Goal: Task Accomplishment & Management: Manage account settings

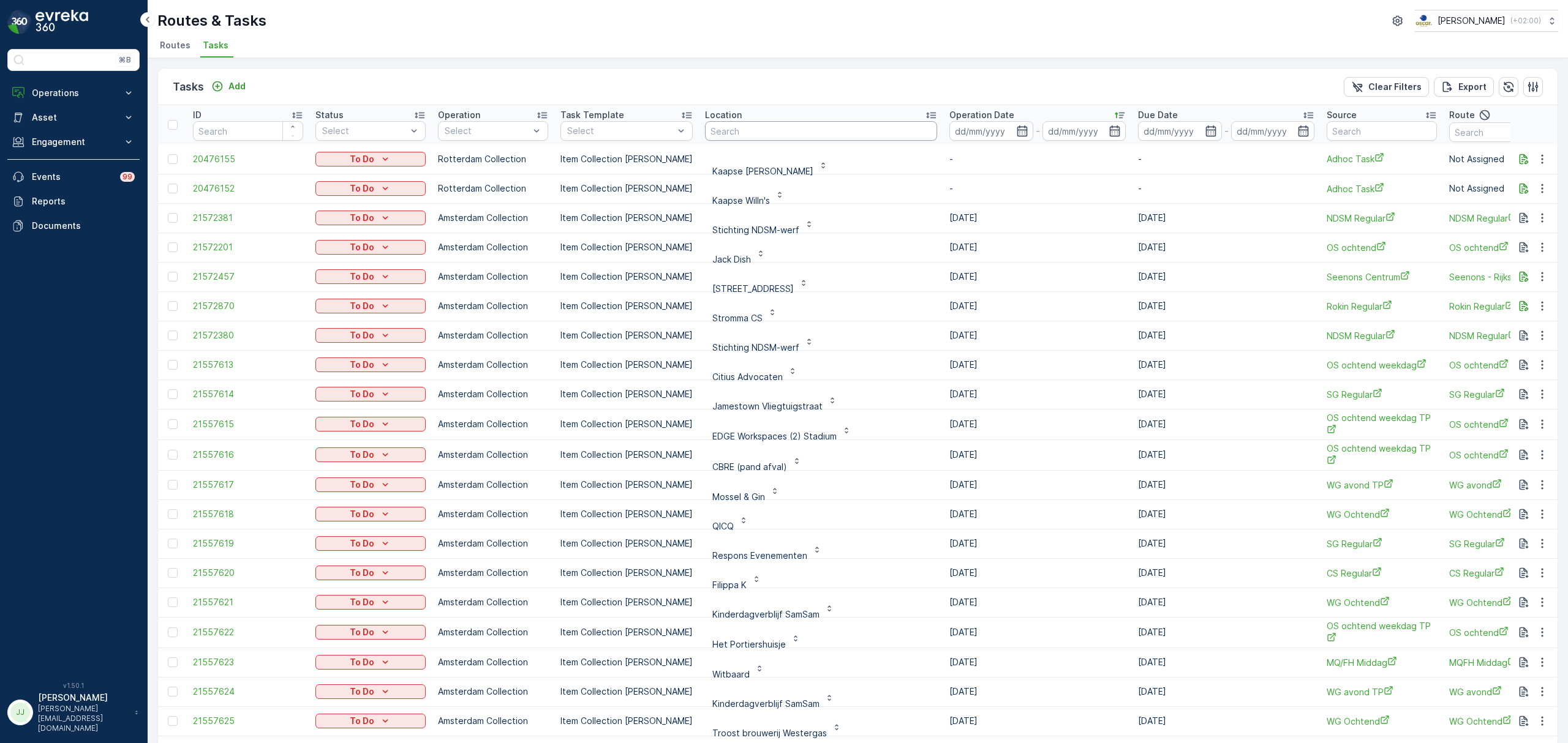
click at [725, 135] on input "text" at bounding box center [821, 131] width 232 height 20
type input "Stichtin gNDSM"
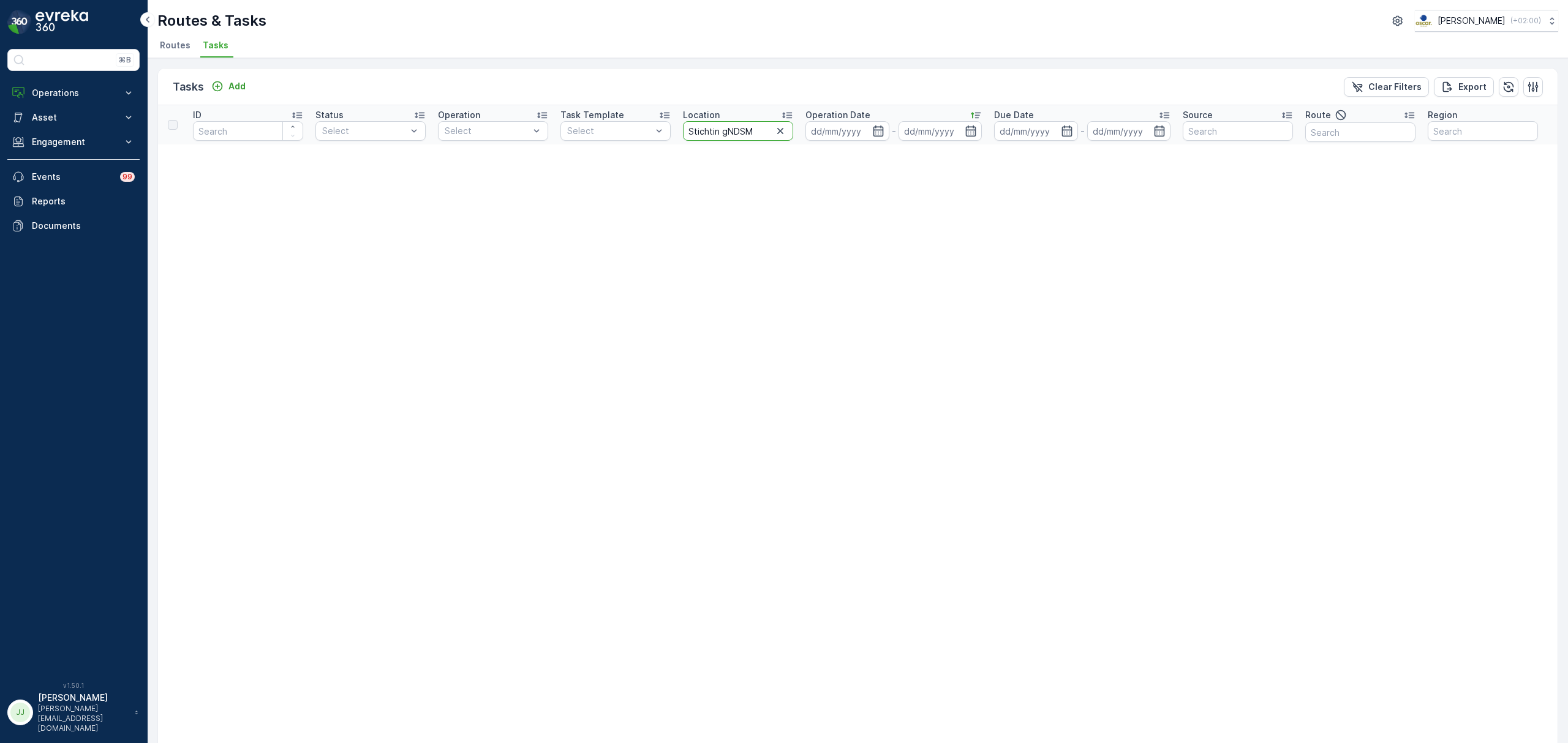
click at [726, 129] on input "Stichtin gNDSM" at bounding box center [737, 131] width 110 height 20
type input "Stichting NDSM"
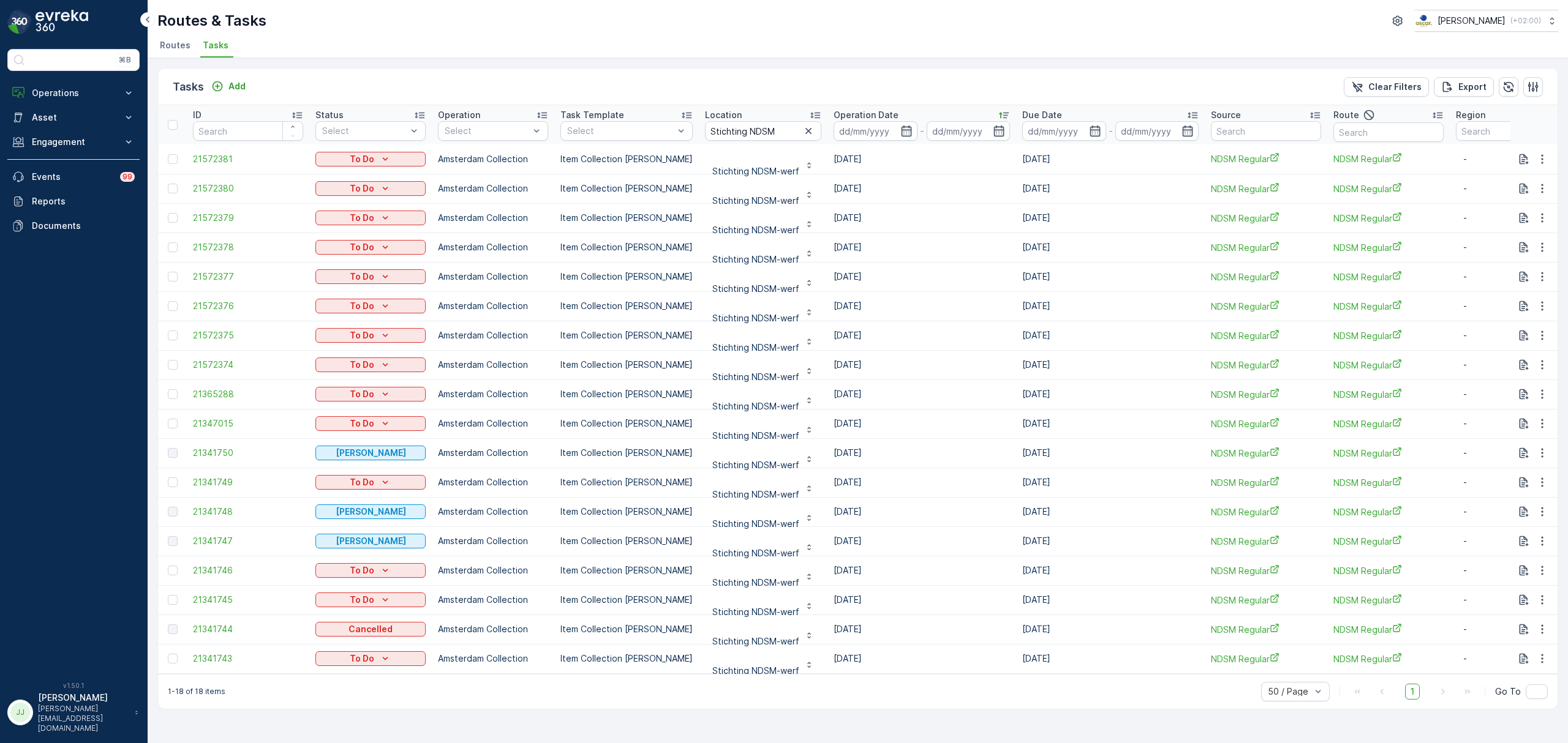
scroll to position [3, 0]
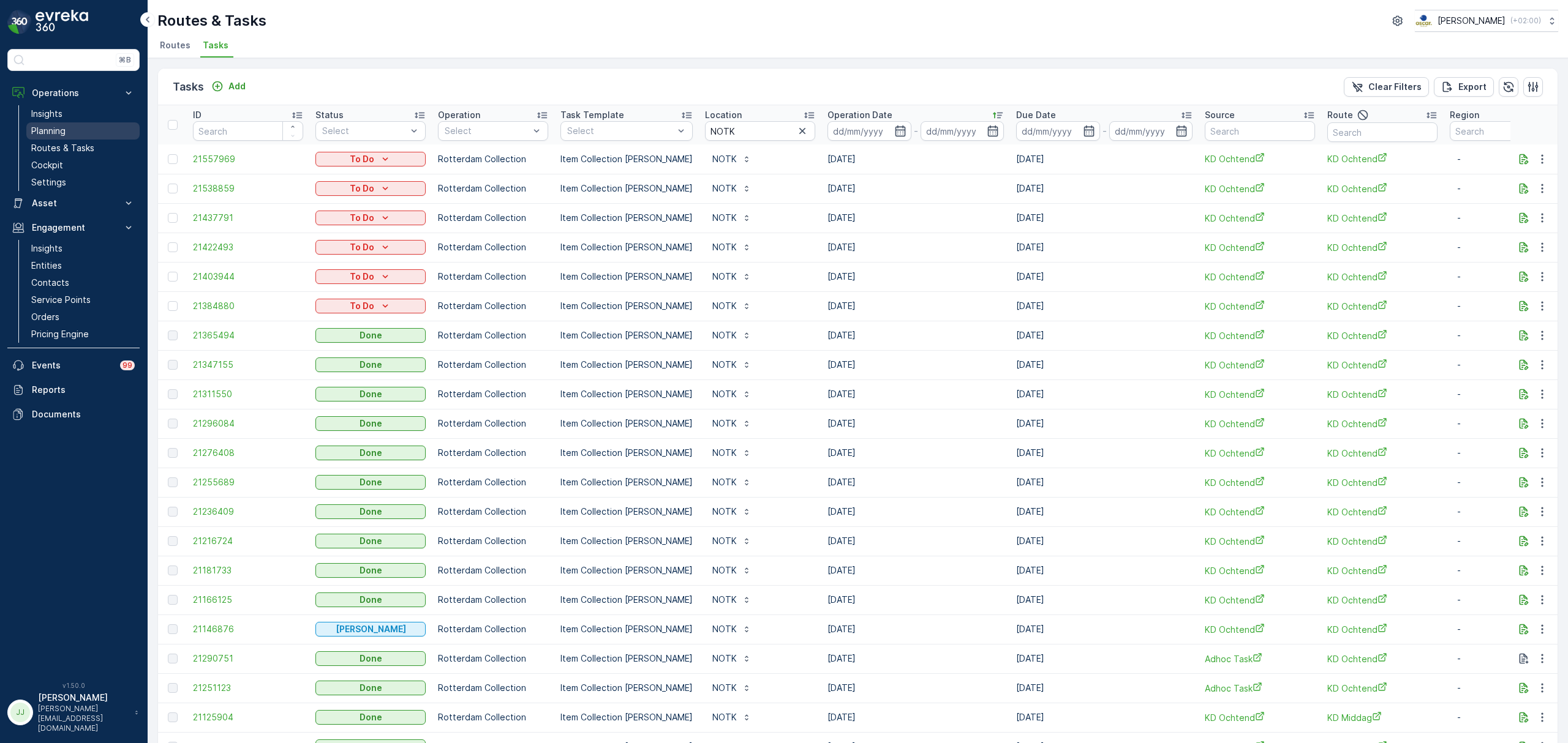
click at [83, 129] on link "Planning" at bounding box center [83, 131] width 113 height 17
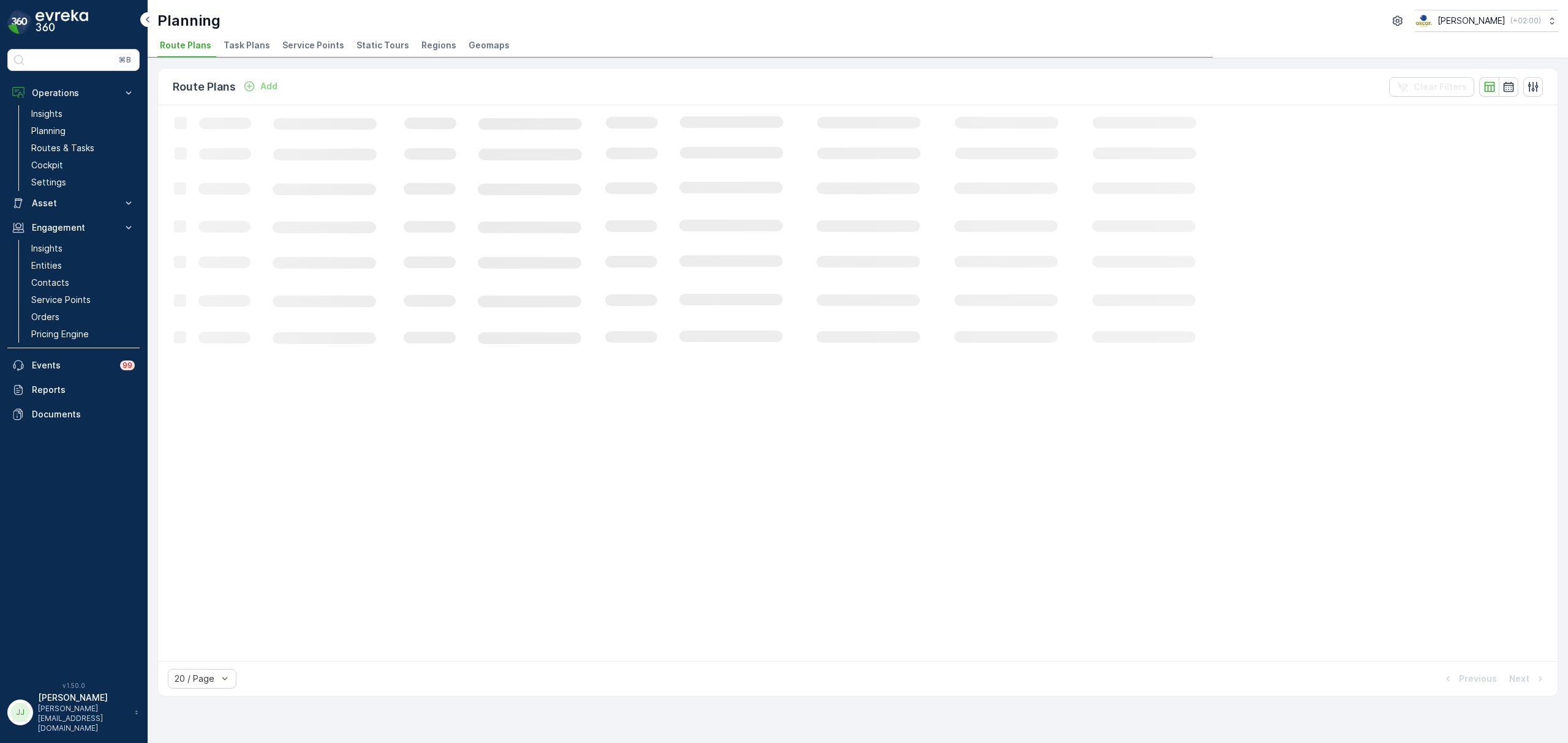
drag, startPoint x: 243, startPoint y: 32, endPoint x: 248, endPoint y: 36, distance: 6.4
click at [243, 30] on div "Planning Oscar Circulair ( +02:00 )" at bounding box center [858, 20] width 1401 height 22
click at [250, 37] on li "Task Plans" at bounding box center [248, 48] width 54 height 21
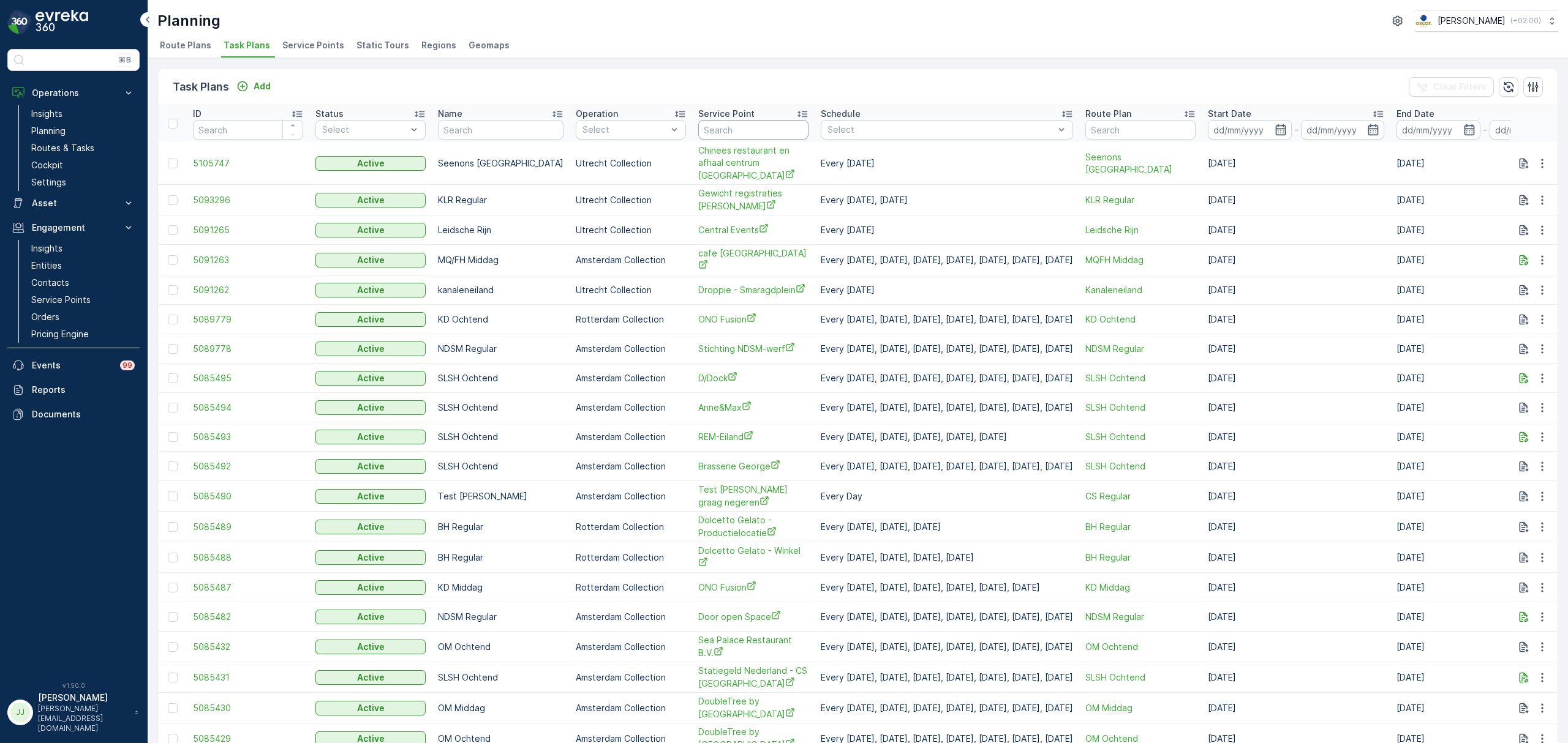
click at [714, 132] on input "text" at bounding box center [753, 130] width 110 height 20
type input "stichting nds"
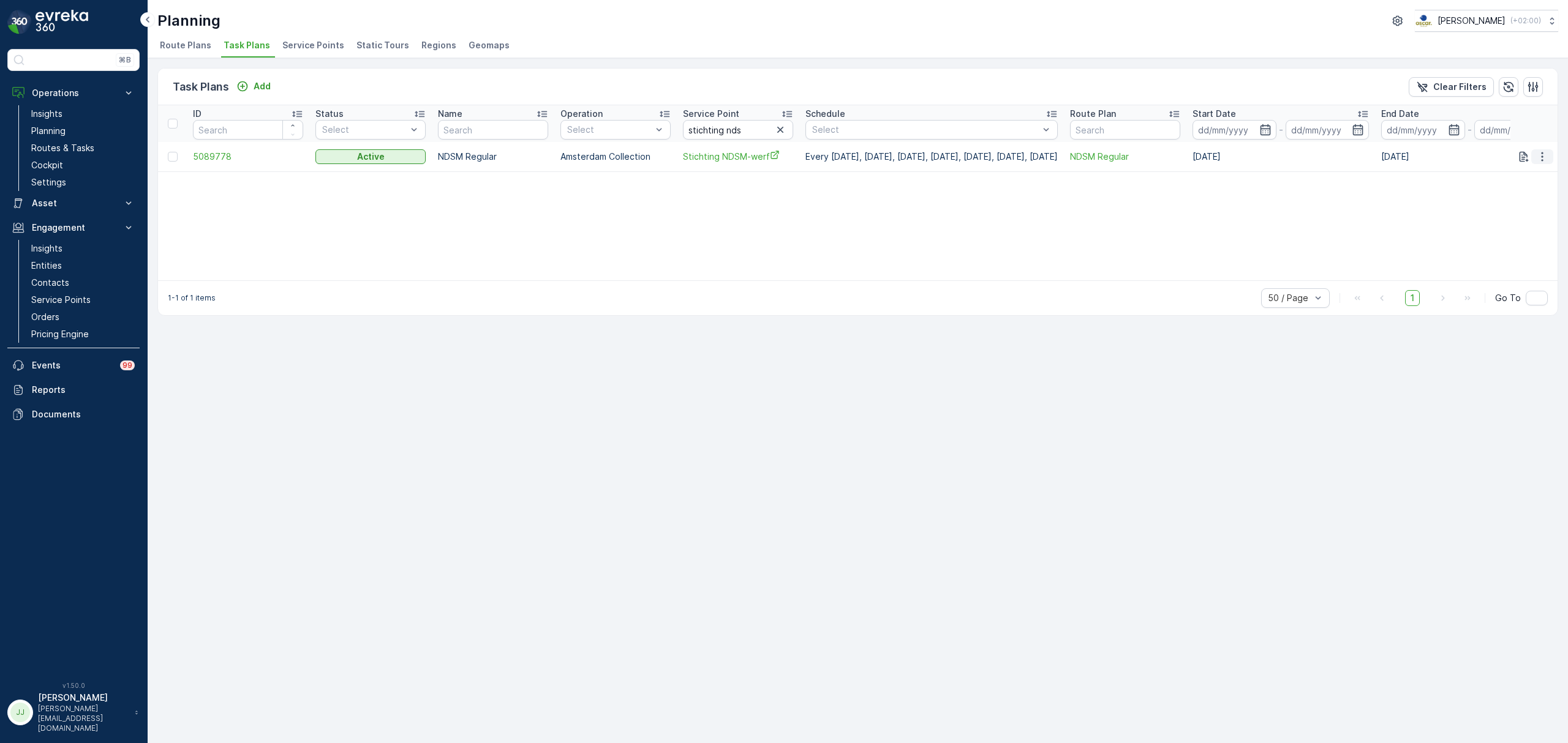
click at [1538, 159] on icon "button" at bounding box center [1542, 157] width 13 height 13
click at [1515, 194] on span "Edit Task Plan" at bounding box center [1520, 192] width 57 height 13
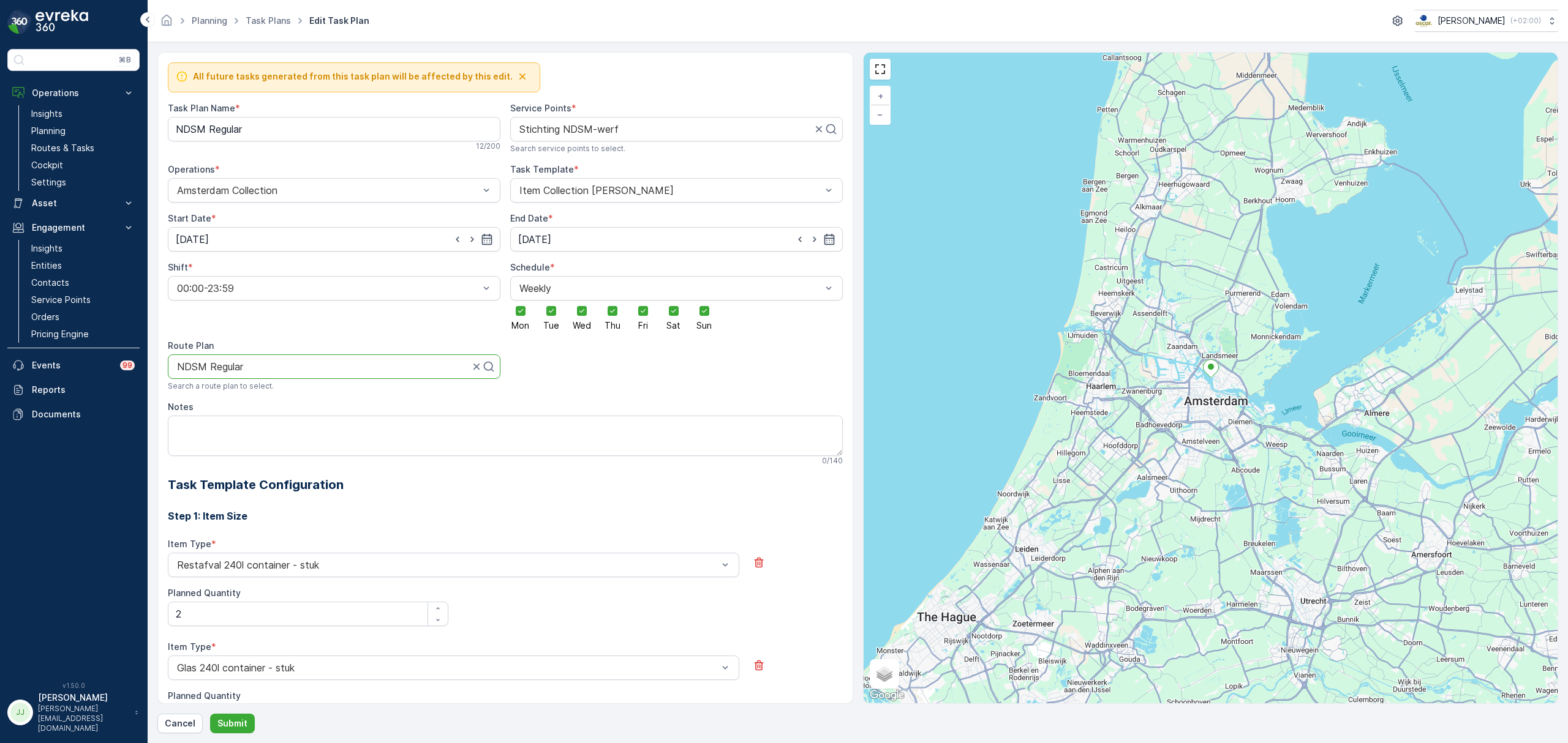
drag, startPoint x: 277, startPoint y: 367, endPoint x: 178, endPoint y: 363, distance: 99.1
click at [178, 363] on div at bounding box center [323, 367] width 295 height 11
click at [464, 365] on div at bounding box center [329, 367] width 307 height 11
type input "ndsm mi"
click at [230, 402] on span "NDSM Middag" at bounding box center [209, 396] width 67 height 11
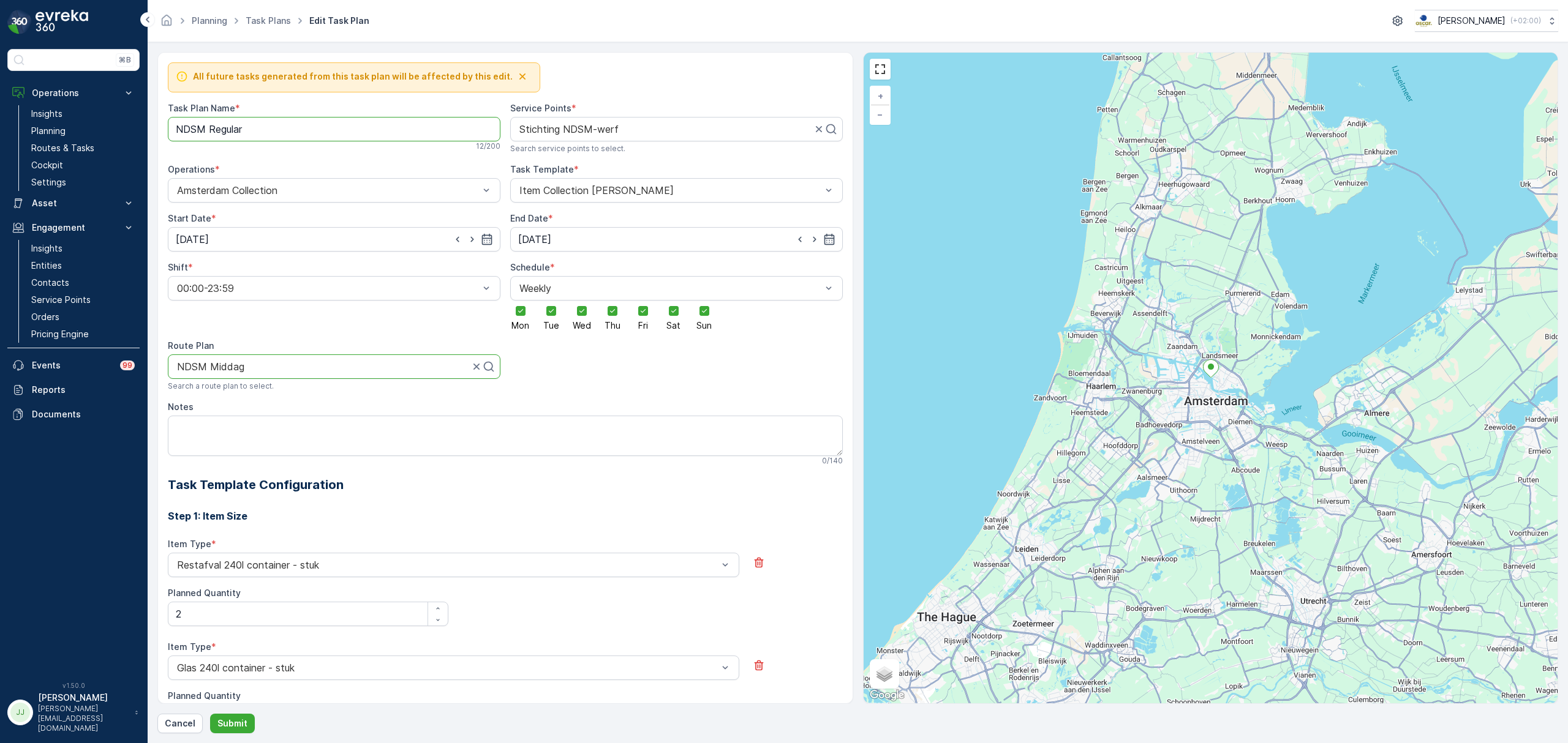
drag, startPoint x: 246, startPoint y: 129, endPoint x: 211, endPoint y: 129, distance: 35.0
click at [211, 129] on Name "NDSM Regular" at bounding box center [334, 129] width 332 height 24
type Name "NDSM Middag"
click at [243, 713] on div "All future tasks generated from this task plan will be affected by this edit. T…" at bounding box center [858, 392] width 1401 height 681
click at [241, 716] on button "Submit" at bounding box center [233, 724] width 45 height 20
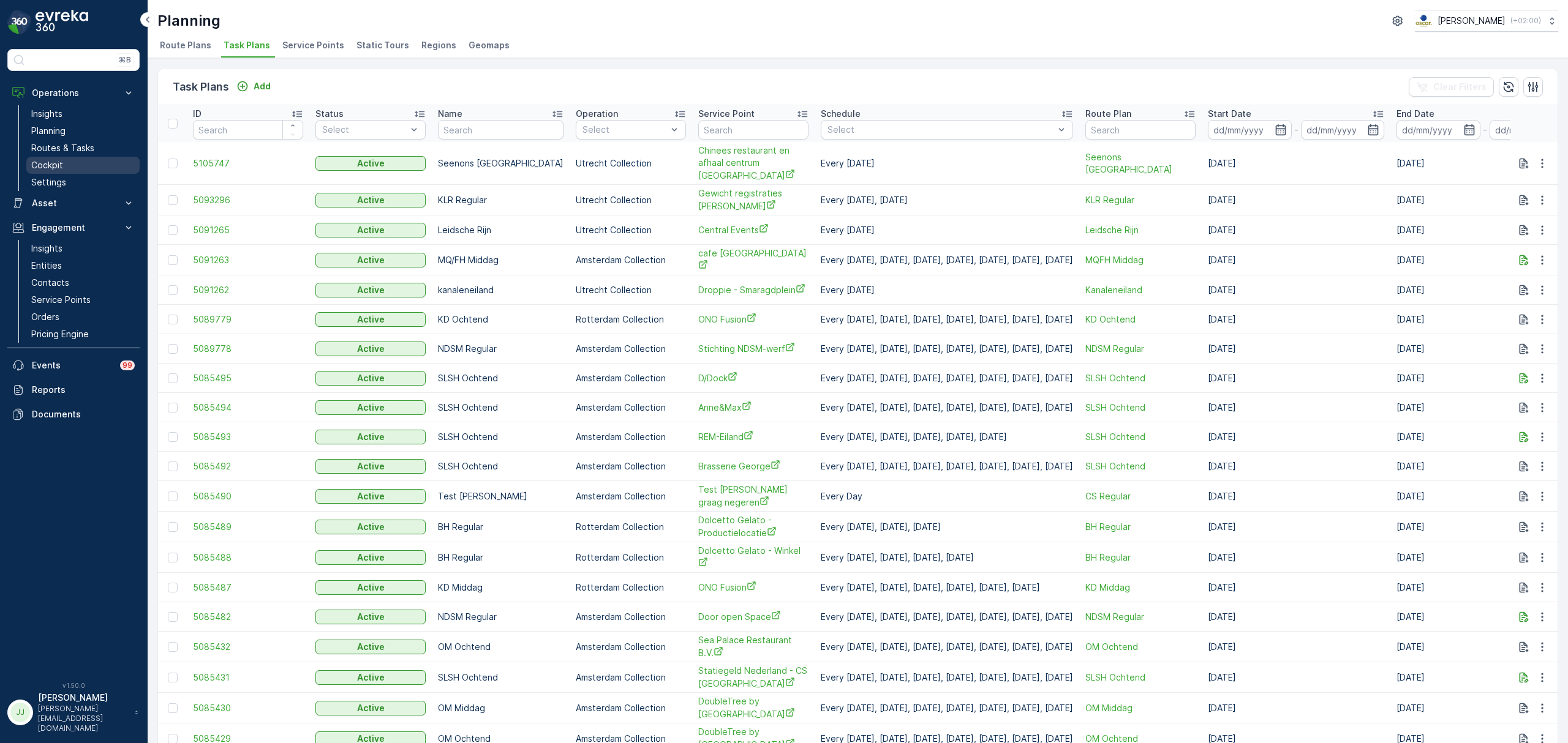
click at [59, 158] on link "Cockpit" at bounding box center [83, 165] width 113 height 17
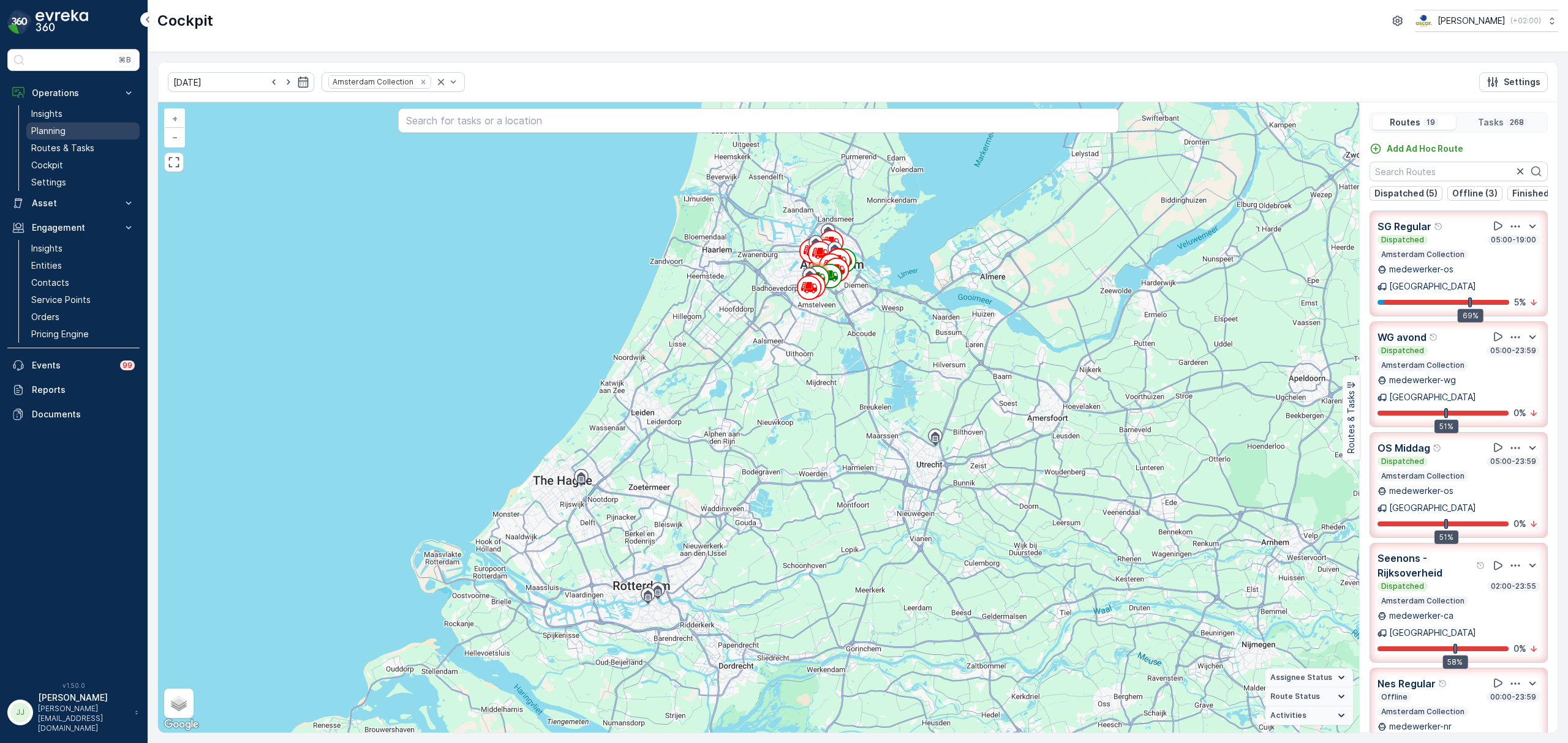
click at [48, 139] on link "Planning" at bounding box center [83, 131] width 113 height 17
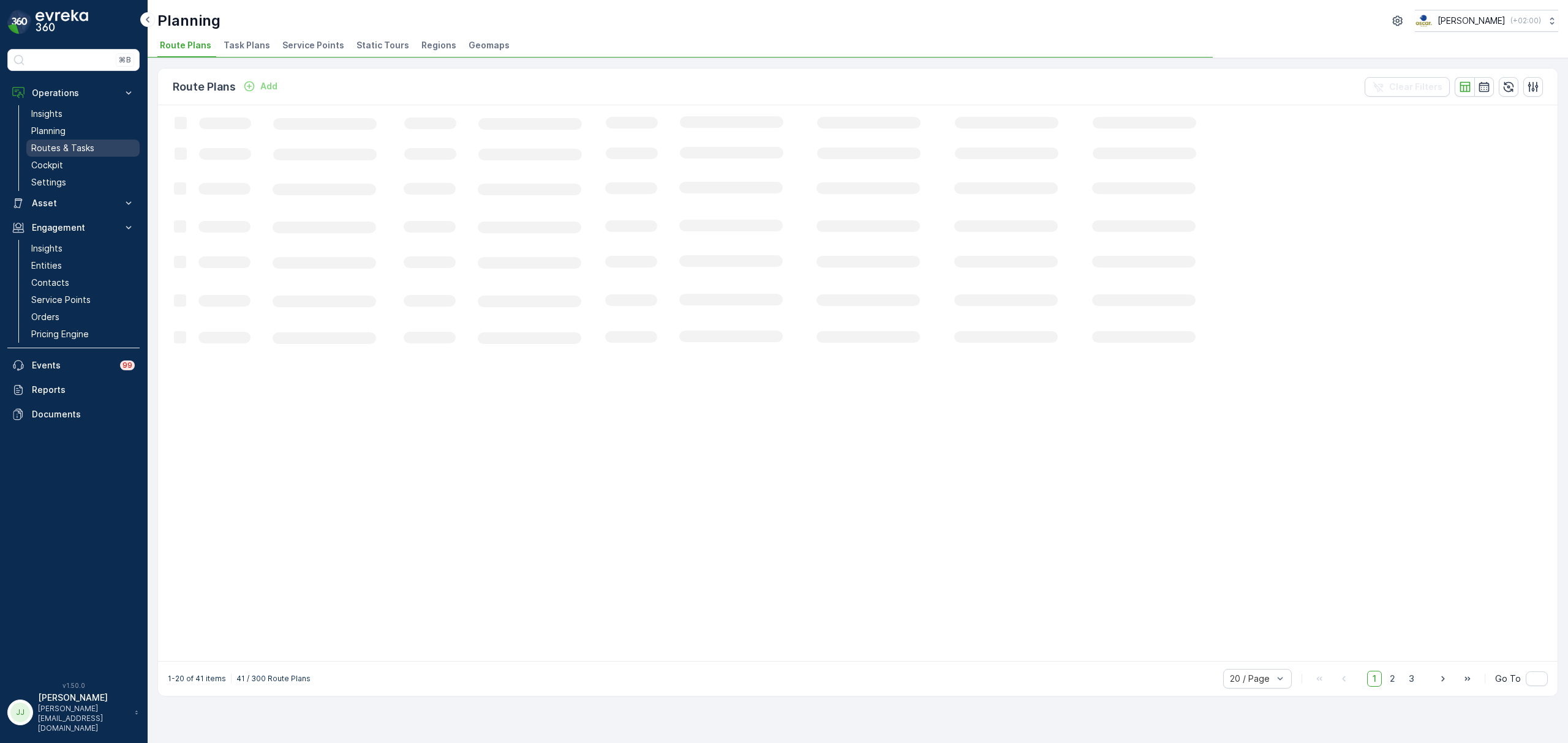
click at [81, 153] on p "Routes & Tasks" at bounding box center [62, 148] width 63 height 13
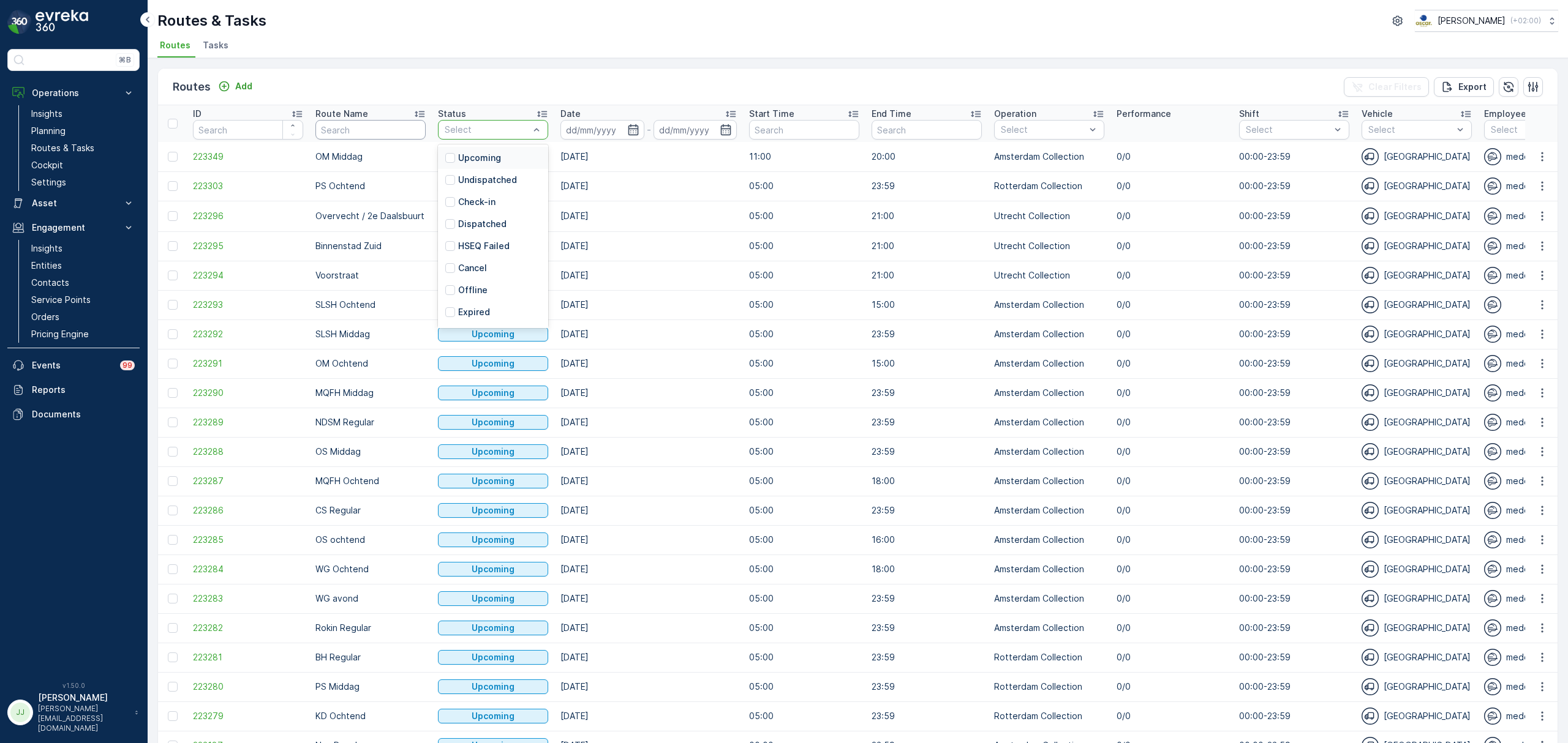
click at [329, 128] on input "text" at bounding box center [370, 130] width 110 height 20
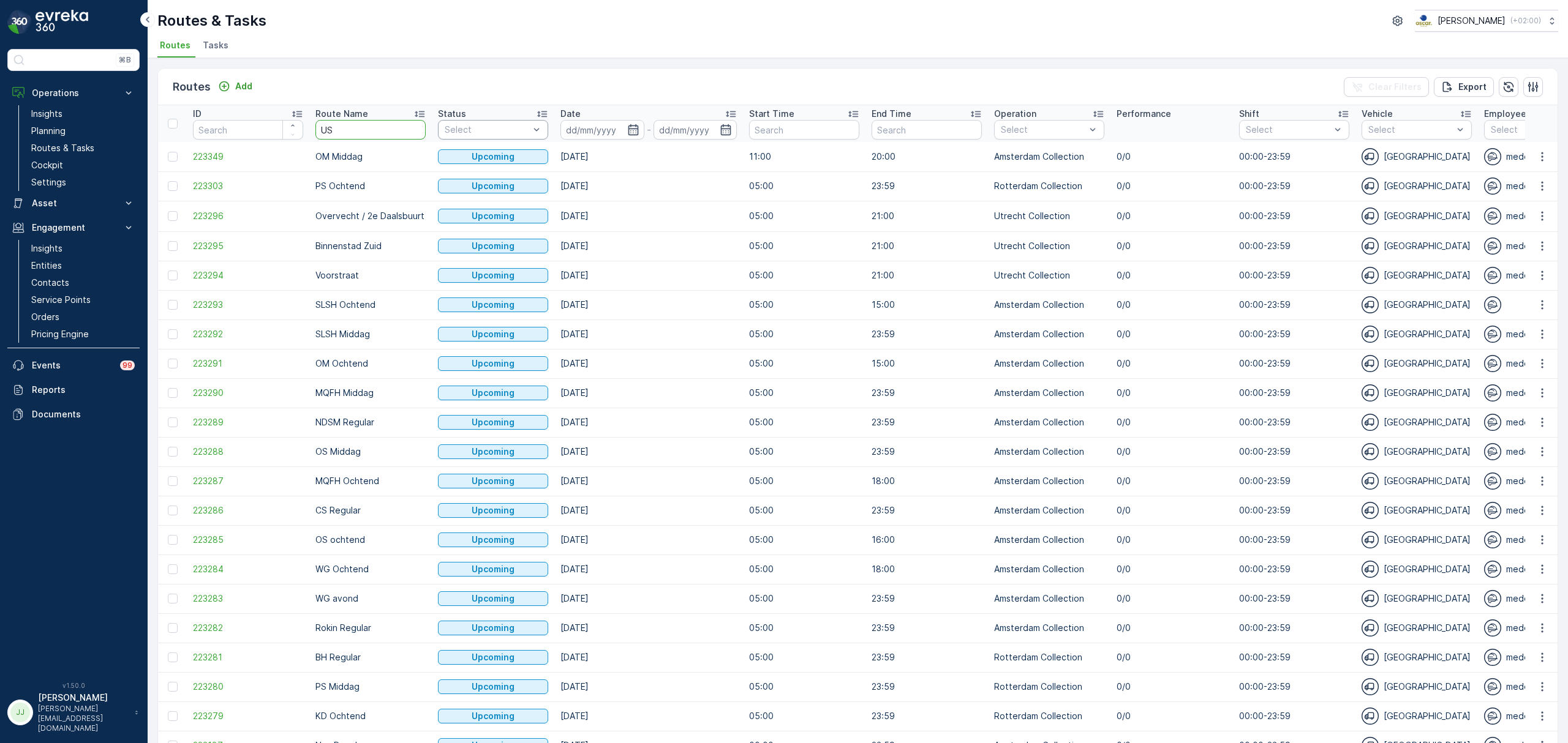
type input "USP"
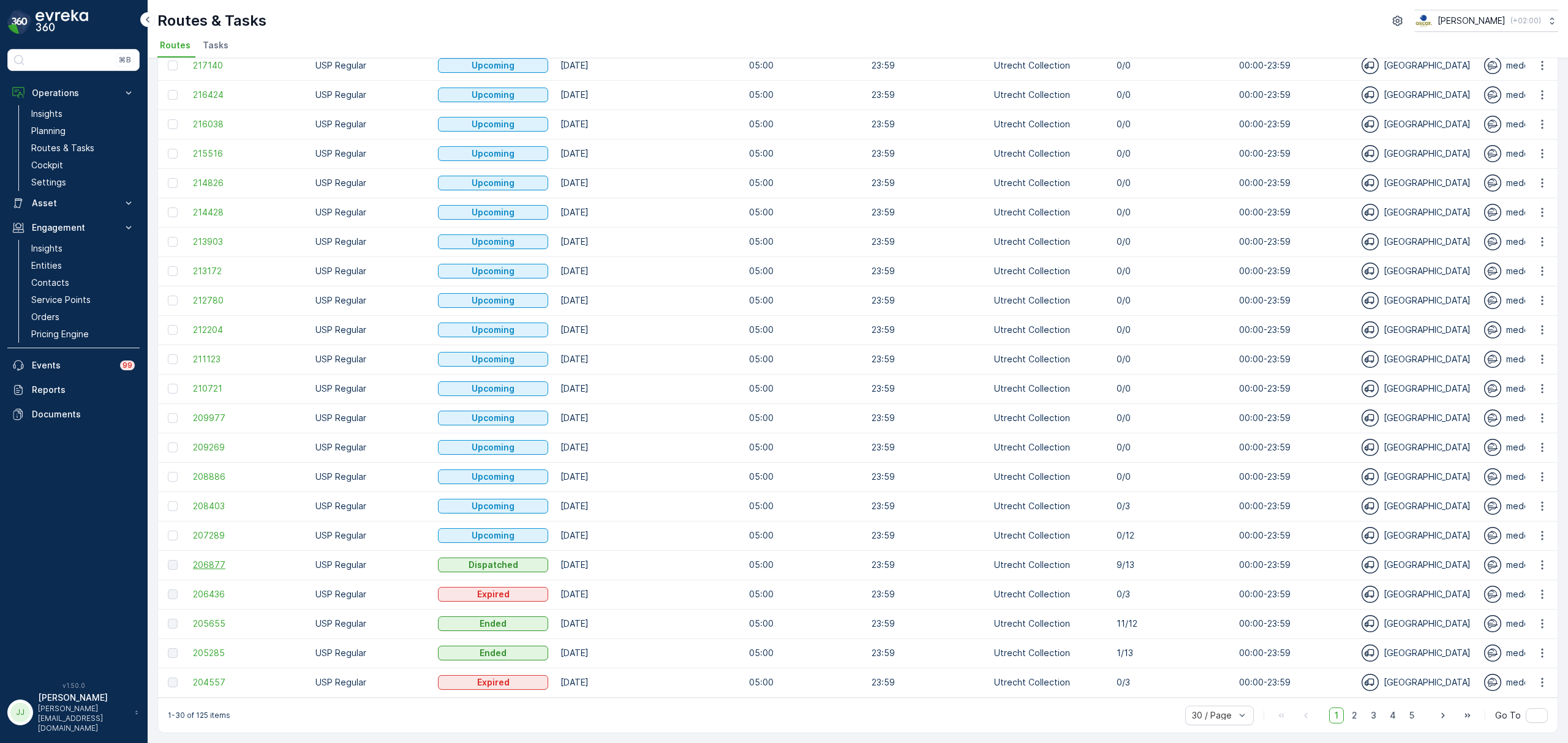
click at [207, 559] on span "206877" at bounding box center [248, 565] width 110 height 13
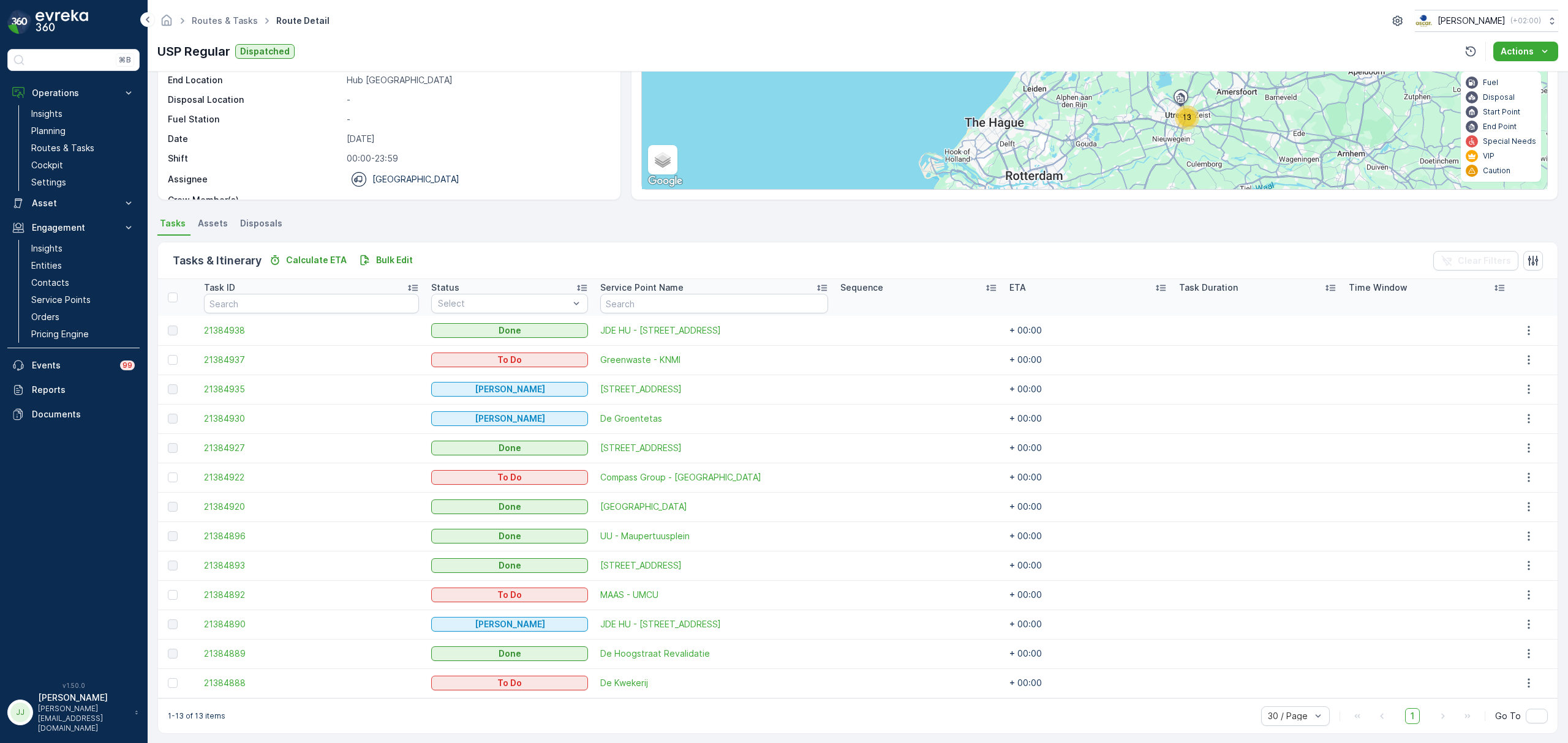
scroll to position [133, 0]
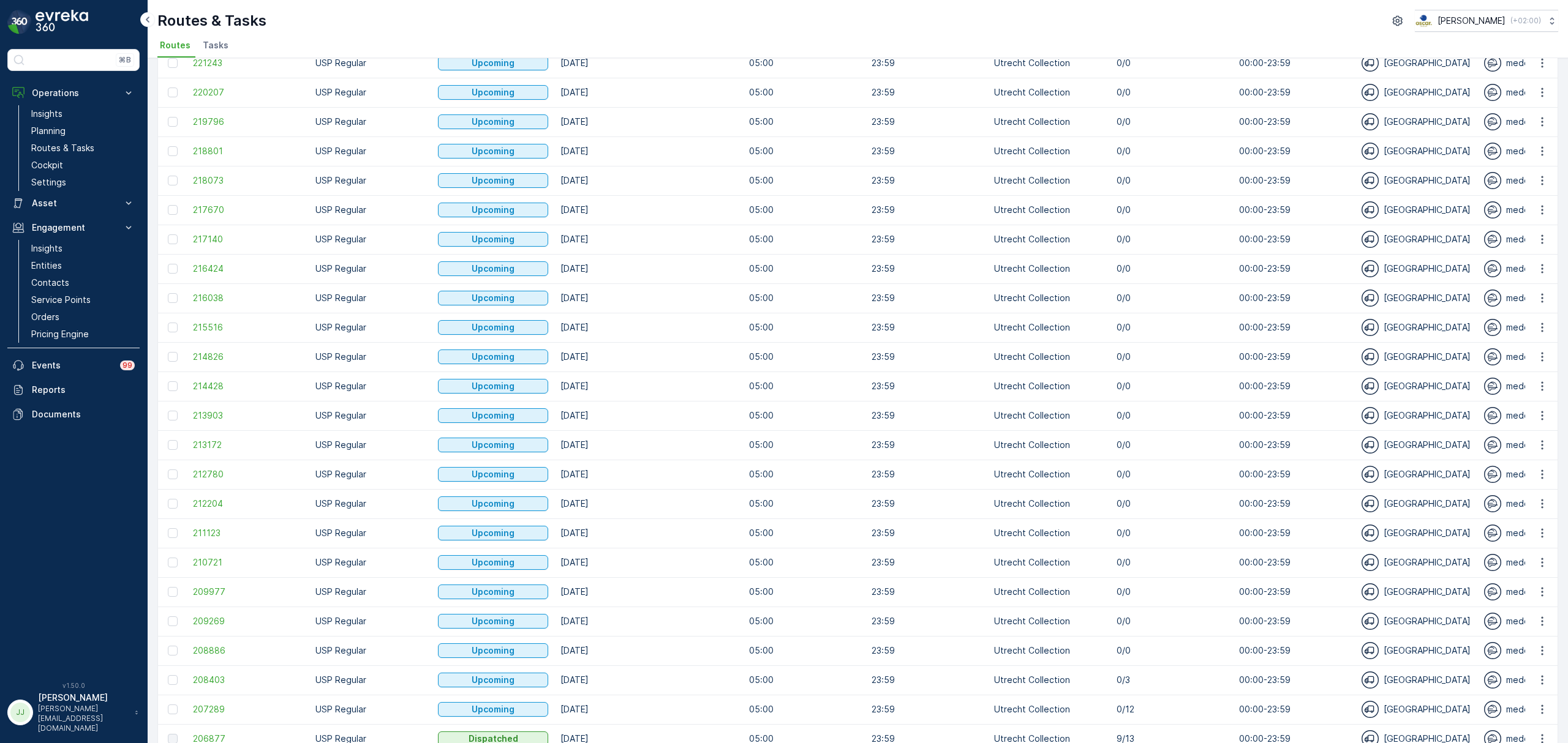
scroll to position [332, 0]
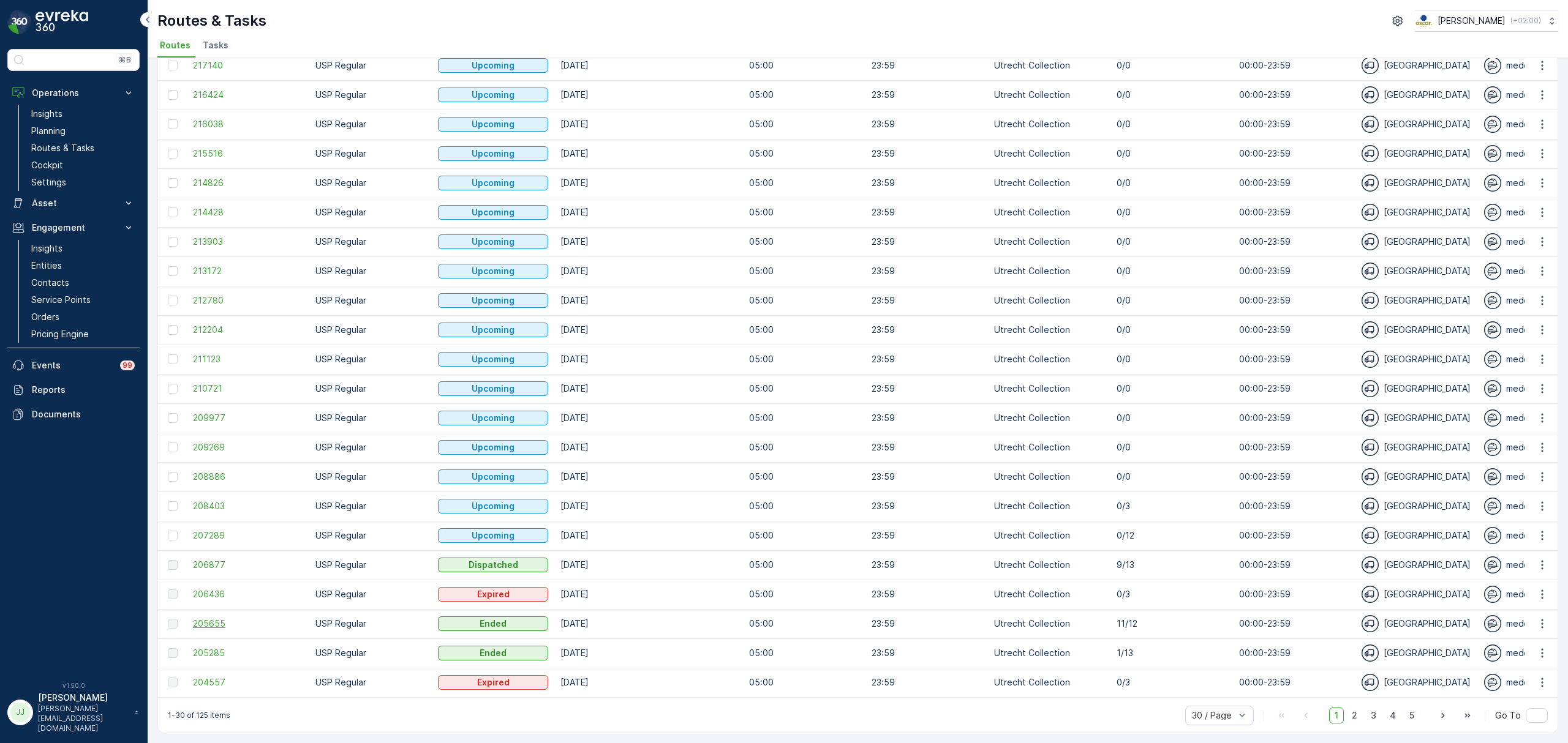
click at [221, 621] on span "205655" at bounding box center [248, 623] width 110 height 13
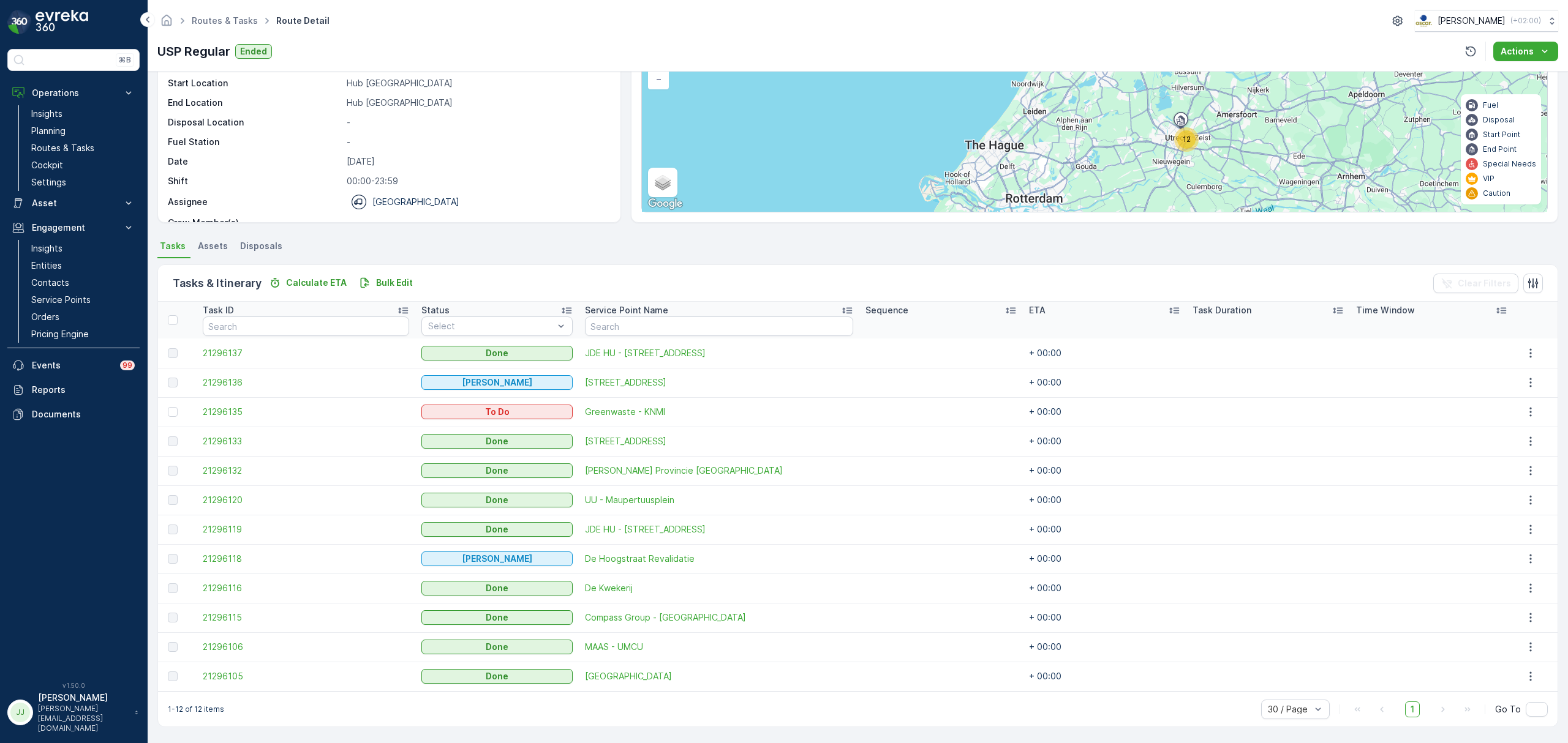
scroll to position [50, 0]
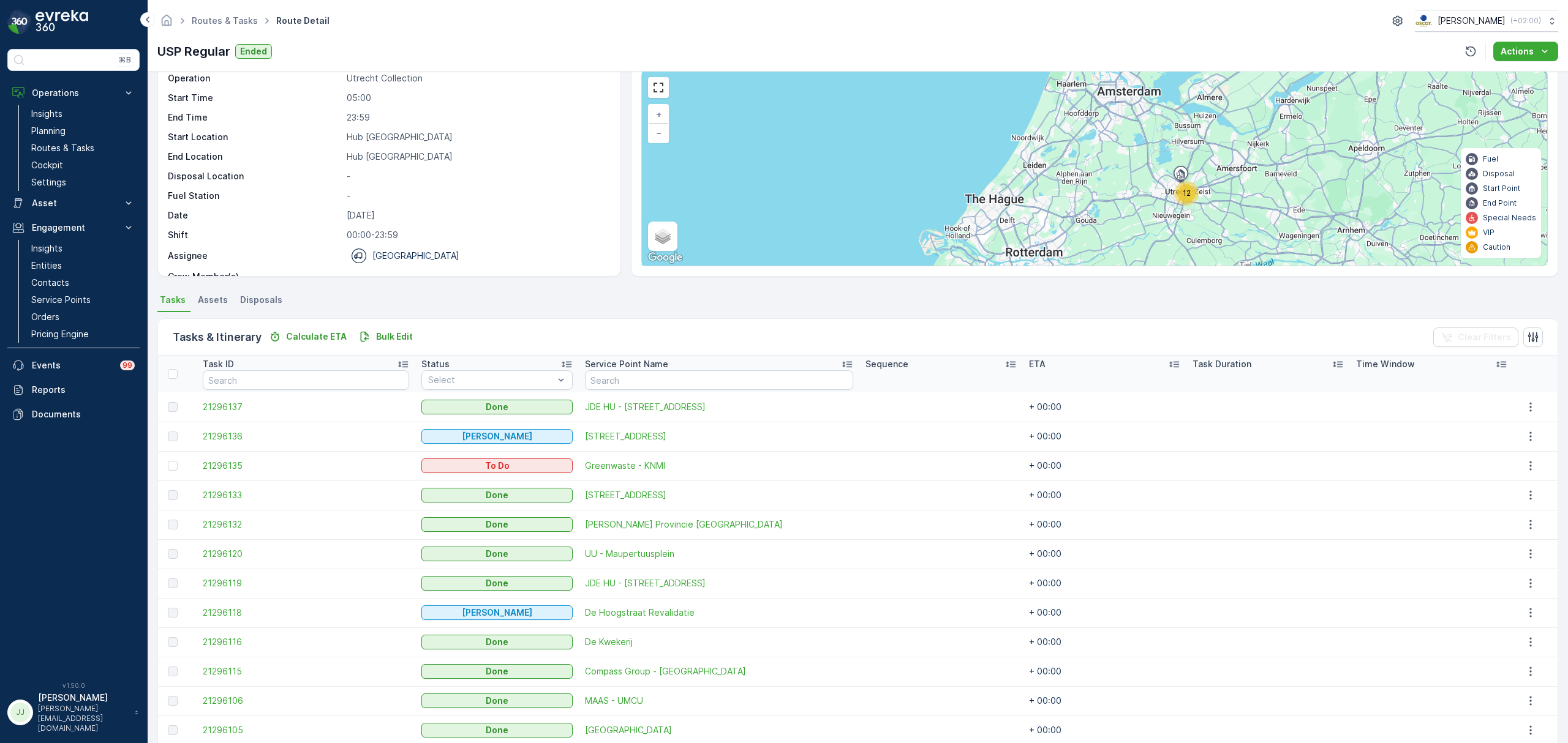
click at [1183, 145] on div "12 Hub Utrecht + − Satellite Roadmap Terrain Hybrid Leaflet Keyboard shortcuts …" at bounding box center [1094, 168] width 905 height 195
click at [1186, 191] on span "12" at bounding box center [1187, 193] width 8 height 9
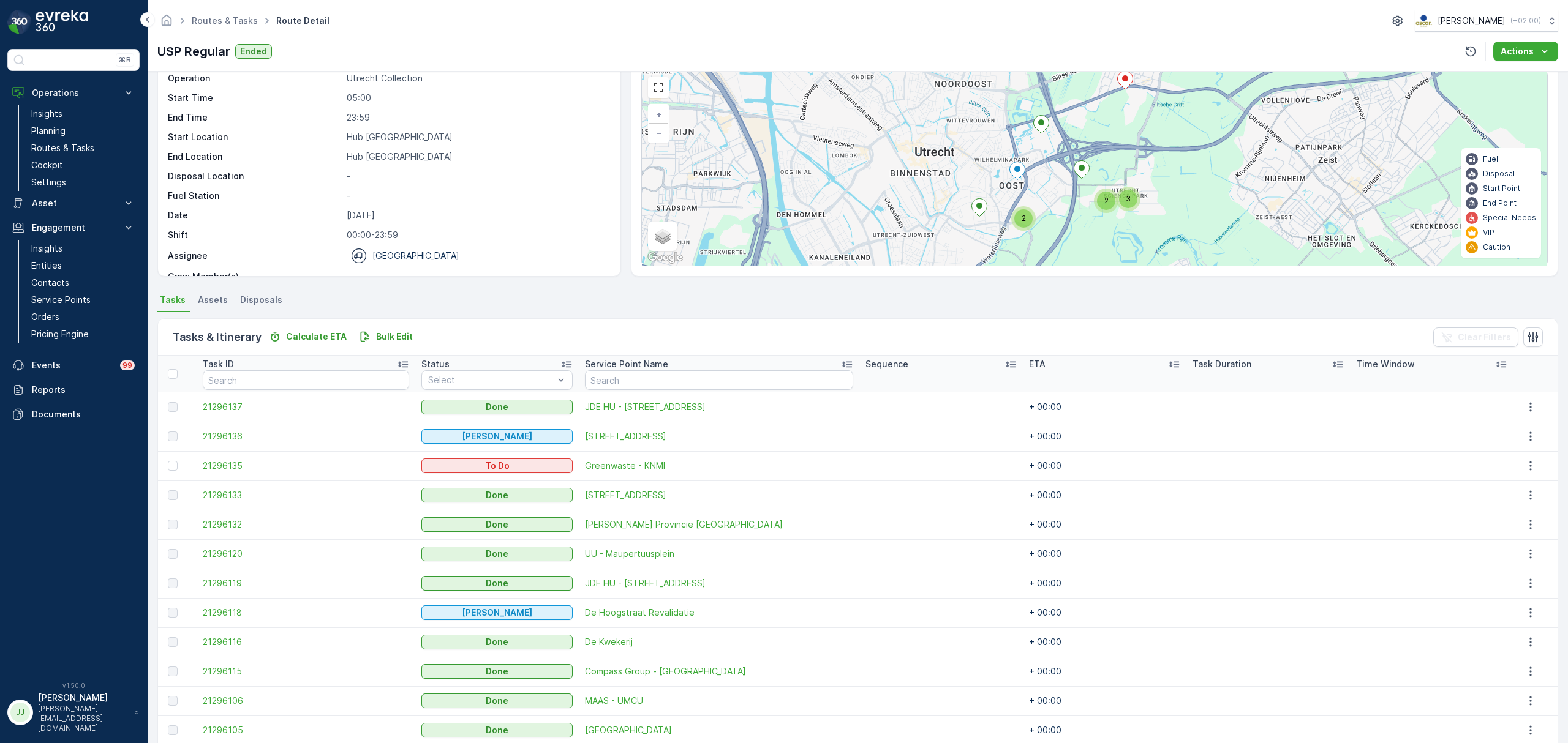
drag, startPoint x: 1167, startPoint y: 215, endPoint x: 1133, endPoint y: 206, distance: 35.2
click at [1133, 206] on div "3" at bounding box center [1128, 199] width 19 height 18
click at [217, 405] on span "21296137" at bounding box center [306, 407] width 207 height 13
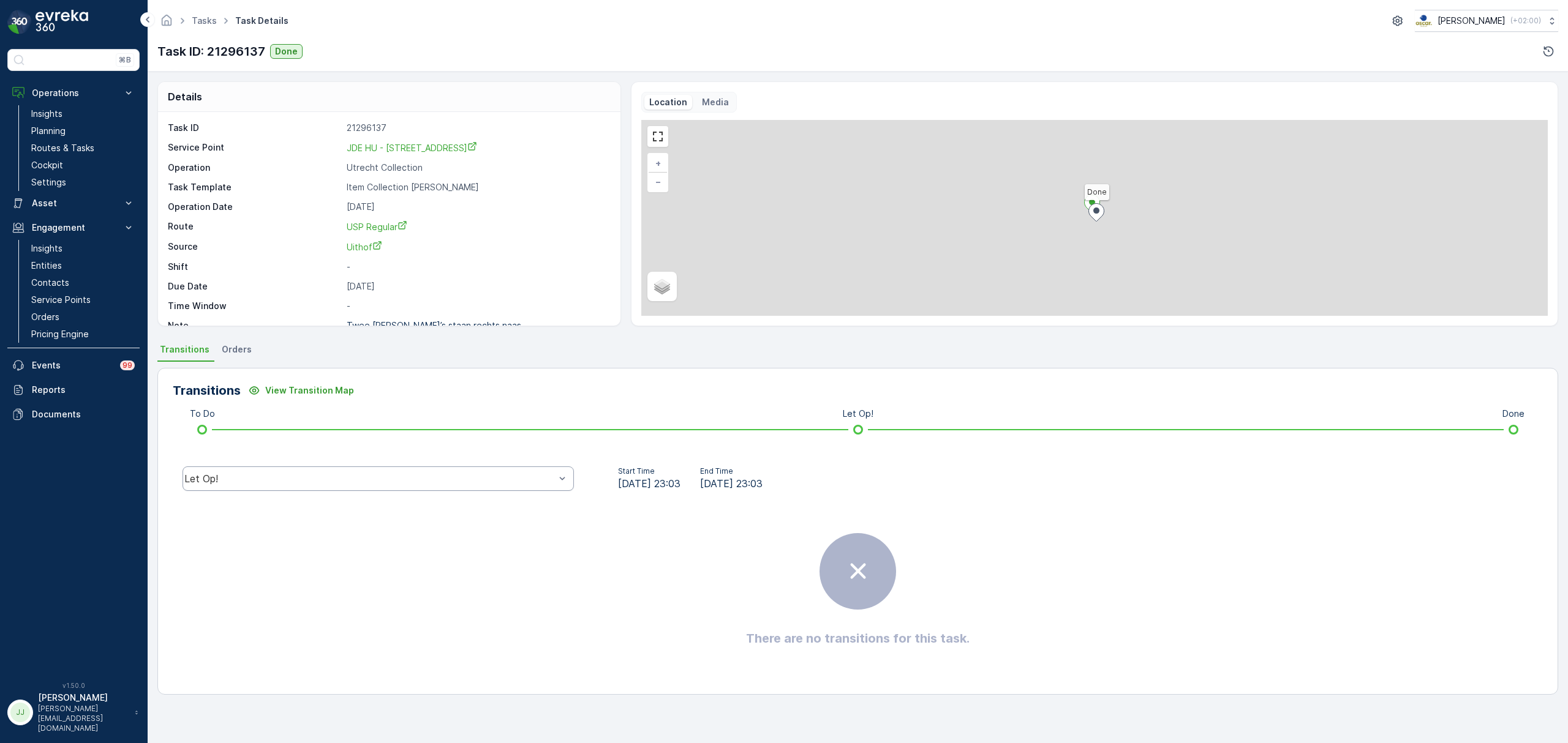
click at [414, 472] on div "Let Op!" at bounding box center [378, 478] width 391 height 24
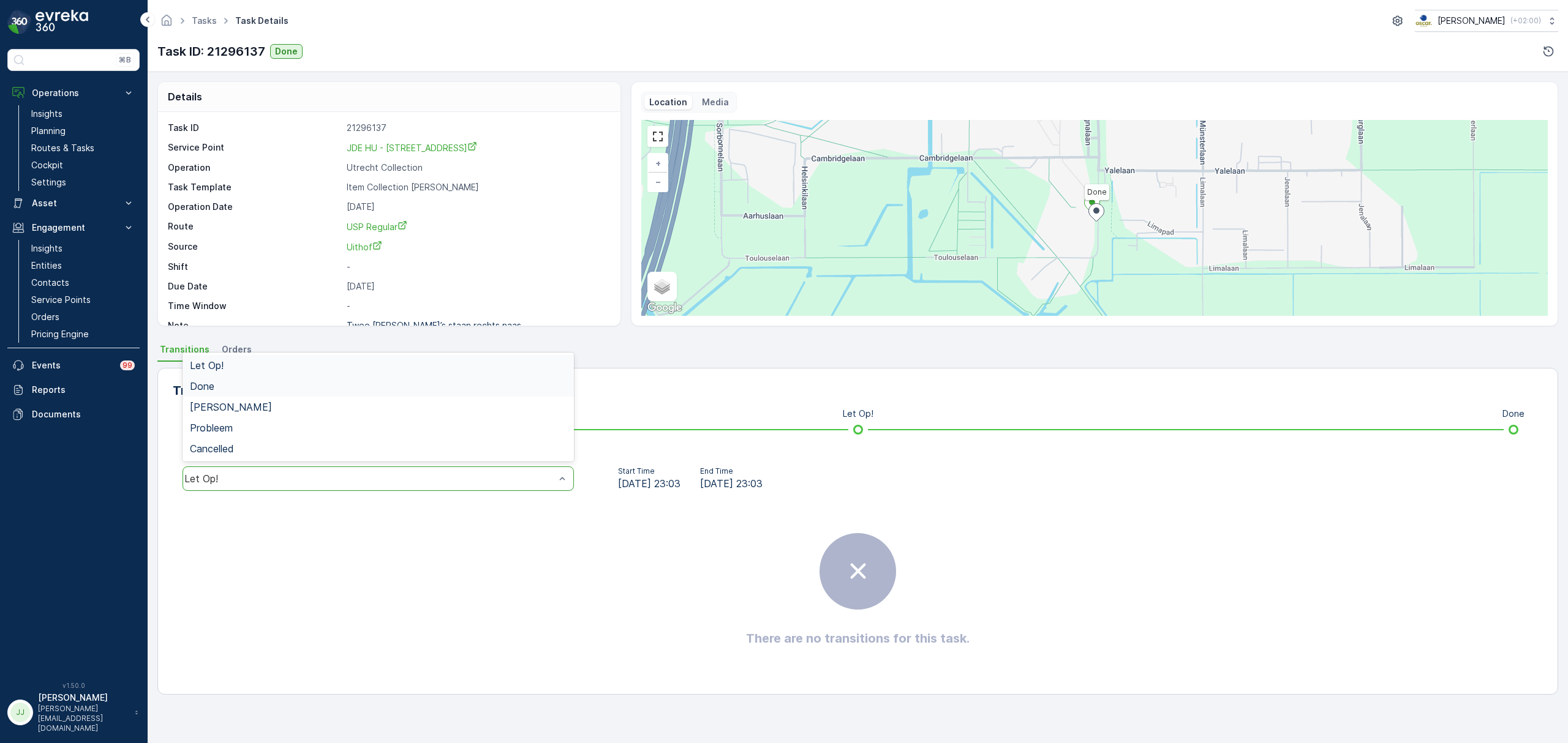
click at [268, 392] on div "Done" at bounding box center [378, 386] width 391 height 21
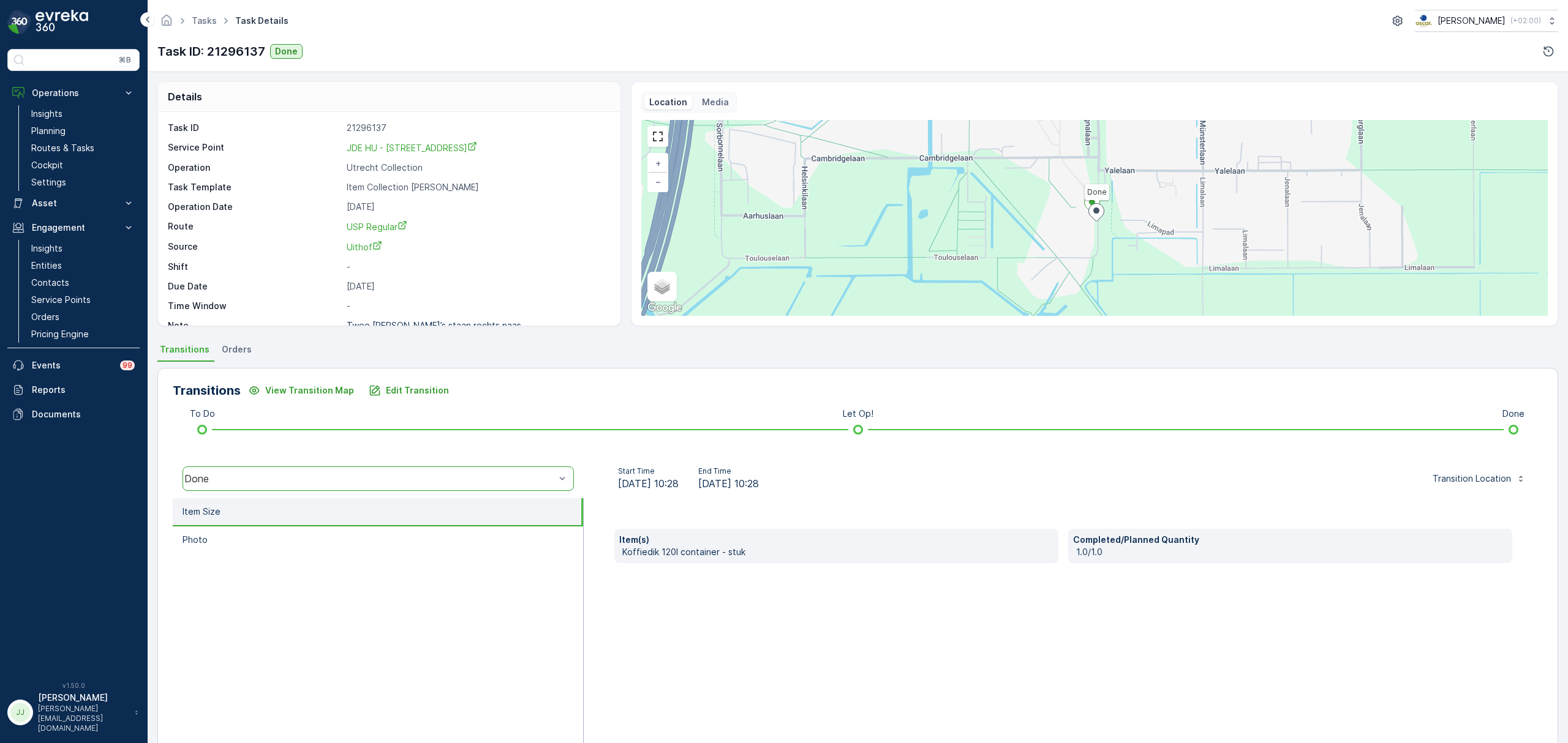
drag, startPoint x: 819, startPoint y: 528, endPoint x: 784, endPoint y: 528, distance: 35.0
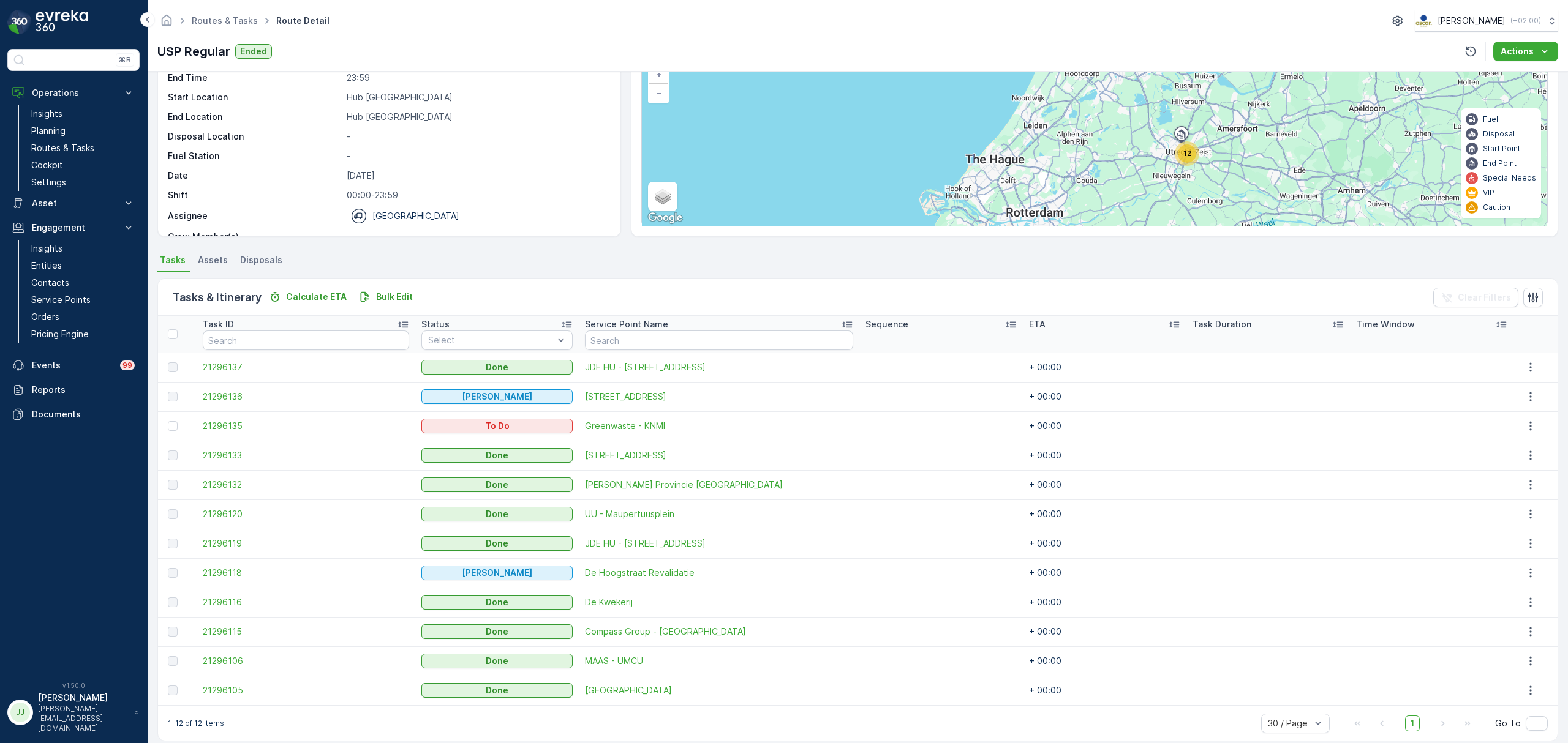
scroll to position [104, 0]
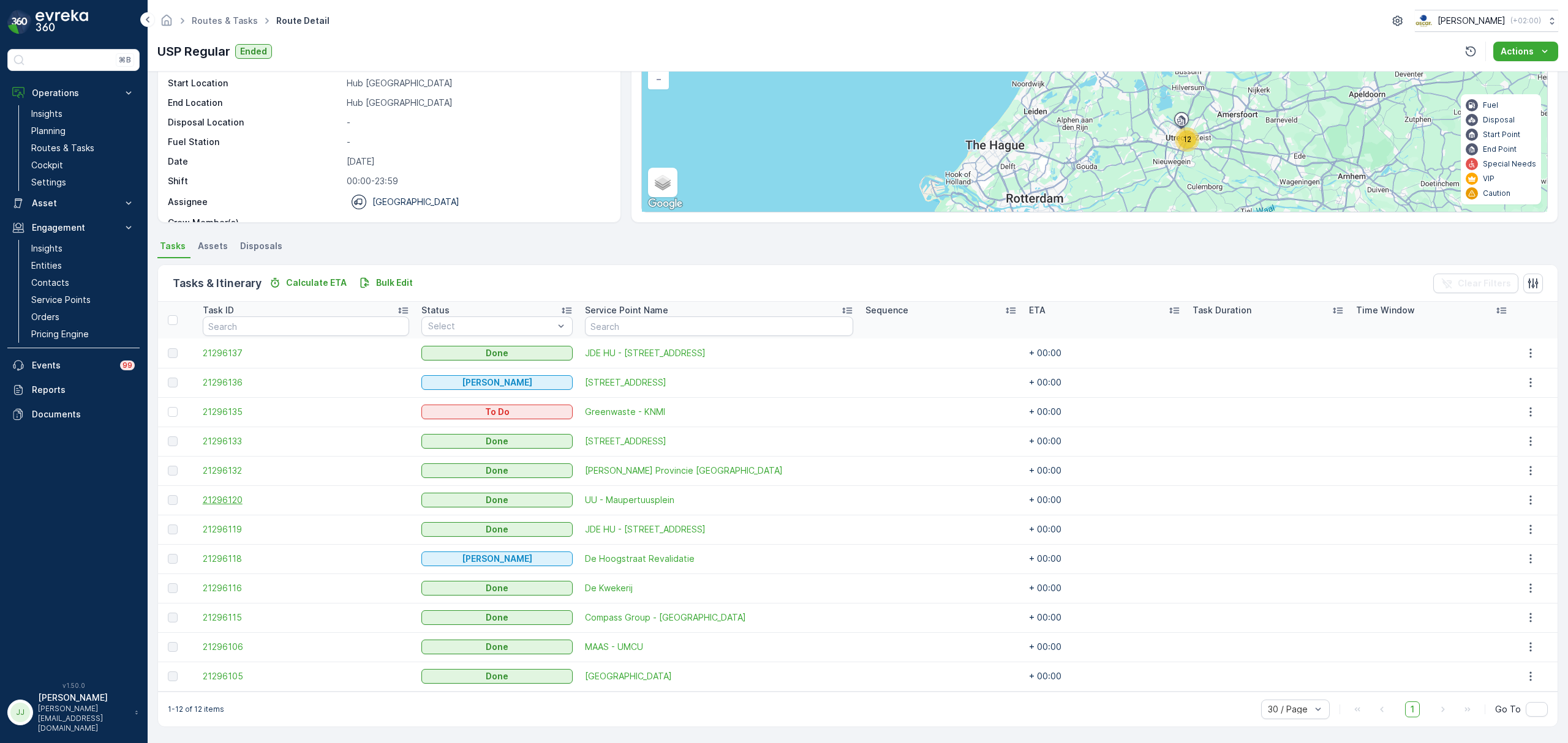
click at [243, 500] on span "21296120" at bounding box center [306, 500] width 207 height 13
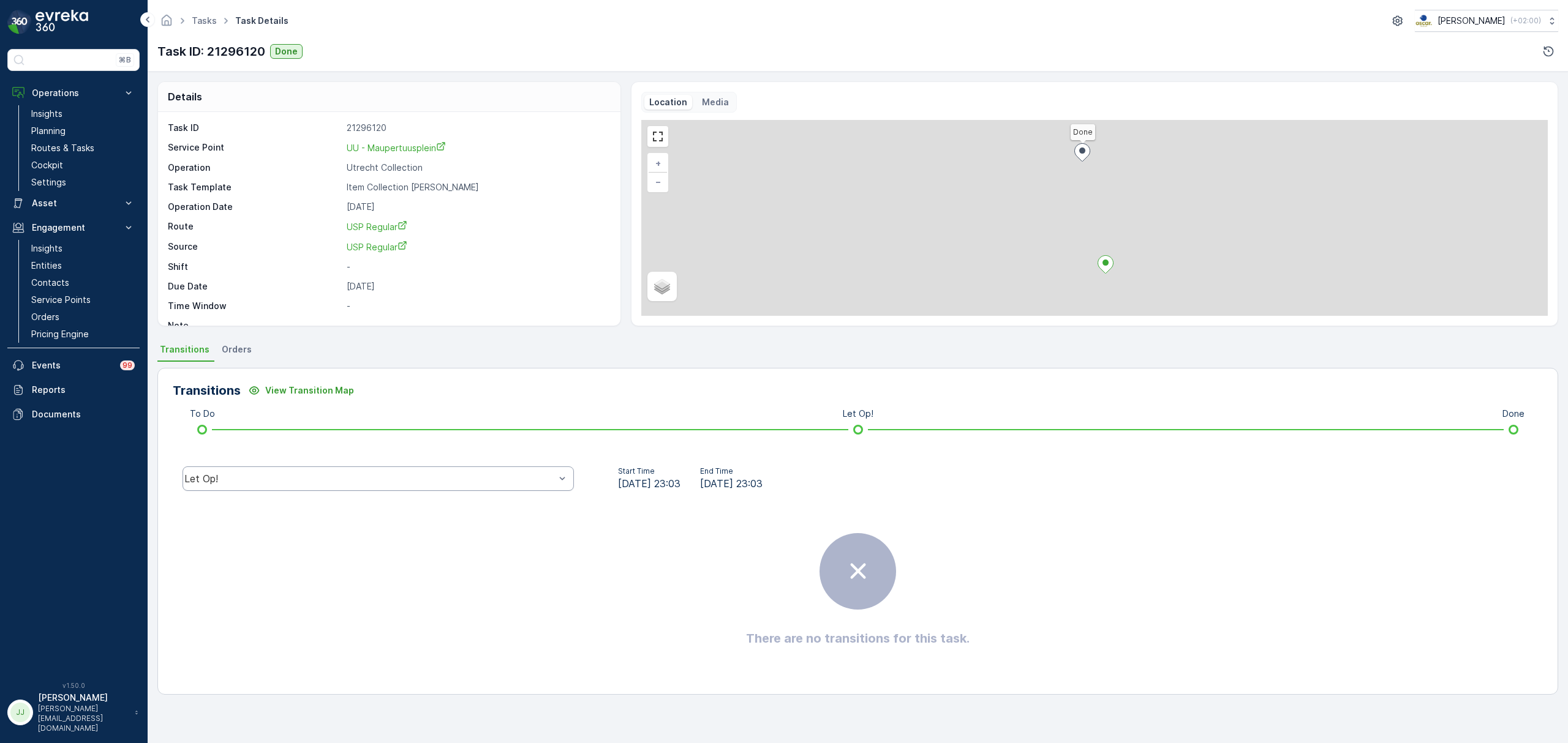
click at [357, 466] on div "Let Op!" at bounding box center [378, 478] width 391 height 24
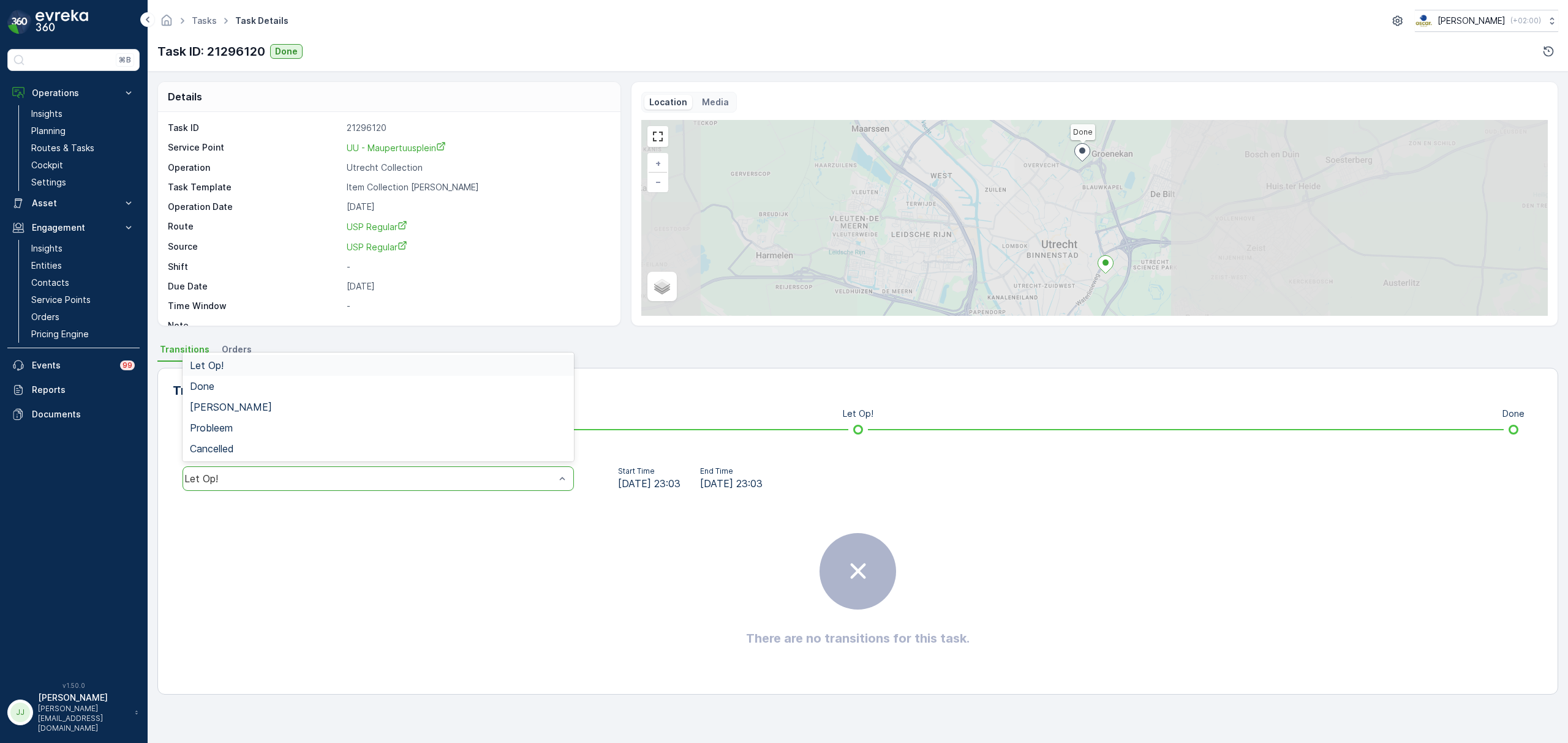
click at [347, 472] on div "Let Op!" at bounding box center [378, 478] width 391 height 24
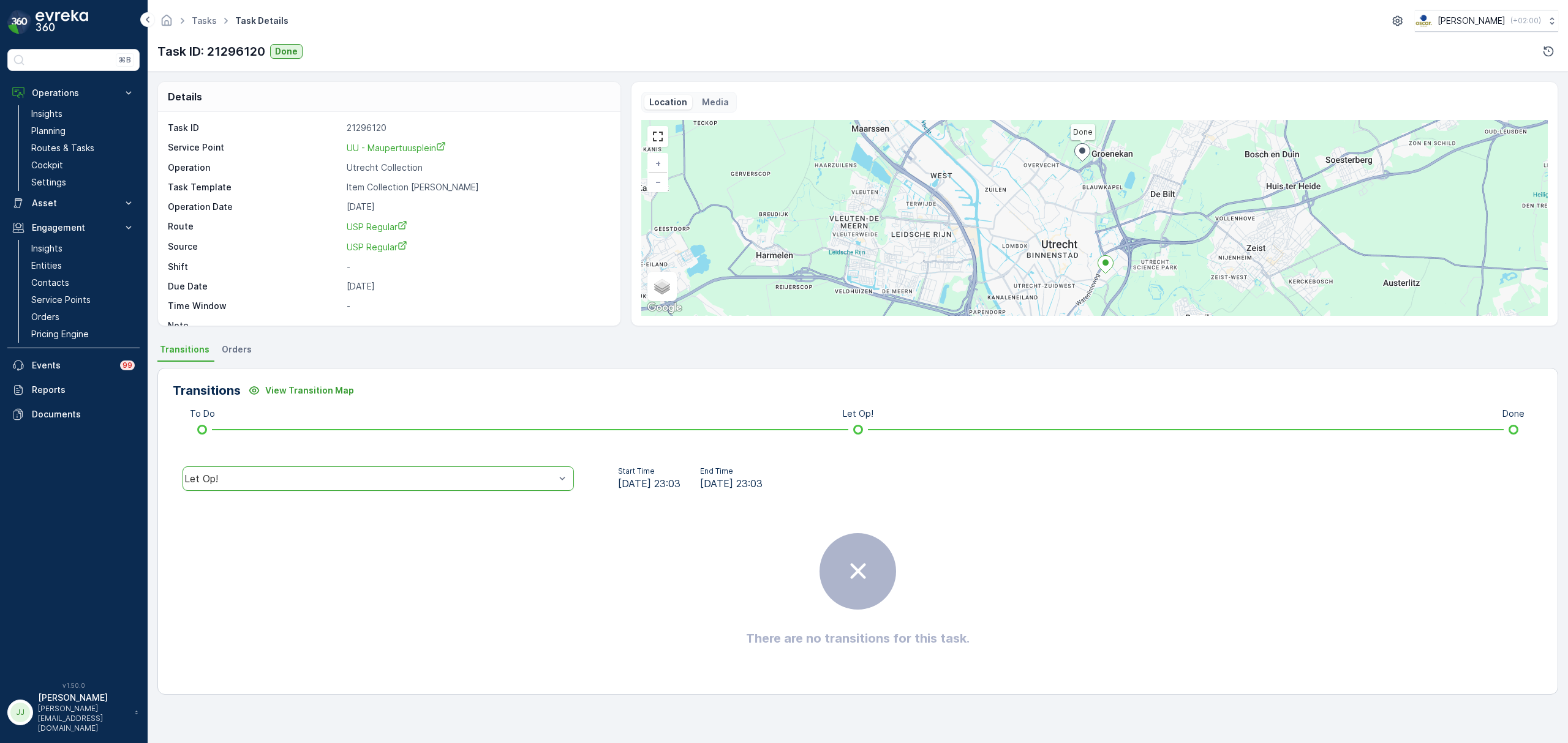
click at [299, 476] on div "Let Op!" at bounding box center [369, 478] width 371 height 11
click at [253, 383] on div "Done" at bounding box center [378, 386] width 377 height 11
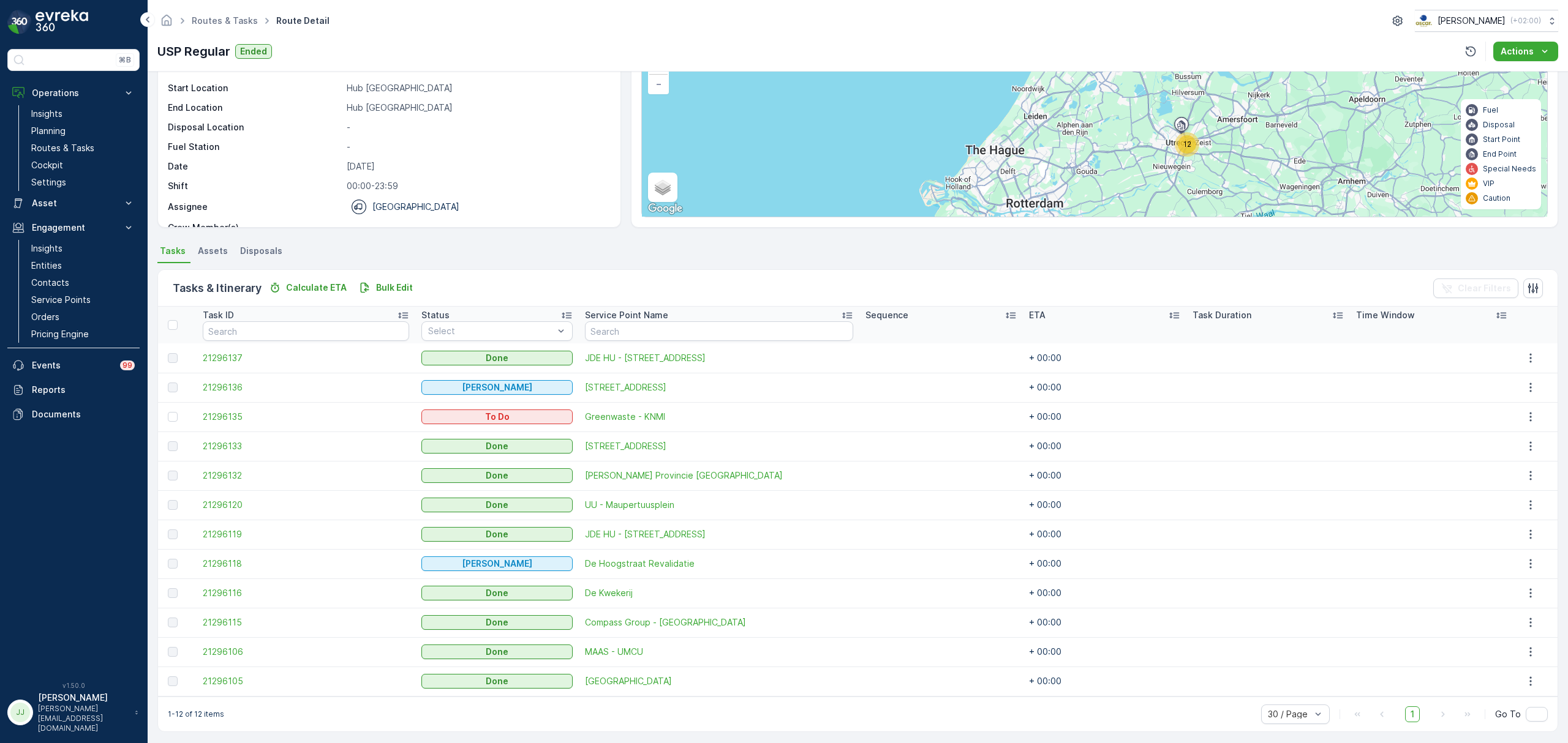
scroll to position [104, 0]
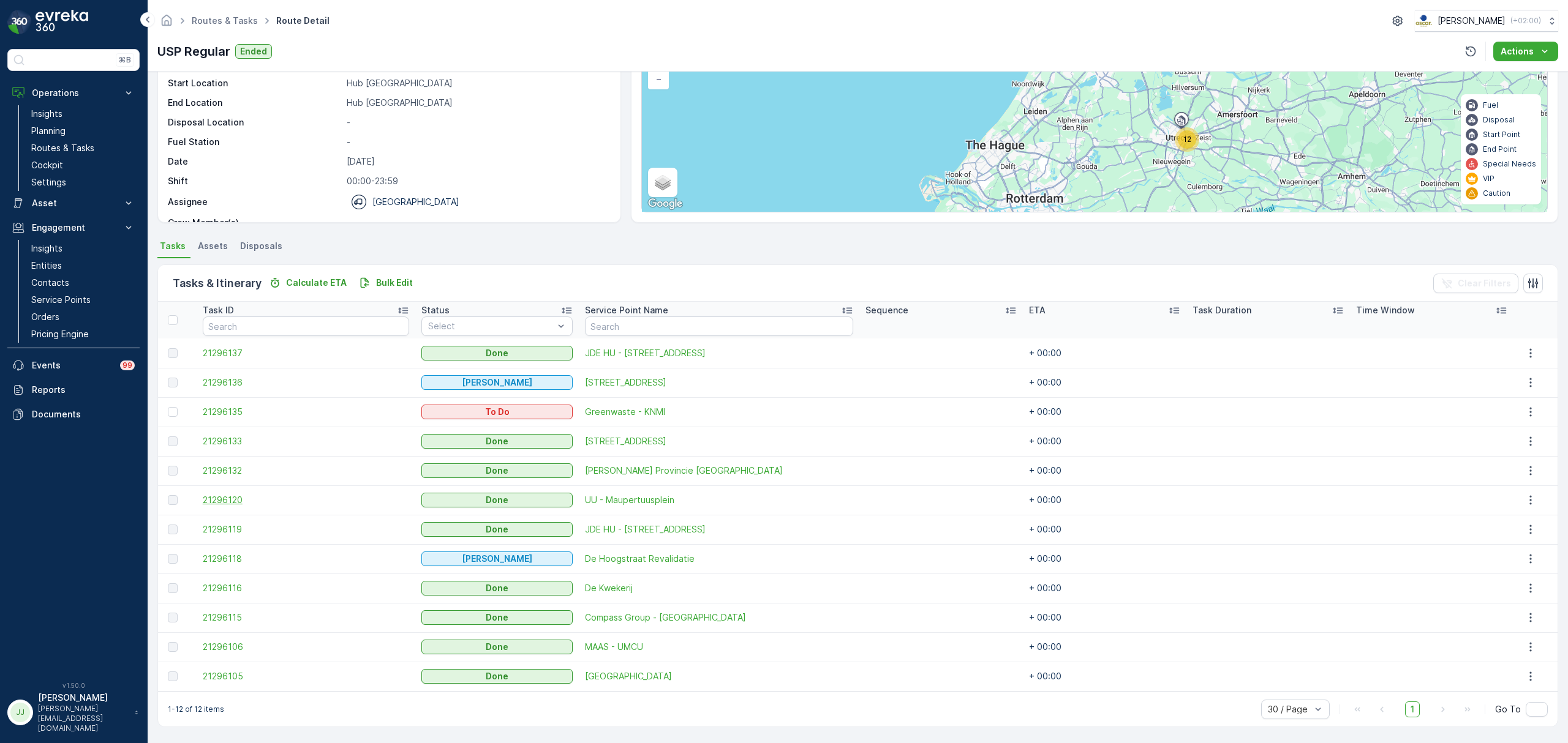
click at [255, 495] on span "21296120" at bounding box center [306, 500] width 207 height 13
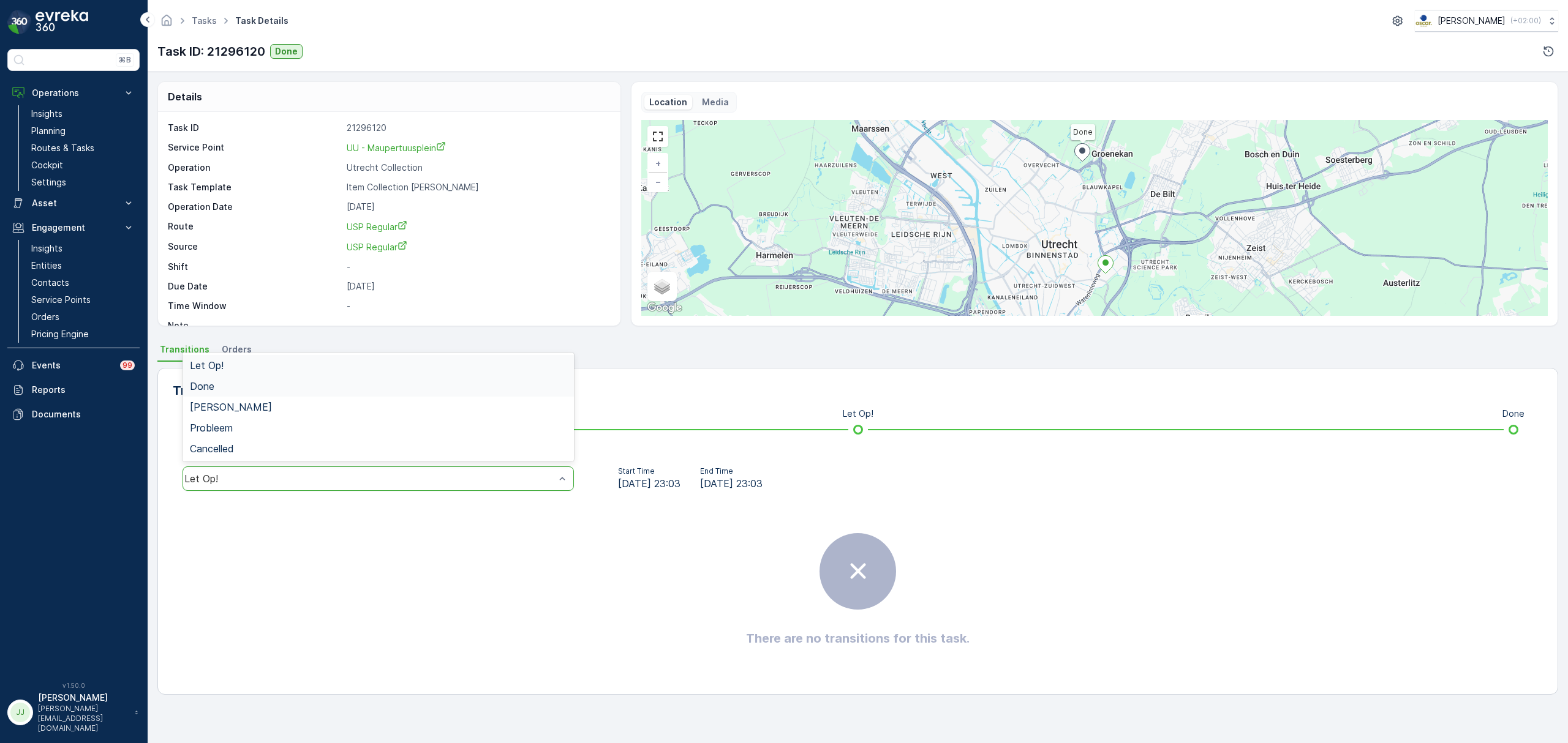
click at [293, 390] on div "Done" at bounding box center [378, 386] width 377 height 11
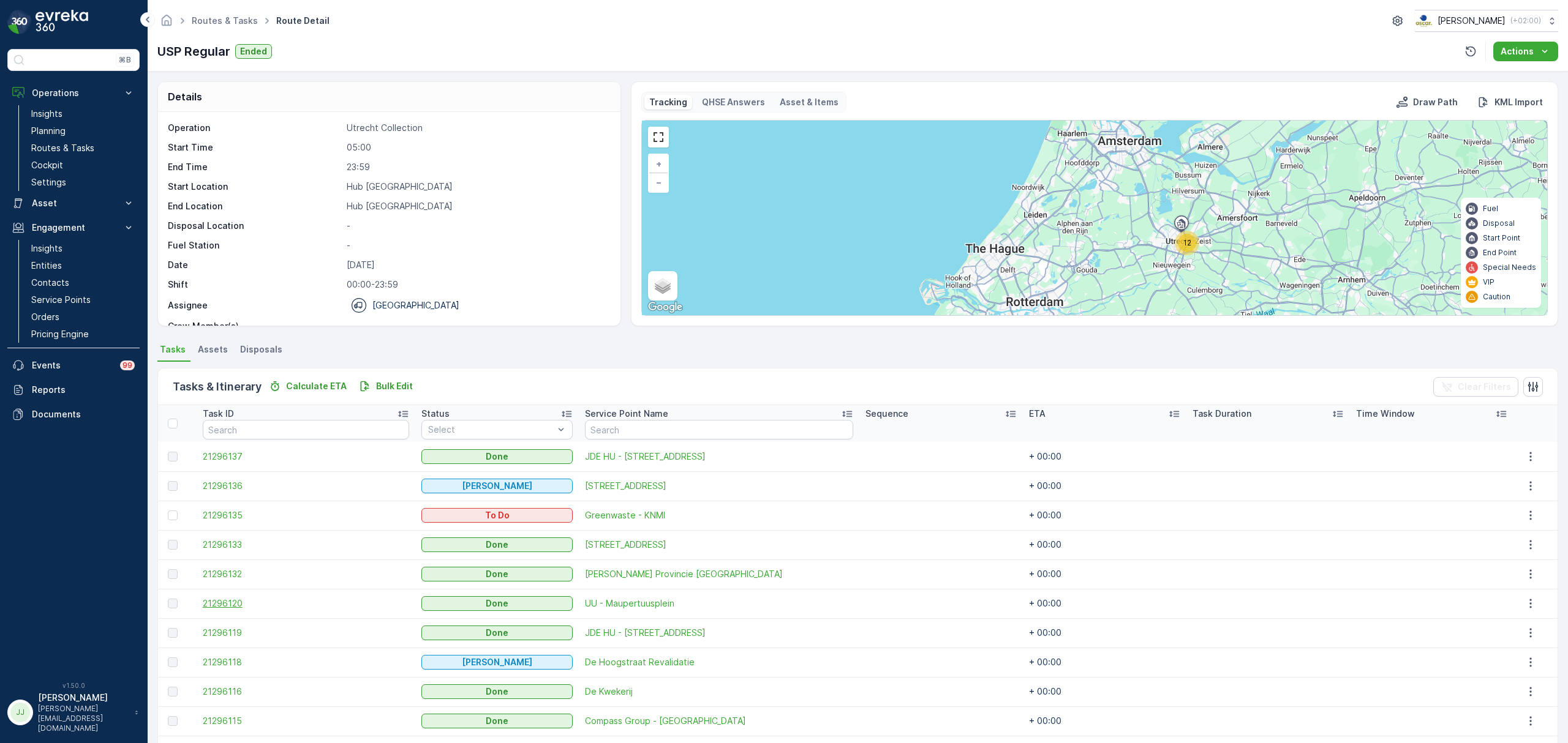
click at [235, 606] on span "21296120" at bounding box center [306, 604] width 207 height 13
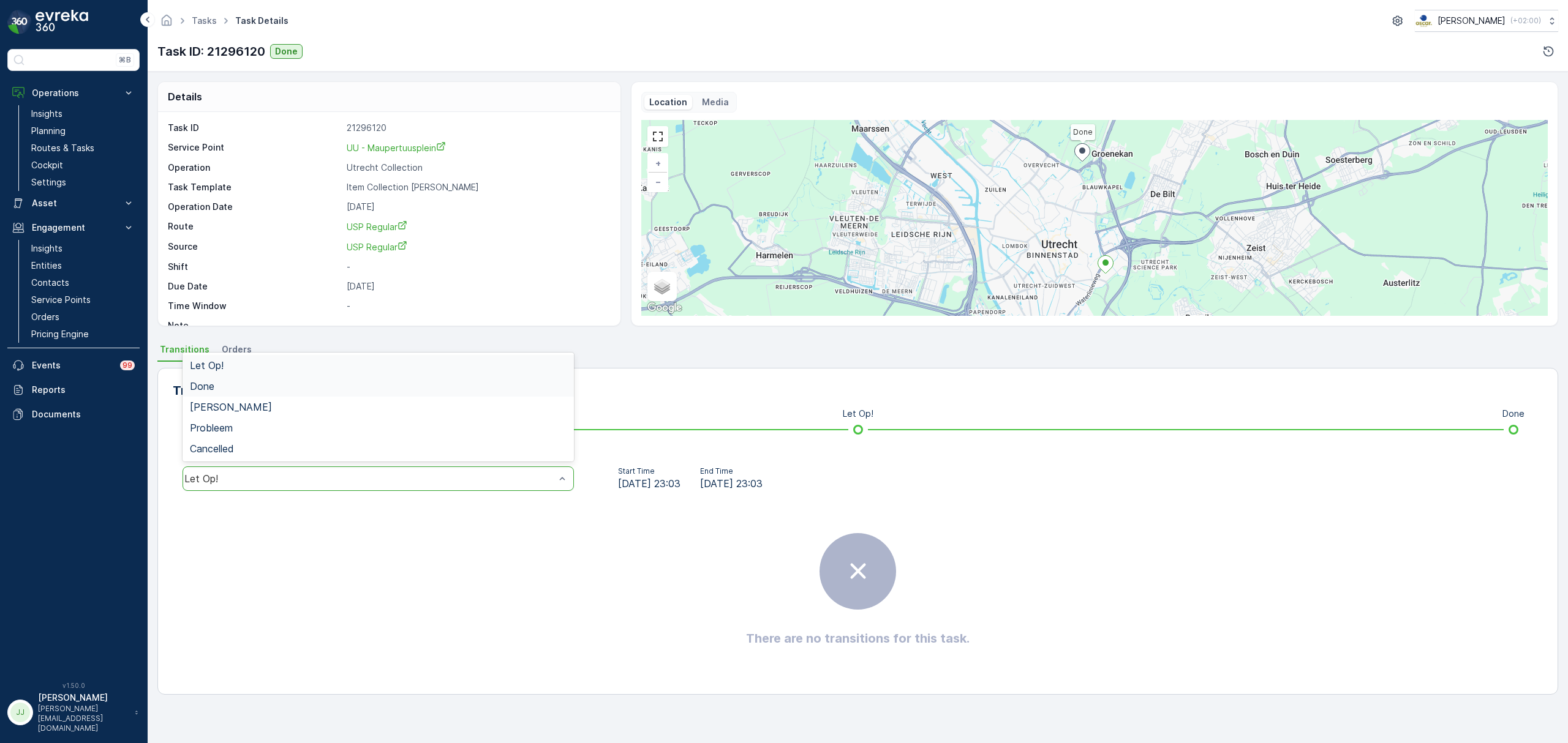
click at [251, 385] on div "Done" at bounding box center [378, 386] width 377 height 11
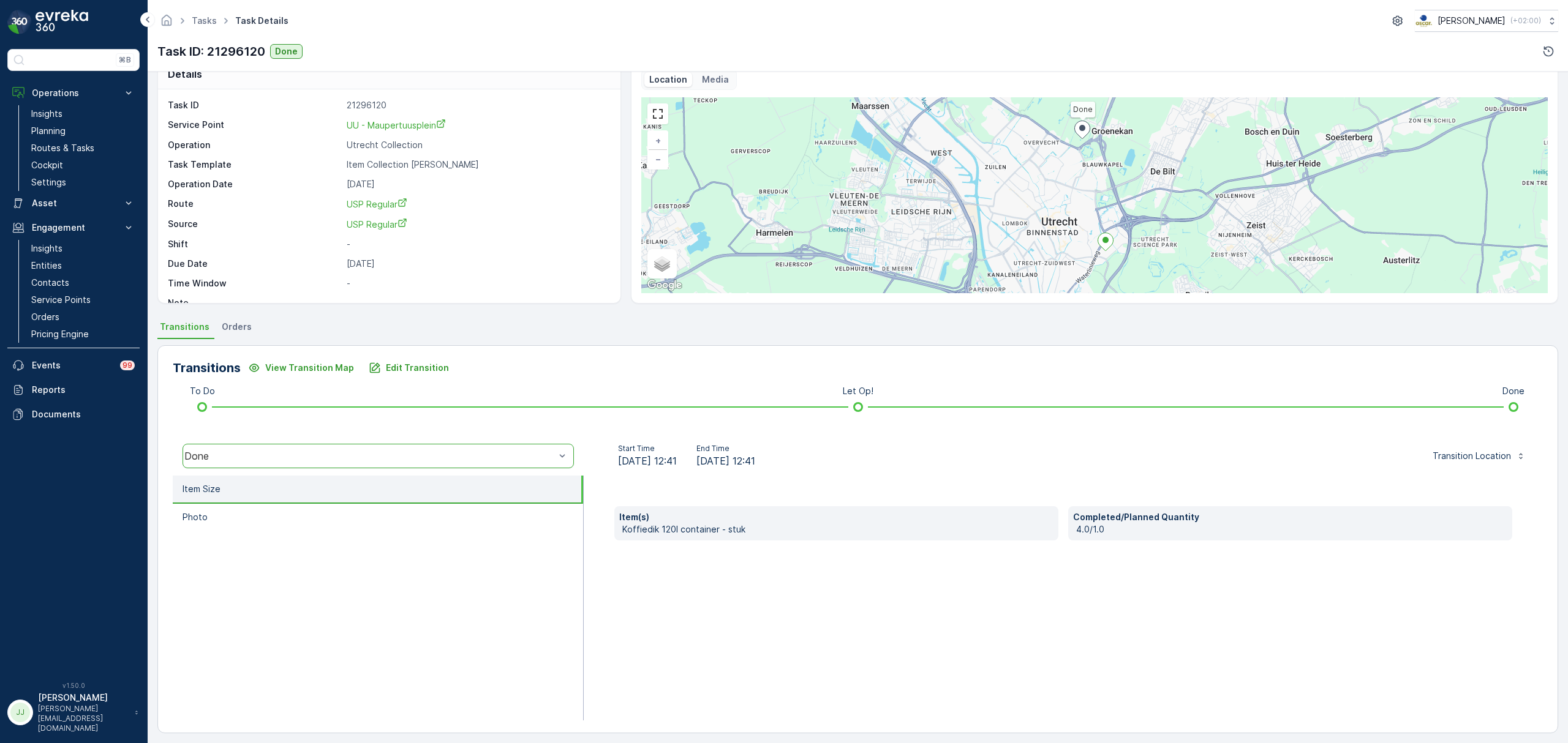
scroll to position [28, 0]
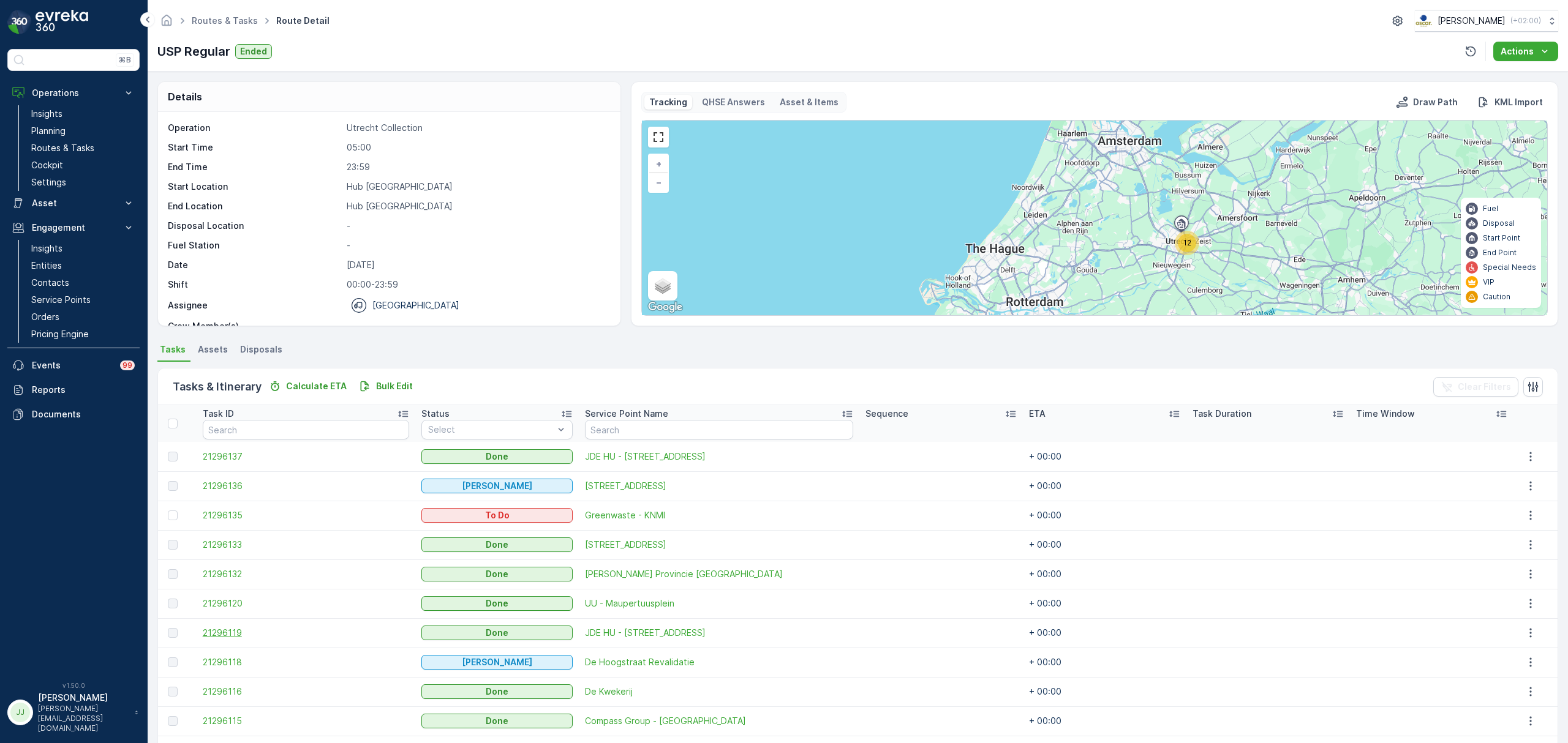
click at [250, 631] on span "21296119" at bounding box center [306, 633] width 207 height 13
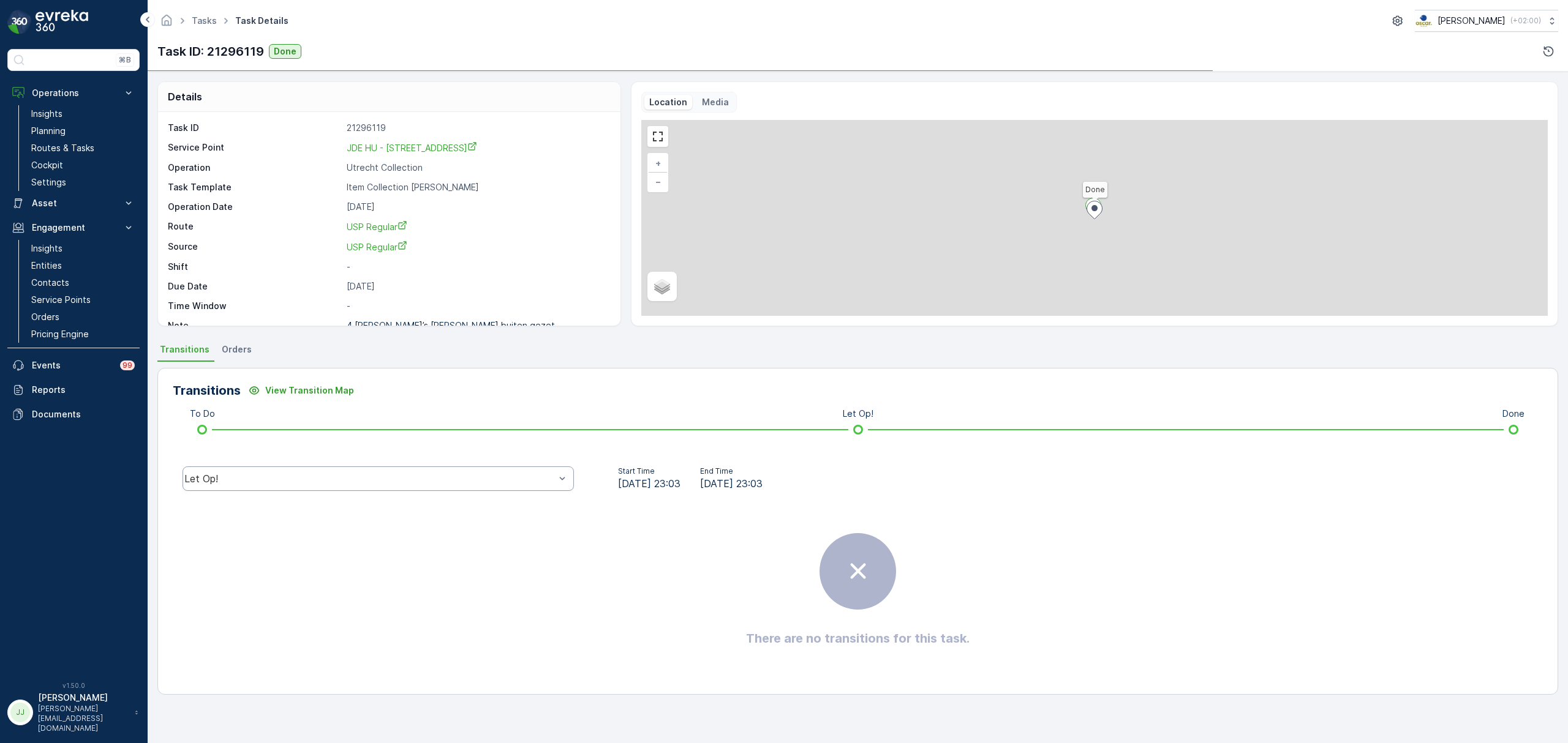
click at [313, 487] on div "Let Op!" at bounding box center [378, 478] width 391 height 24
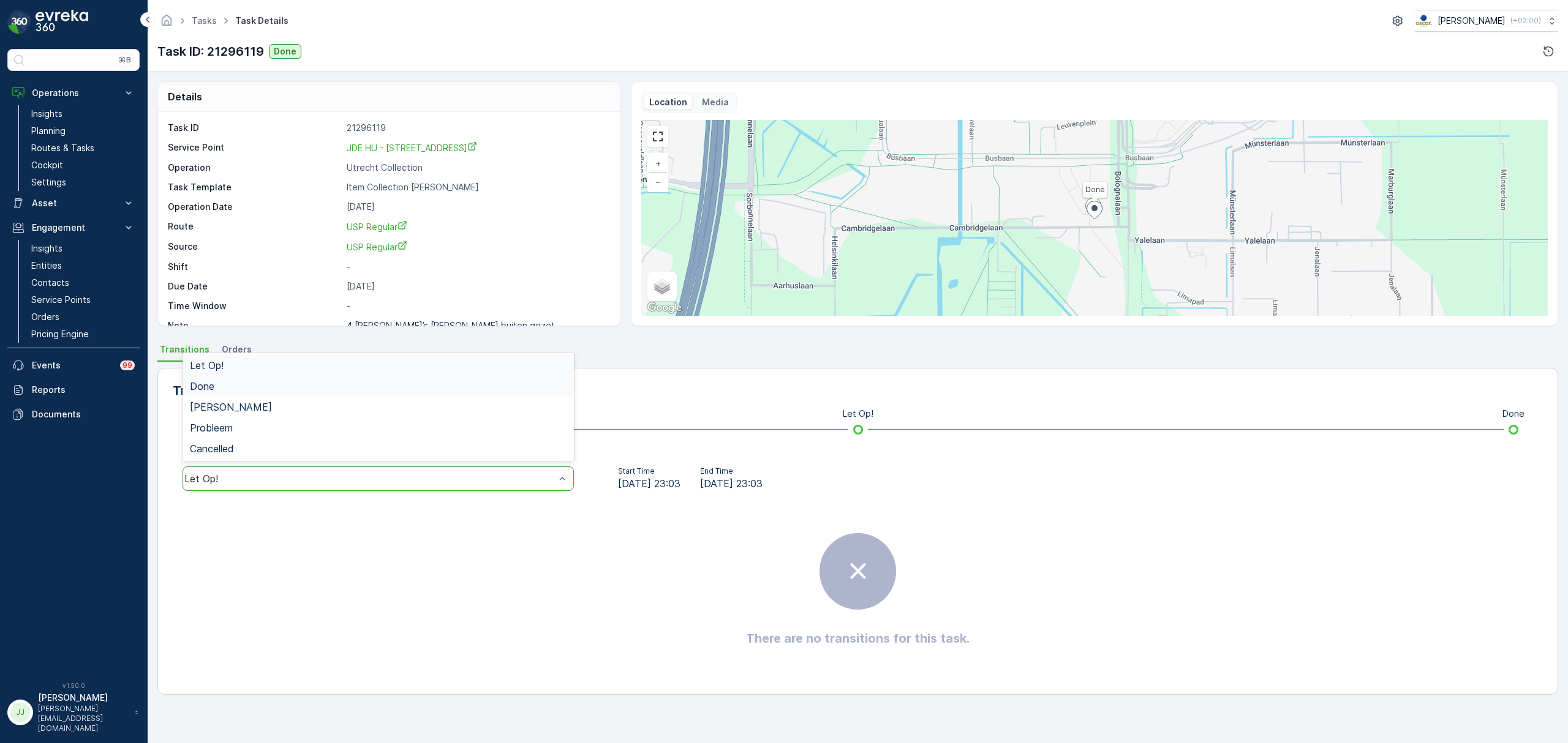
click at [248, 388] on div "Done" at bounding box center [378, 386] width 377 height 11
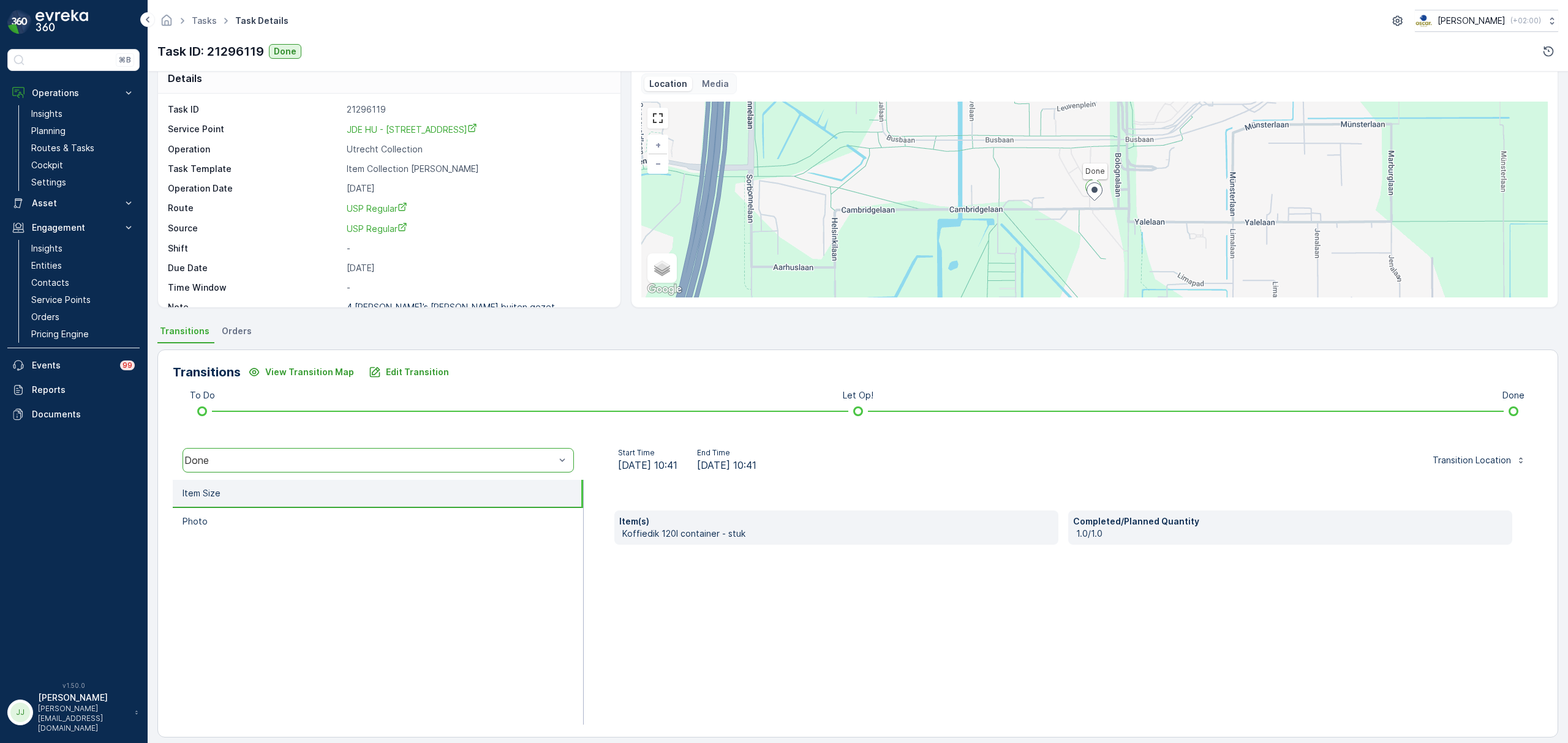
scroll to position [28, 0]
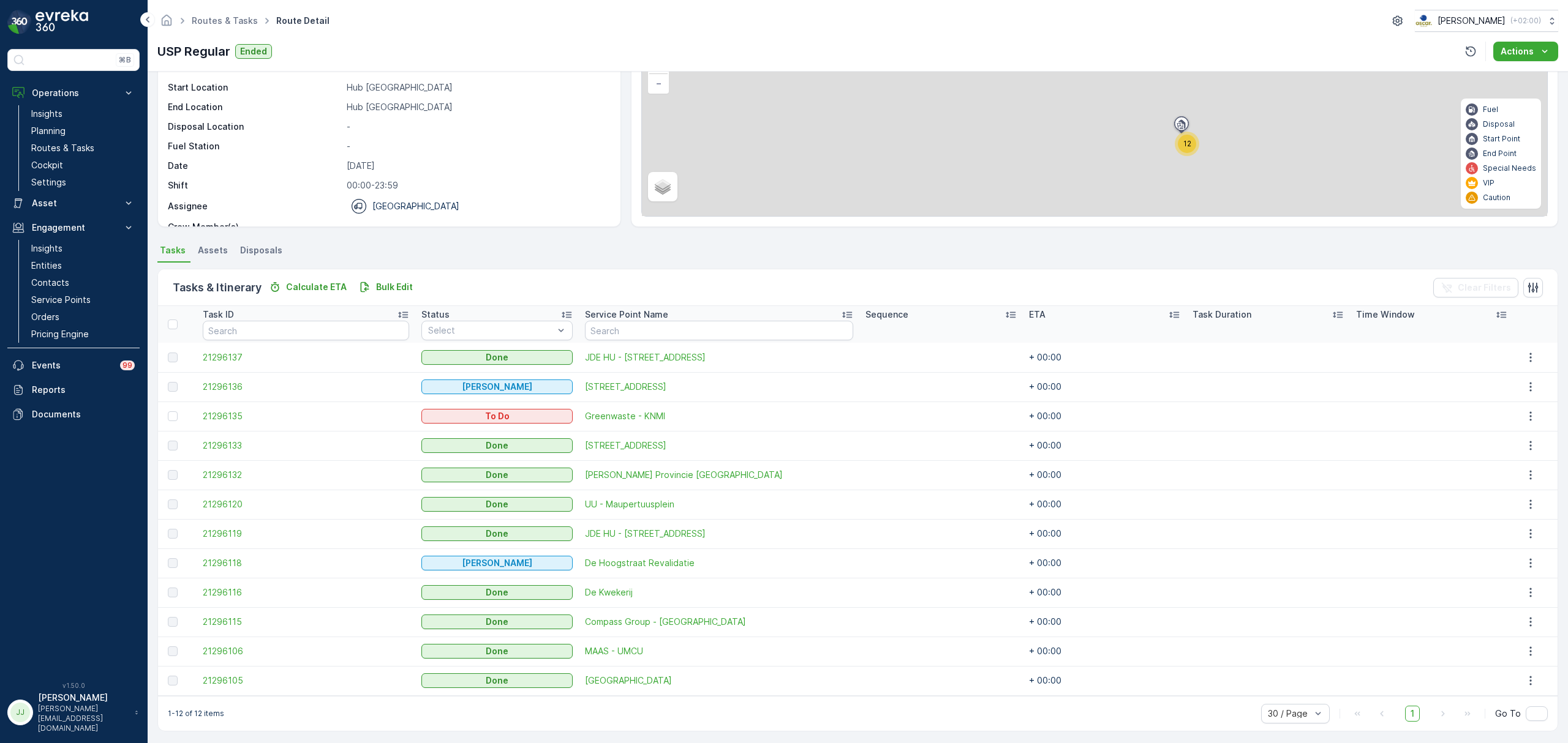
scroll to position [104, 0]
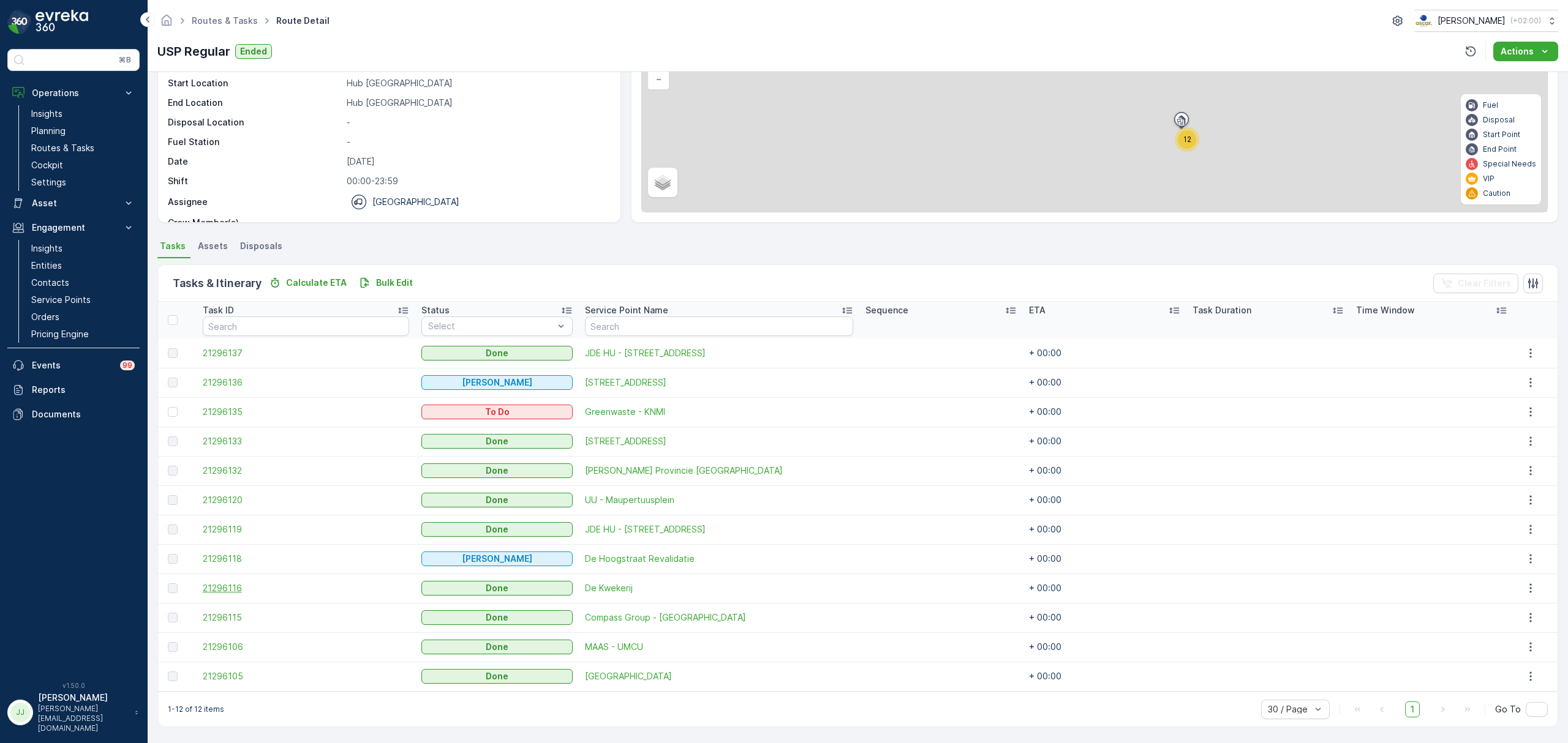
click at [235, 586] on span "21296116" at bounding box center [306, 588] width 207 height 13
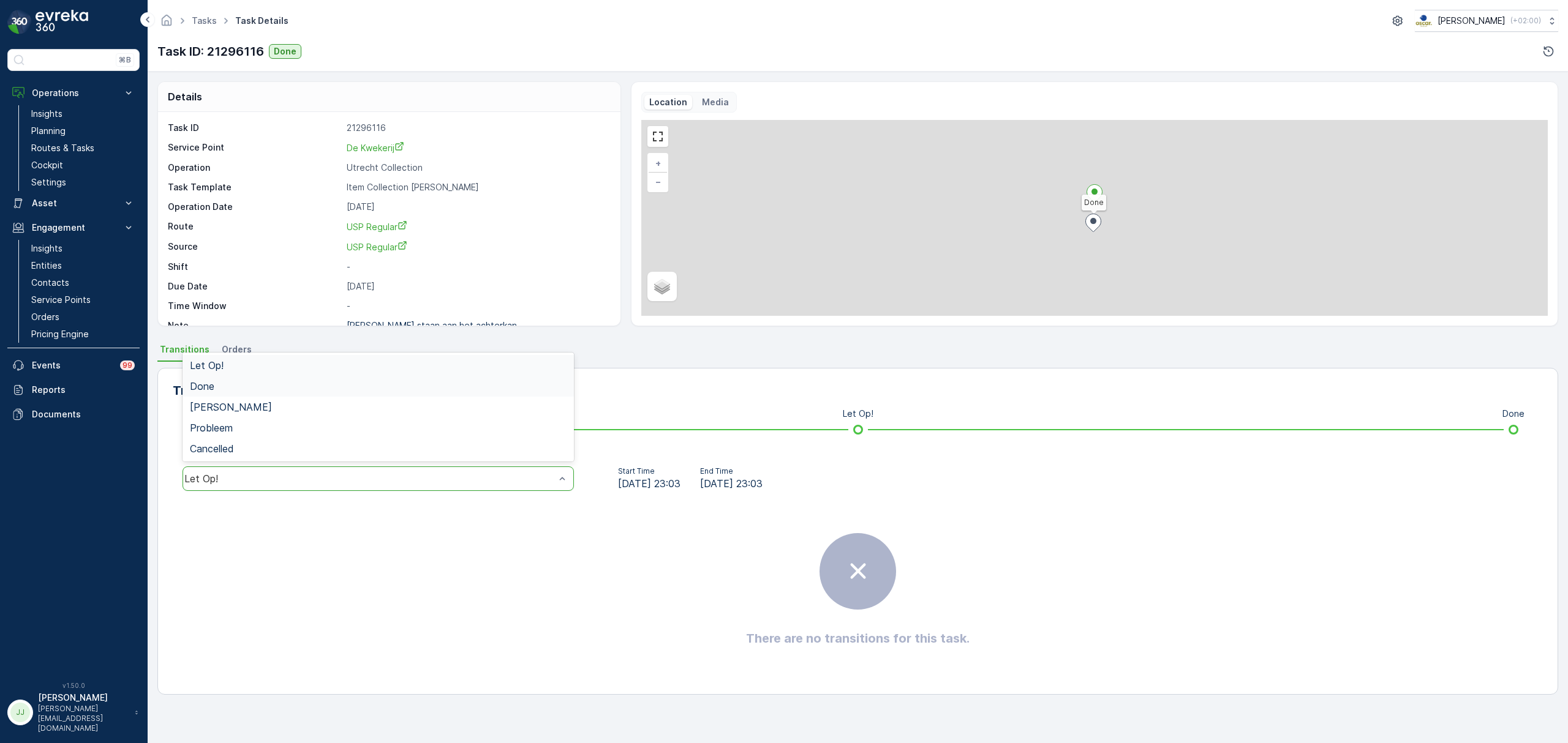
click at [258, 394] on div "Done" at bounding box center [378, 386] width 391 height 21
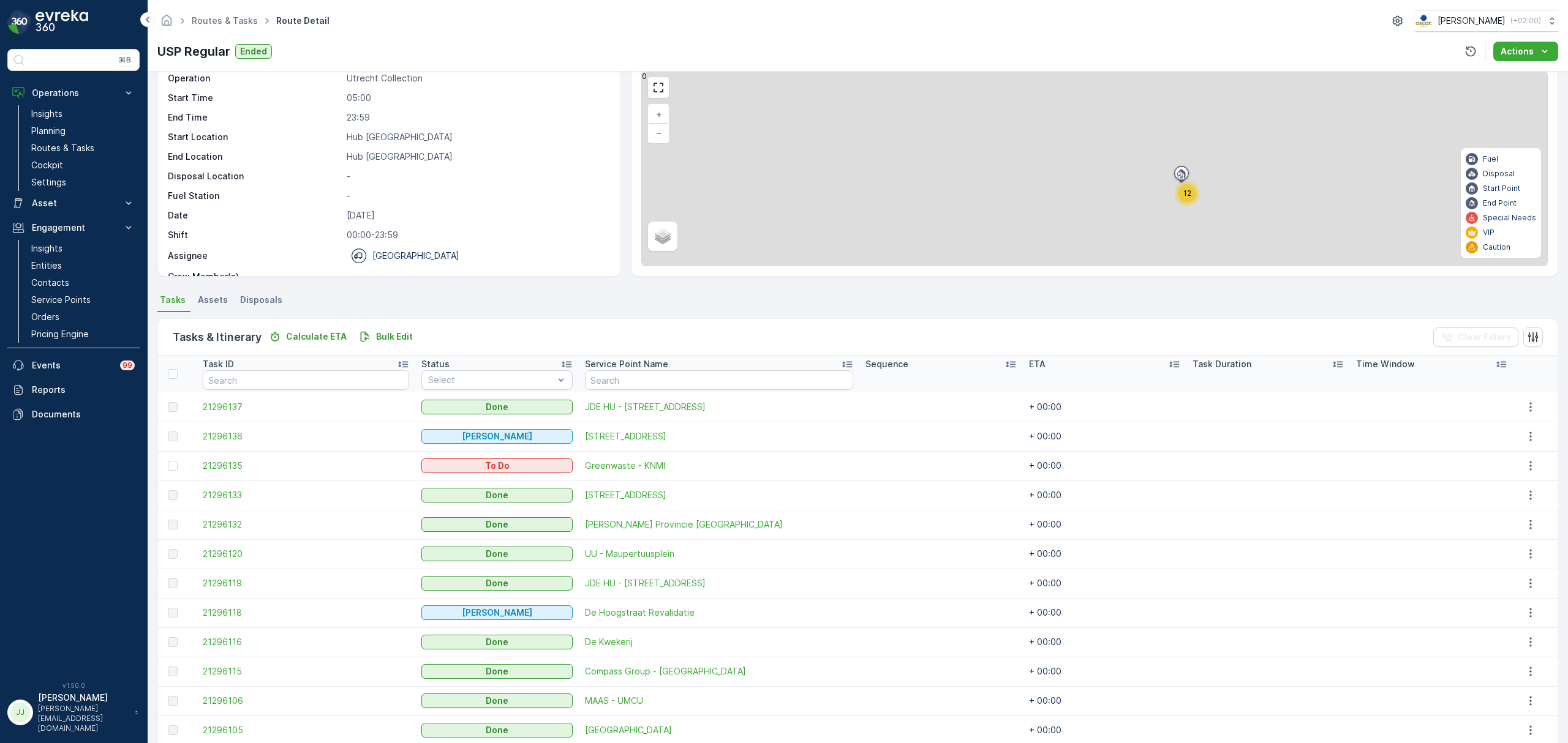
scroll to position [104, 0]
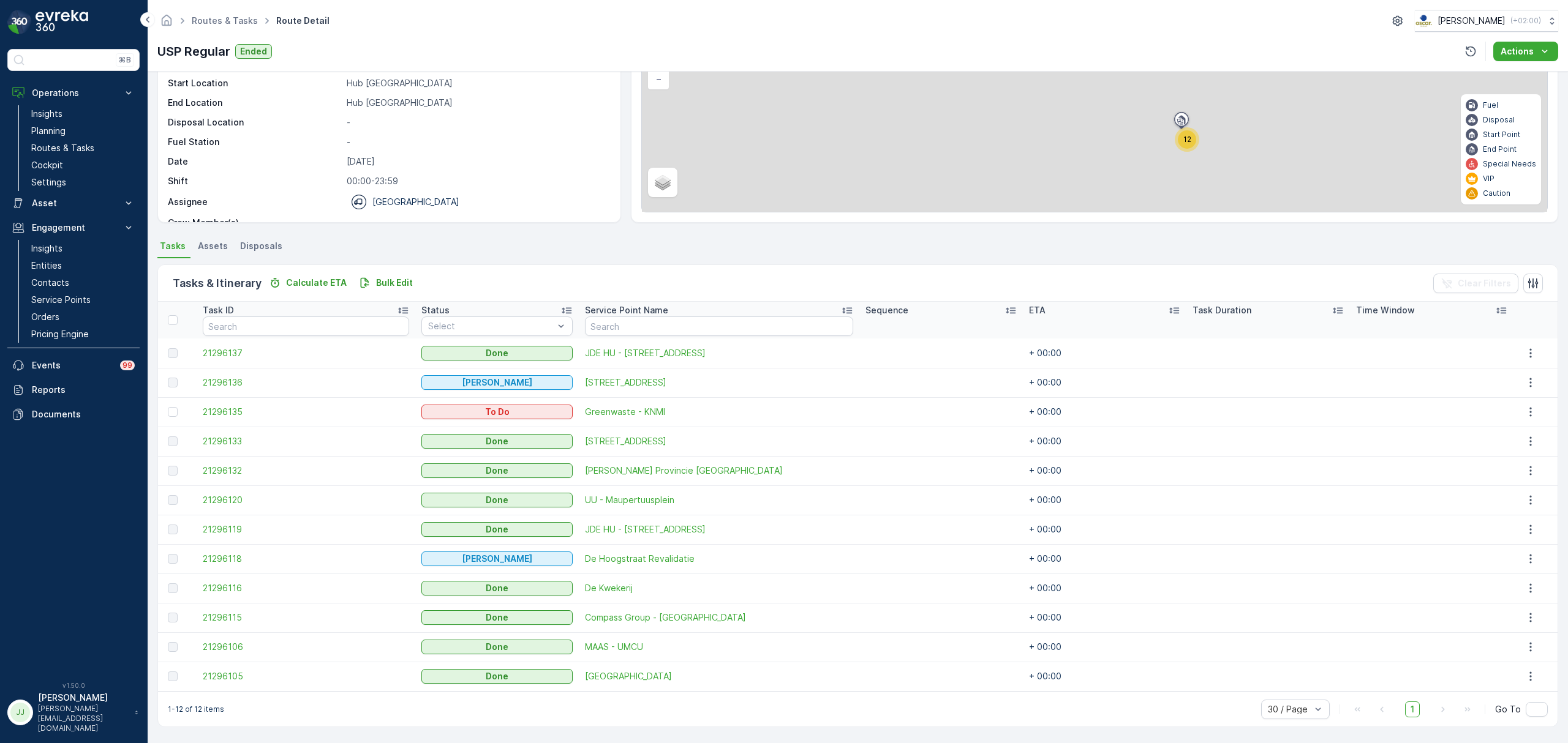
click at [235, 610] on td "21296115" at bounding box center [306, 618] width 219 height 29
click at [233, 615] on span "21296115" at bounding box center [306, 618] width 207 height 13
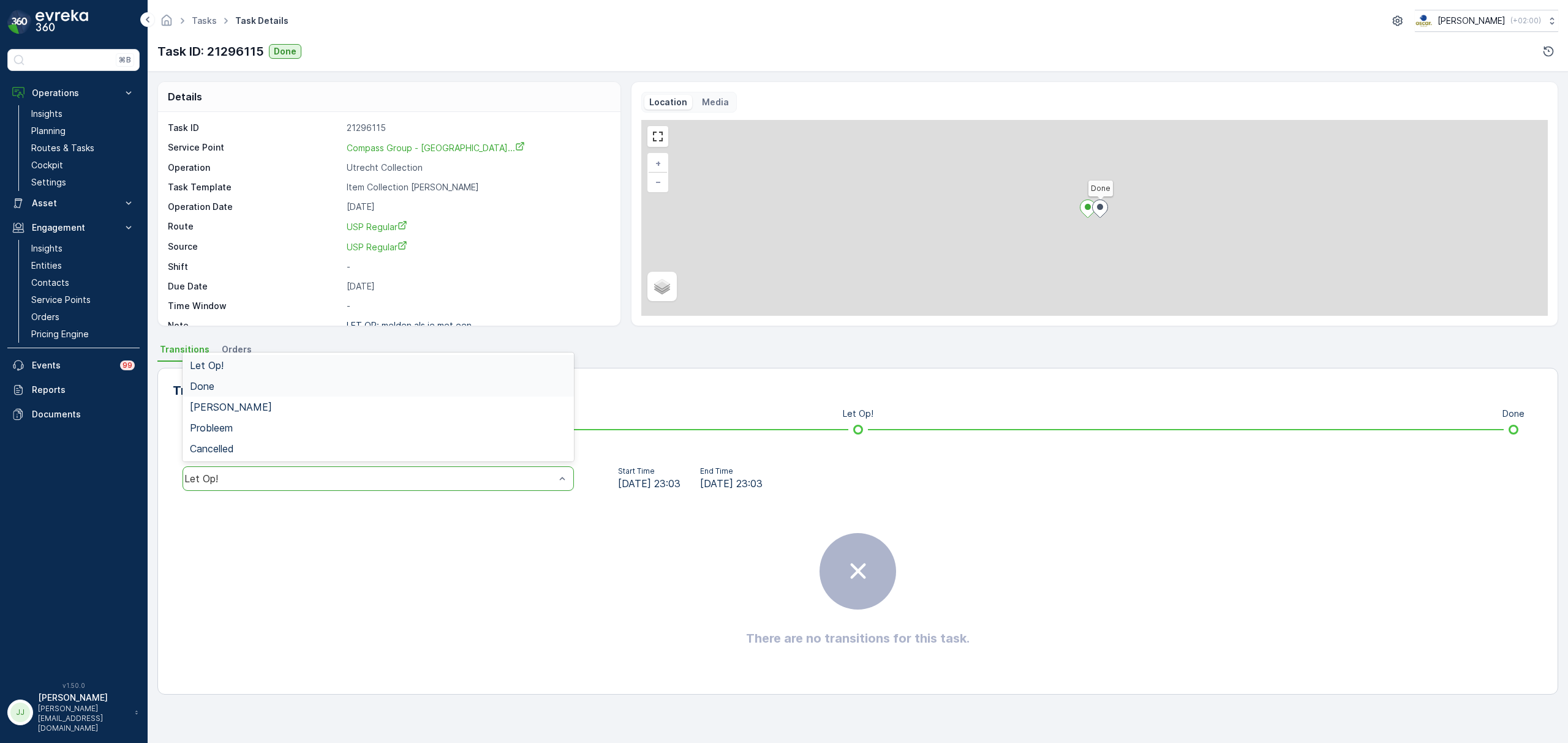
click at [251, 386] on div "Done" at bounding box center [378, 386] width 377 height 11
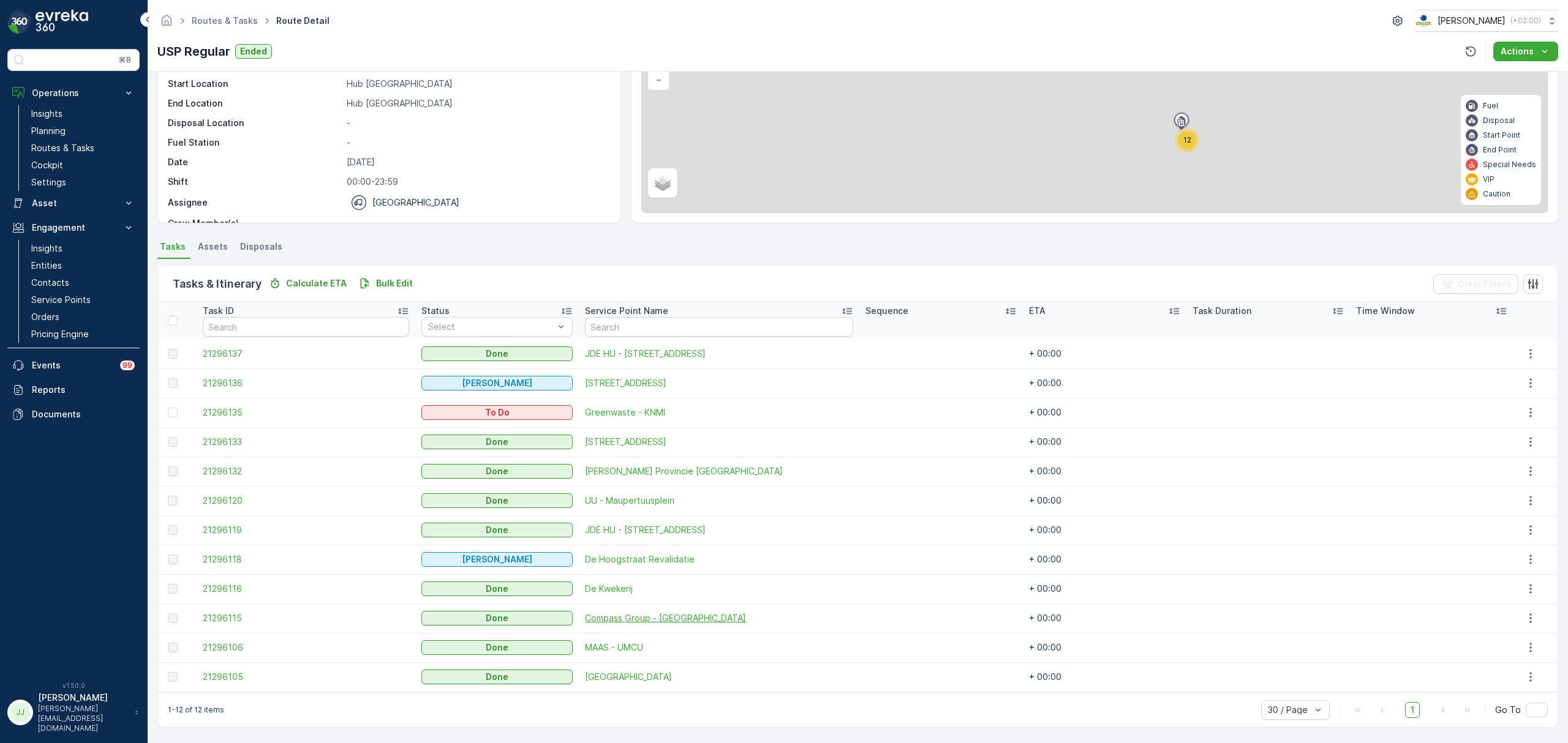
scroll to position [104, 0]
click at [240, 649] on span "21296106" at bounding box center [306, 647] width 207 height 13
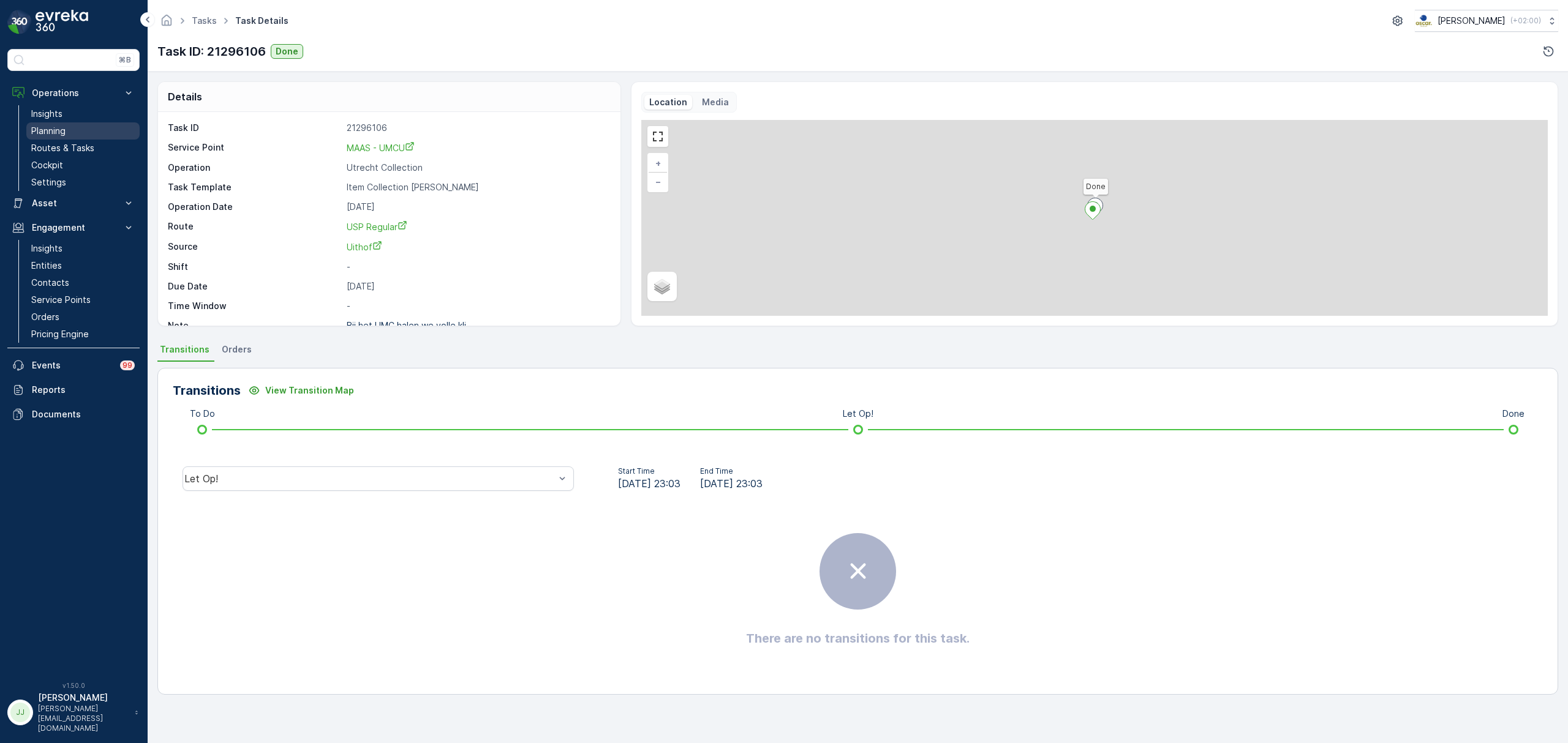
click at [93, 139] on link "Planning" at bounding box center [83, 131] width 113 height 17
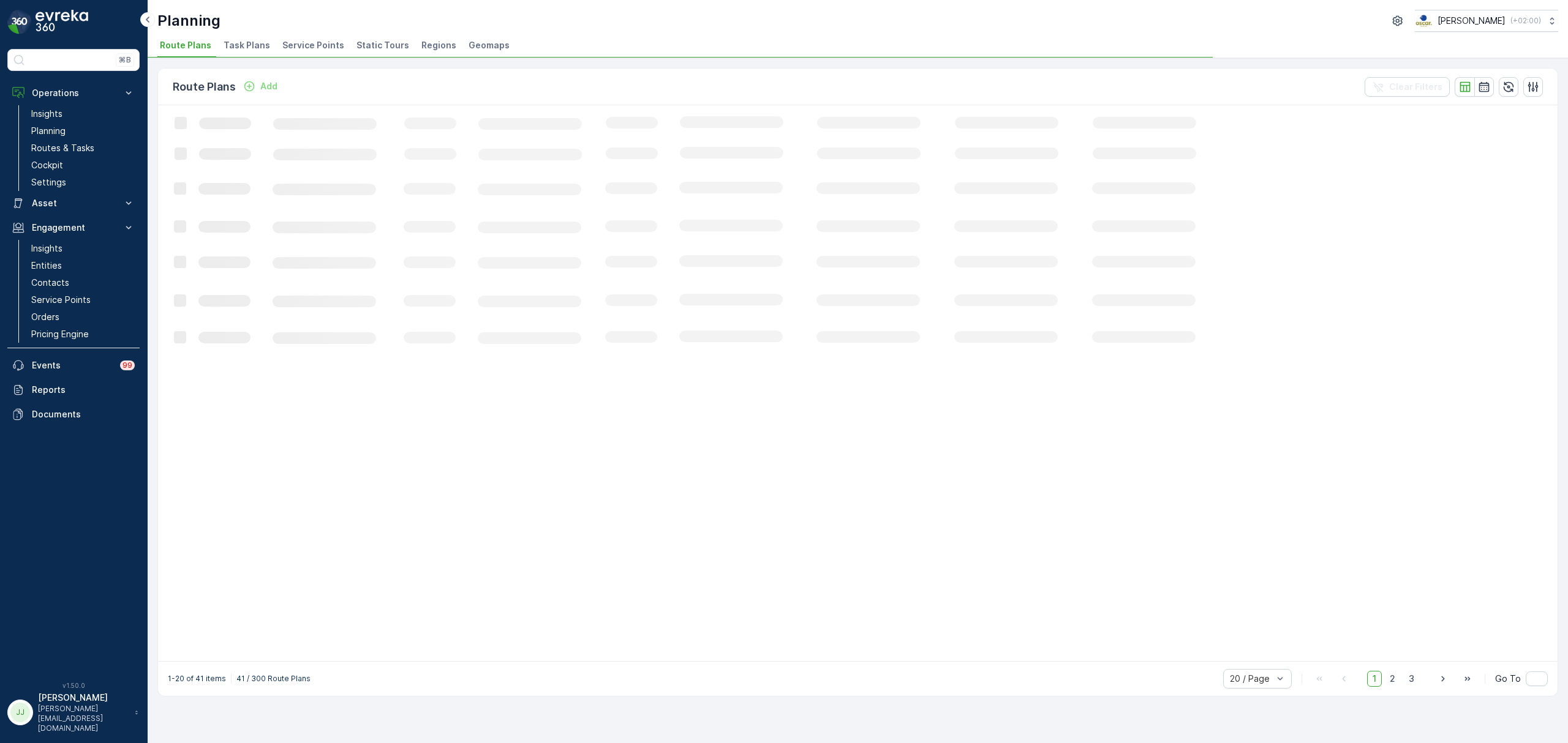
click at [244, 45] on span "Task Plans" at bounding box center [246, 45] width 46 height 13
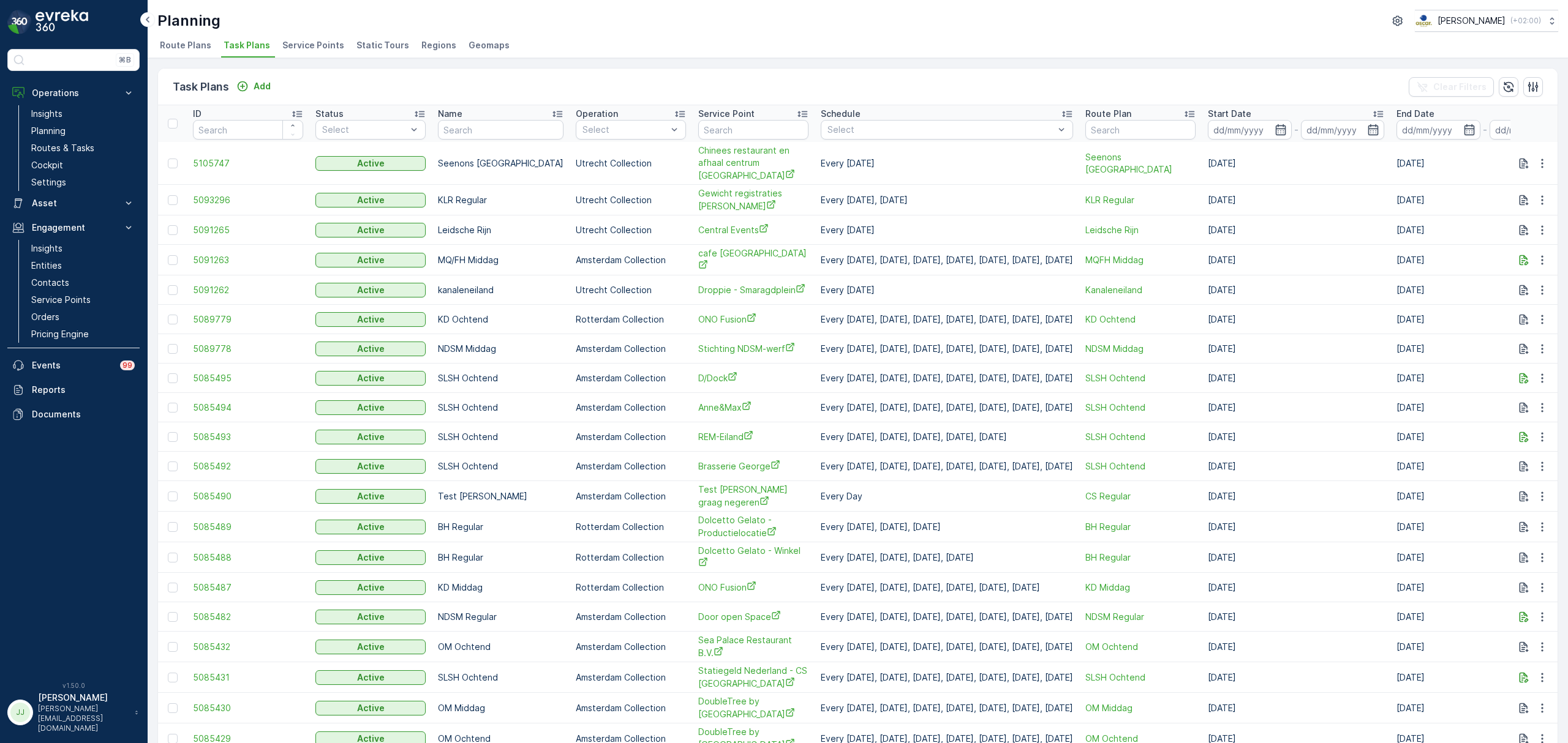
click at [195, 47] on span "Route Plans" at bounding box center [186, 45] width 52 height 13
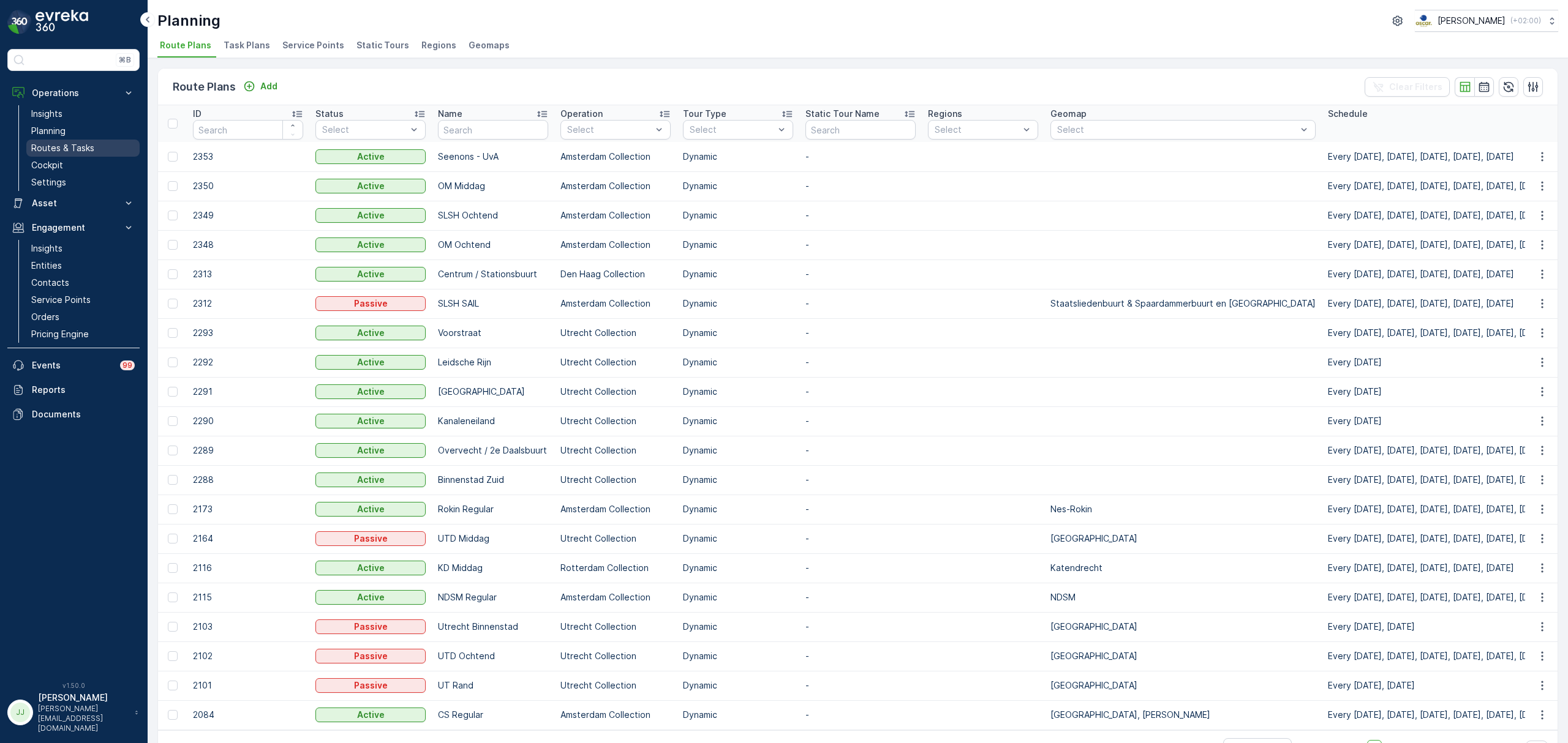
click at [91, 147] on p "Routes & Tasks" at bounding box center [62, 148] width 63 height 13
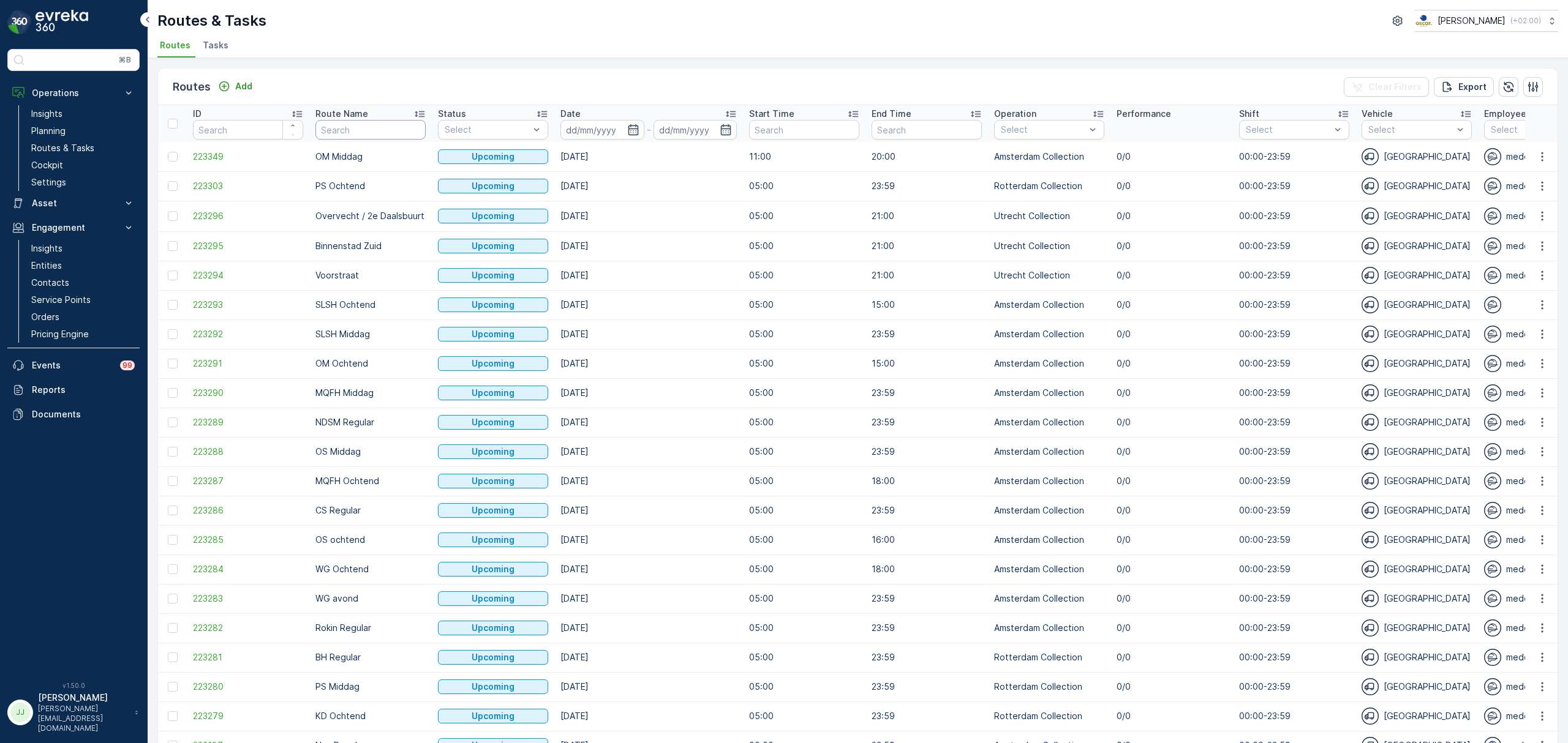
click at [357, 129] on input "text" at bounding box center [370, 130] width 110 height 20
type input "binnens"
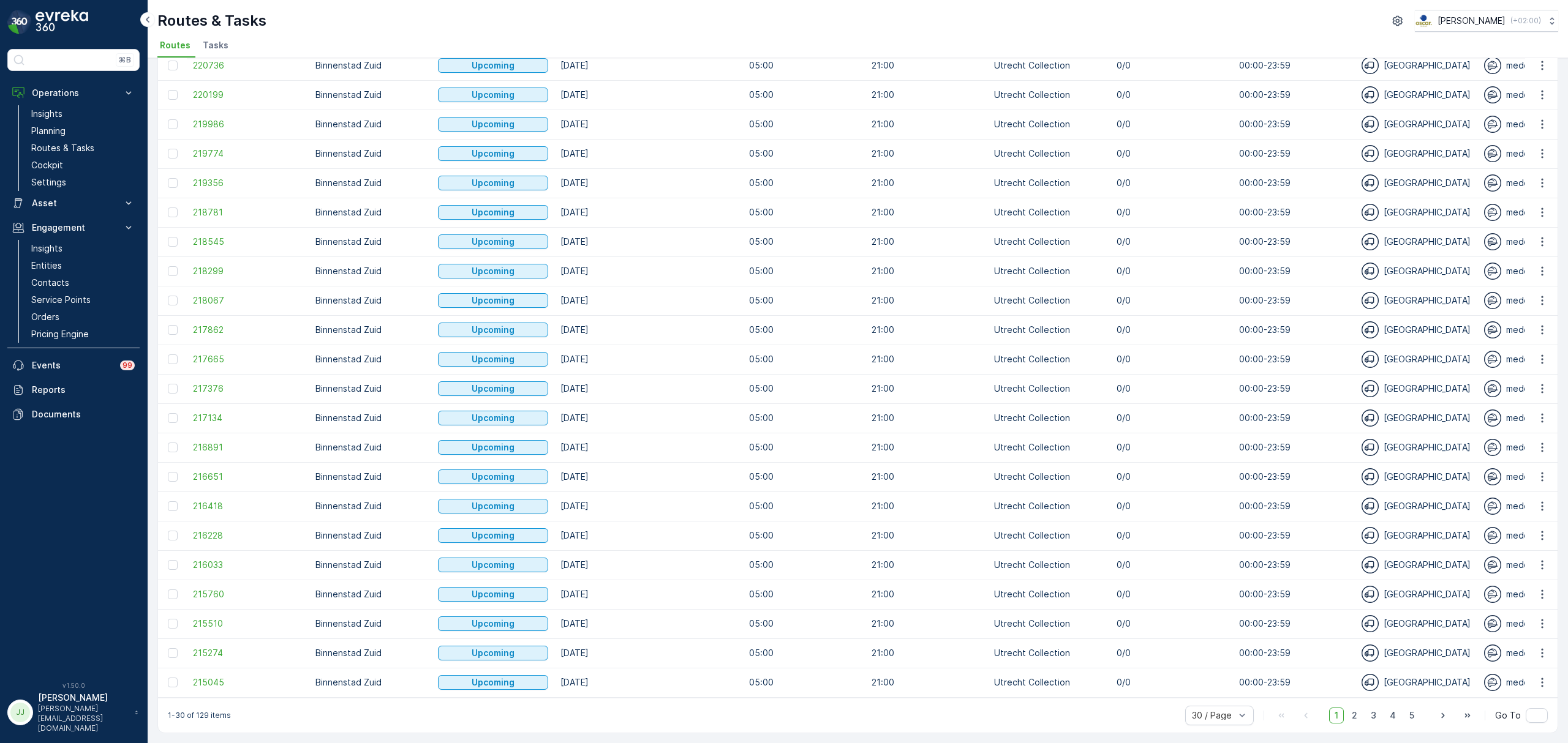
scroll to position [332, 0]
click at [1369, 715] on span "3" at bounding box center [1373, 715] width 17 height 16
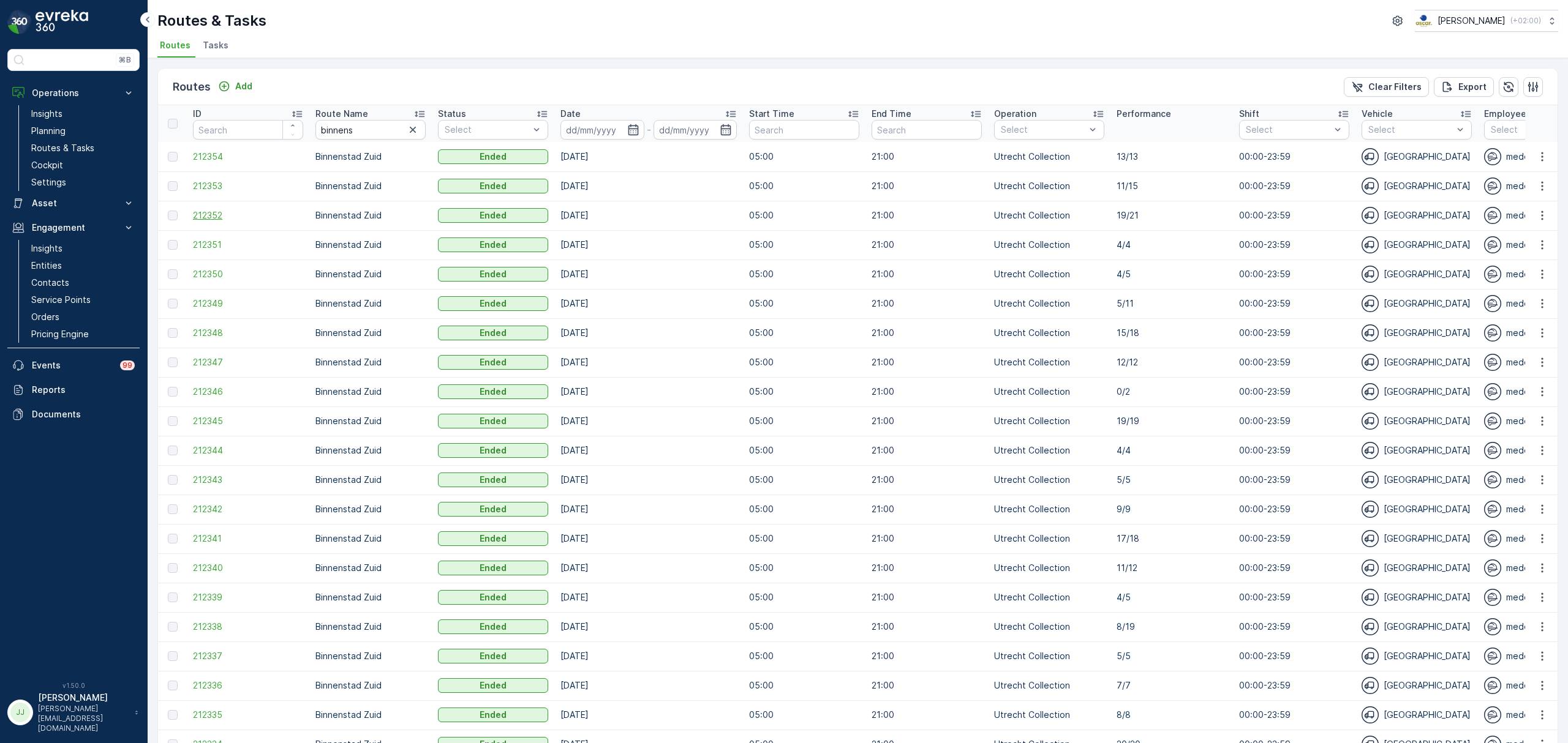
click at [206, 212] on span "212352" at bounding box center [248, 215] width 110 height 13
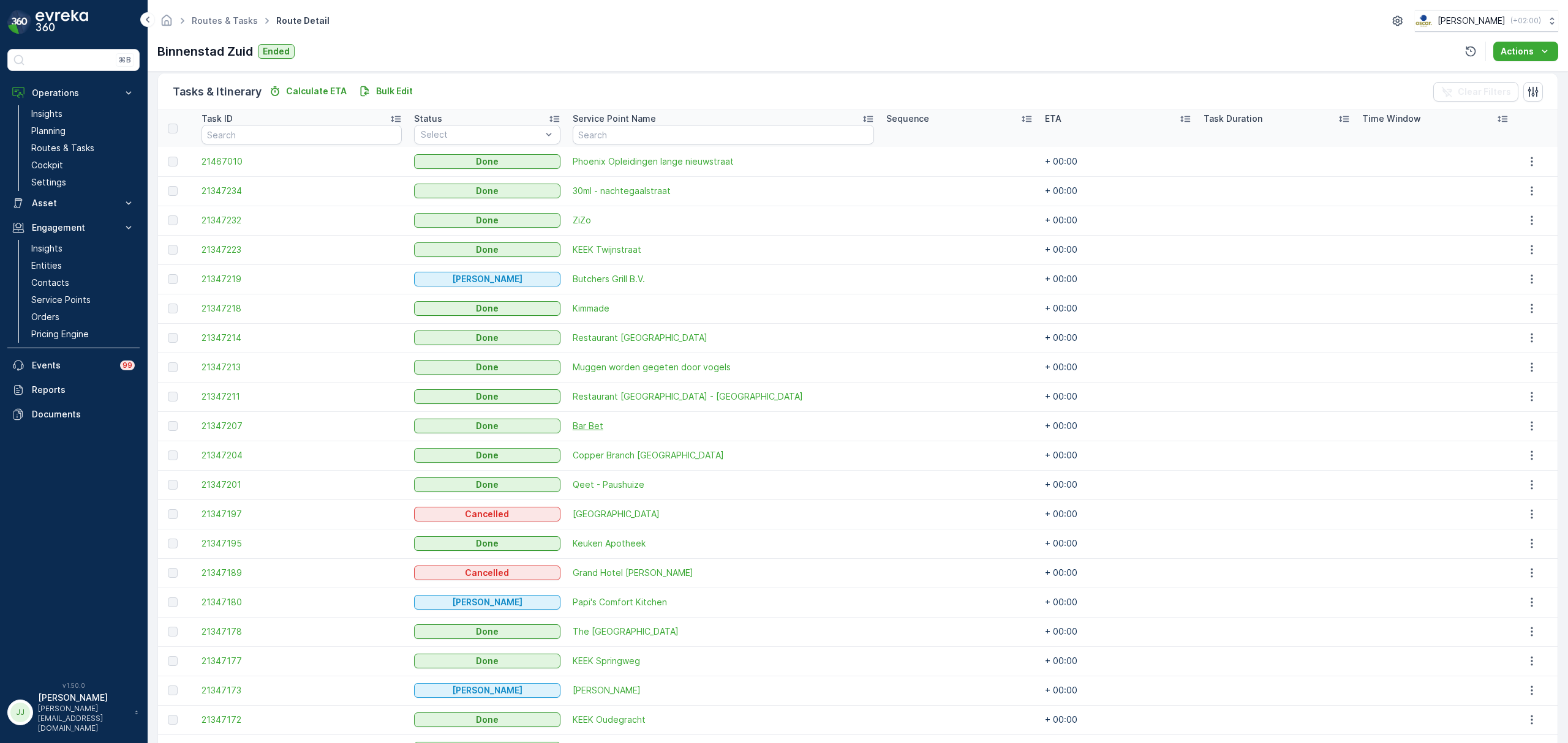
scroll to position [368, 0]
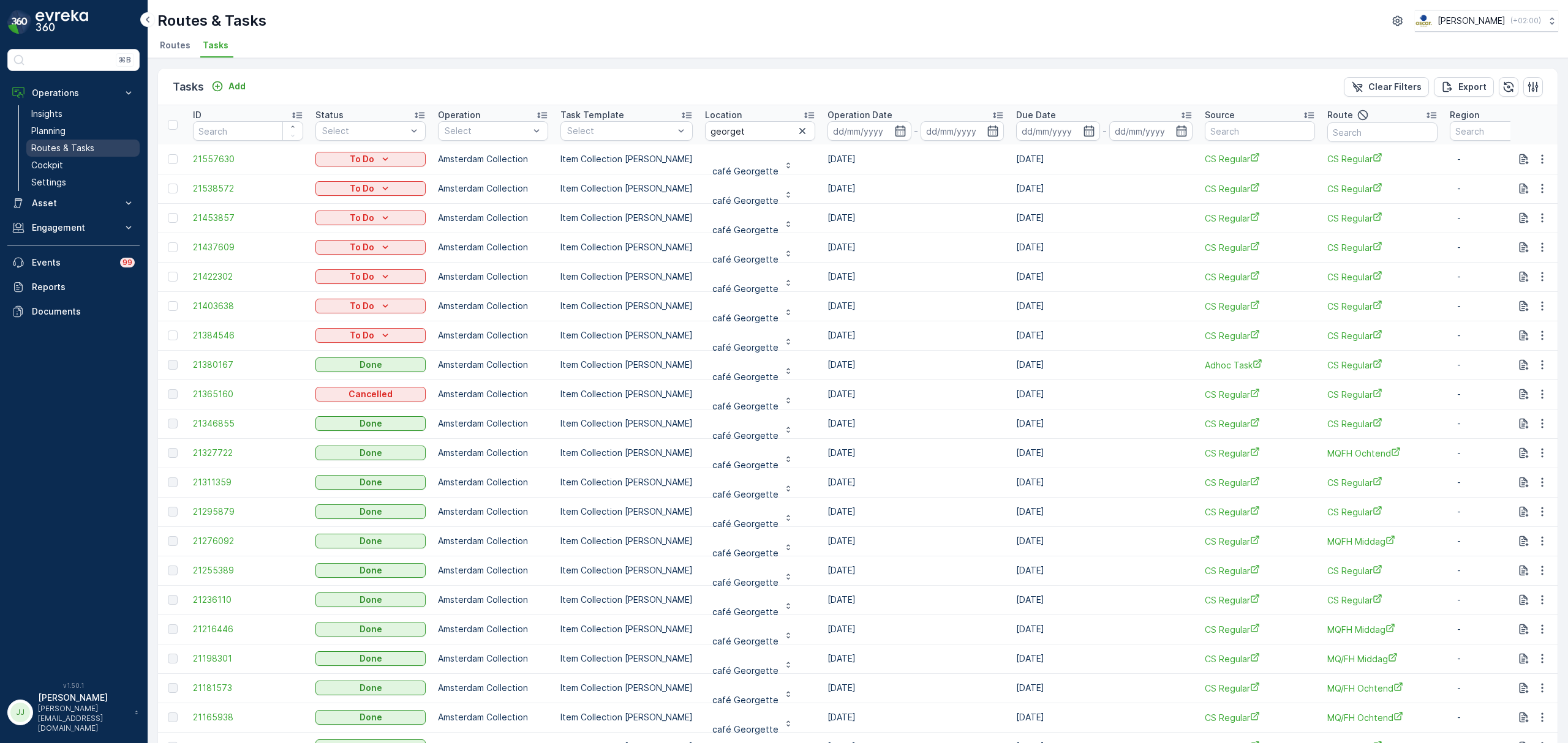
click at [56, 145] on p "Routes & Tasks" at bounding box center [62, 148] width 63 height 13
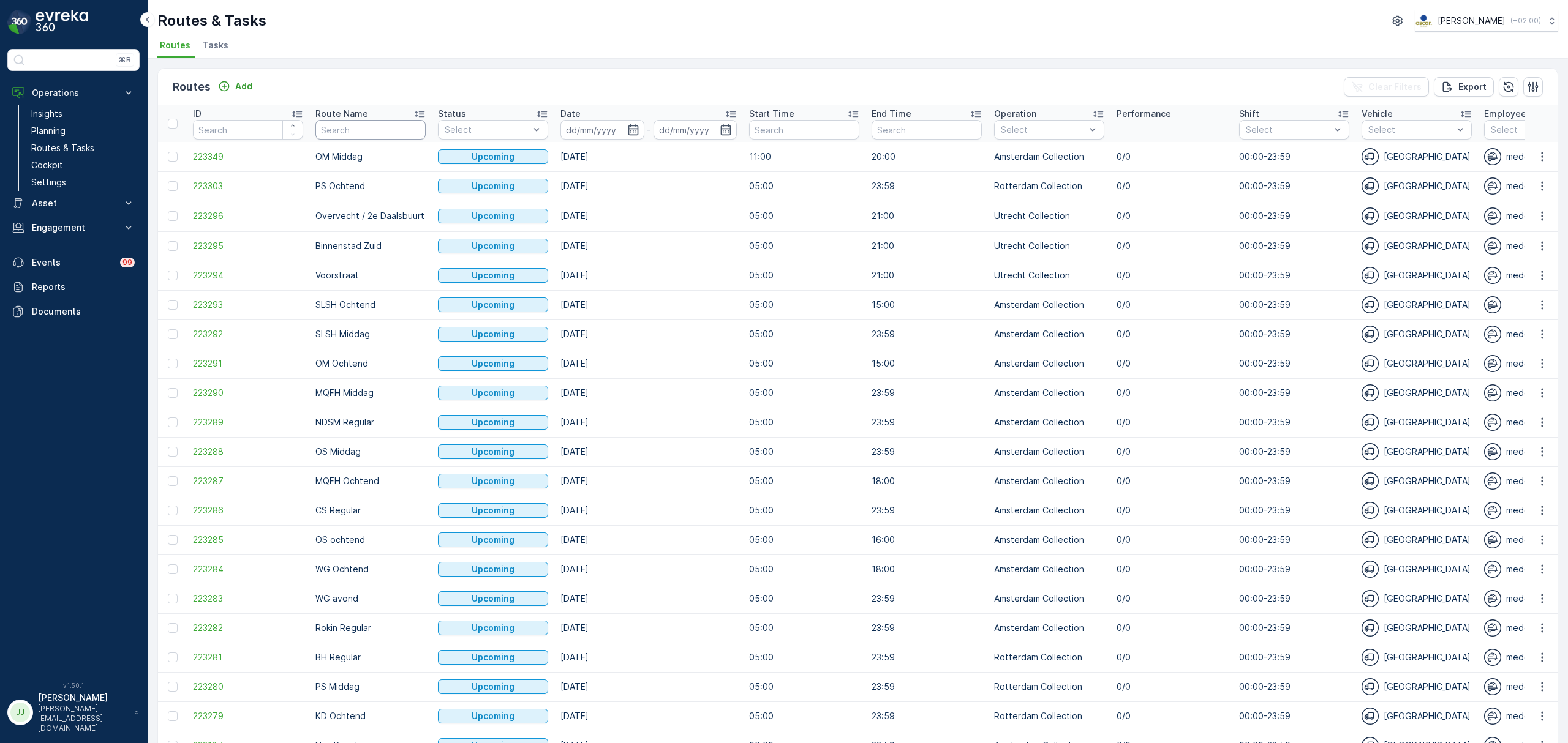
click at [327, 132] on input "text" at bounding box center [370, 130] width 110 height 20
type input "SLSH"
click at [368, 133] on input "SLSH" at bounding box center [370, 130] width 110 height 20
type input "SLSH ochtend"
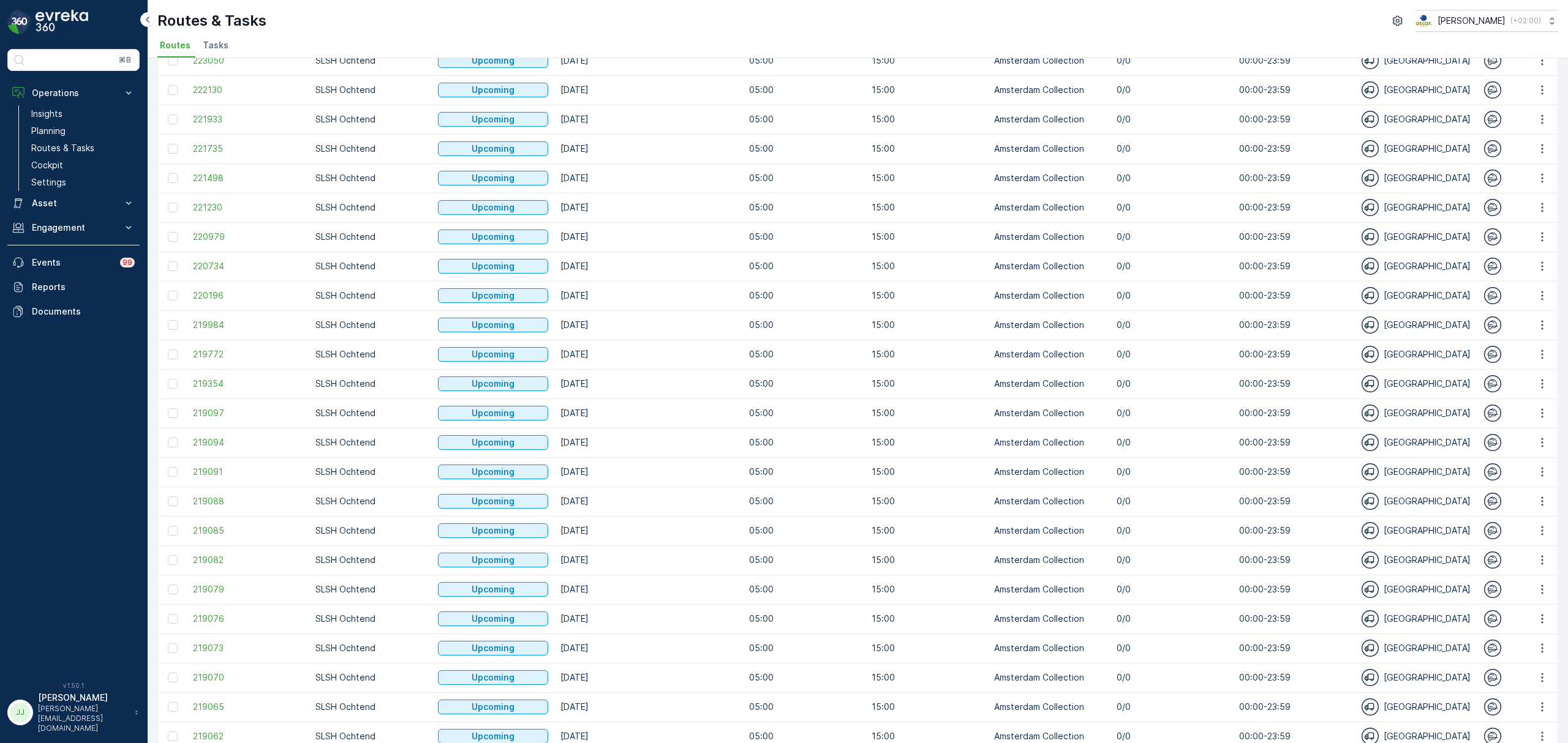
scroll to position [332, 0]
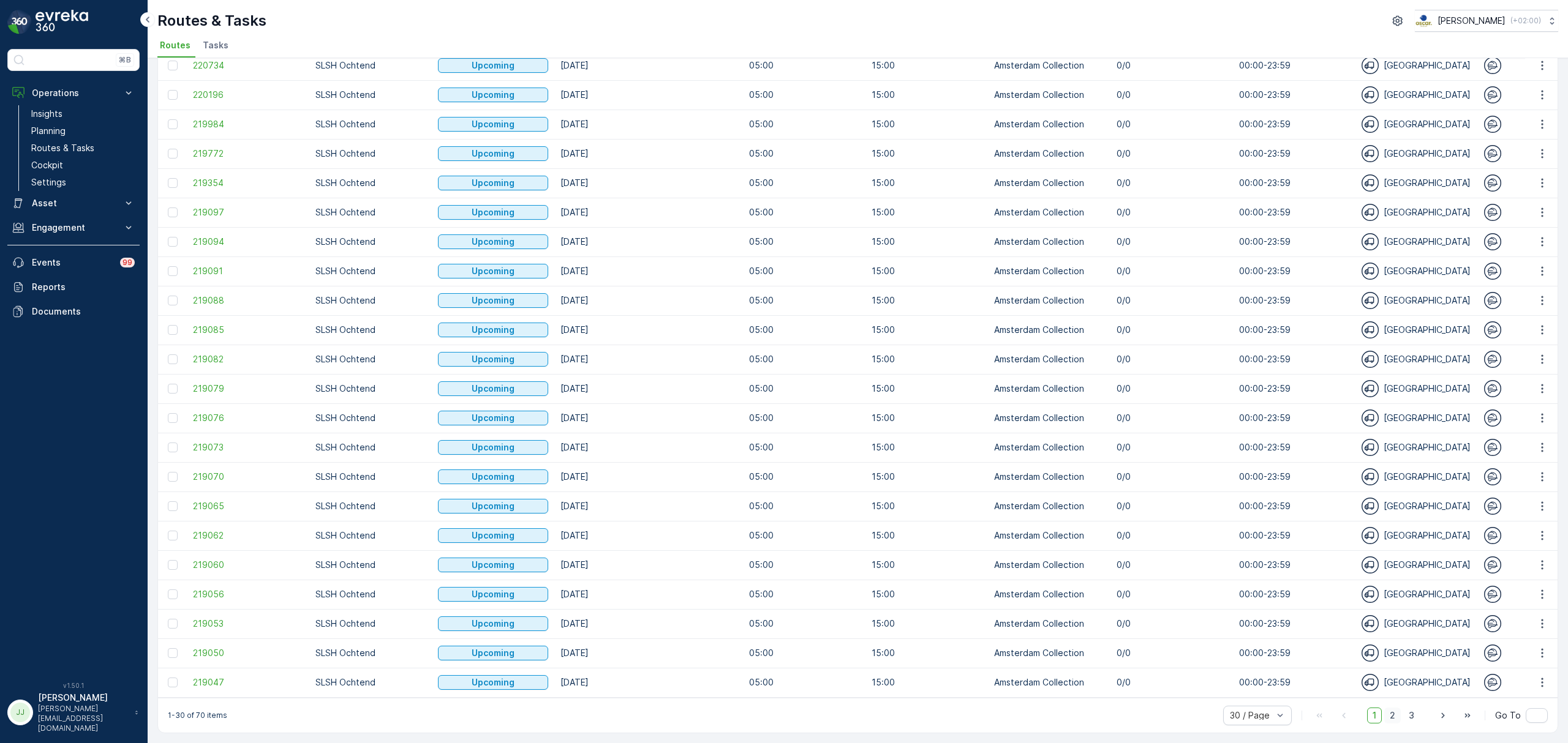
click at [1395, 714] on span "2" at bounding box center [1392, 715] width 17 height 16
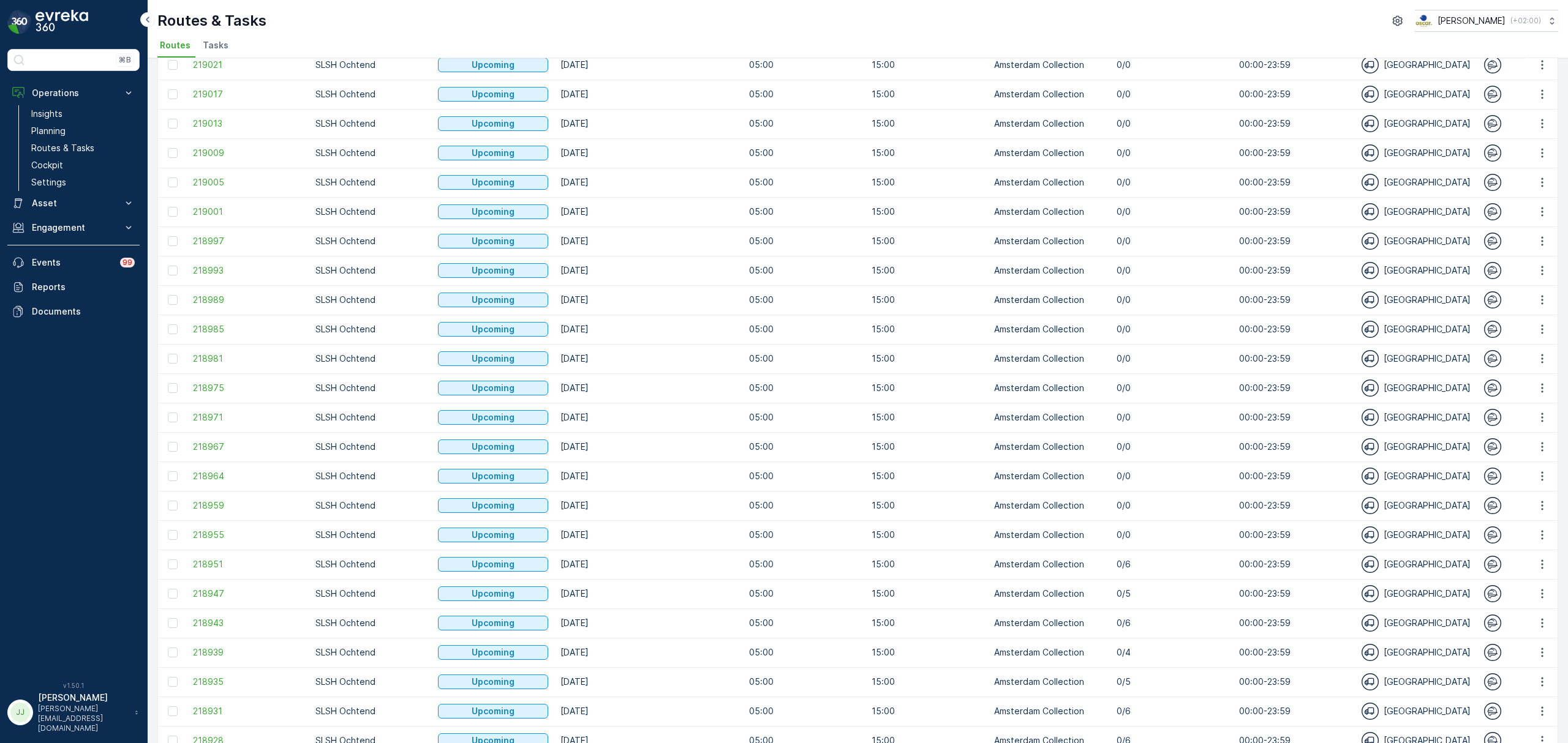
scroll to position [332, 0]
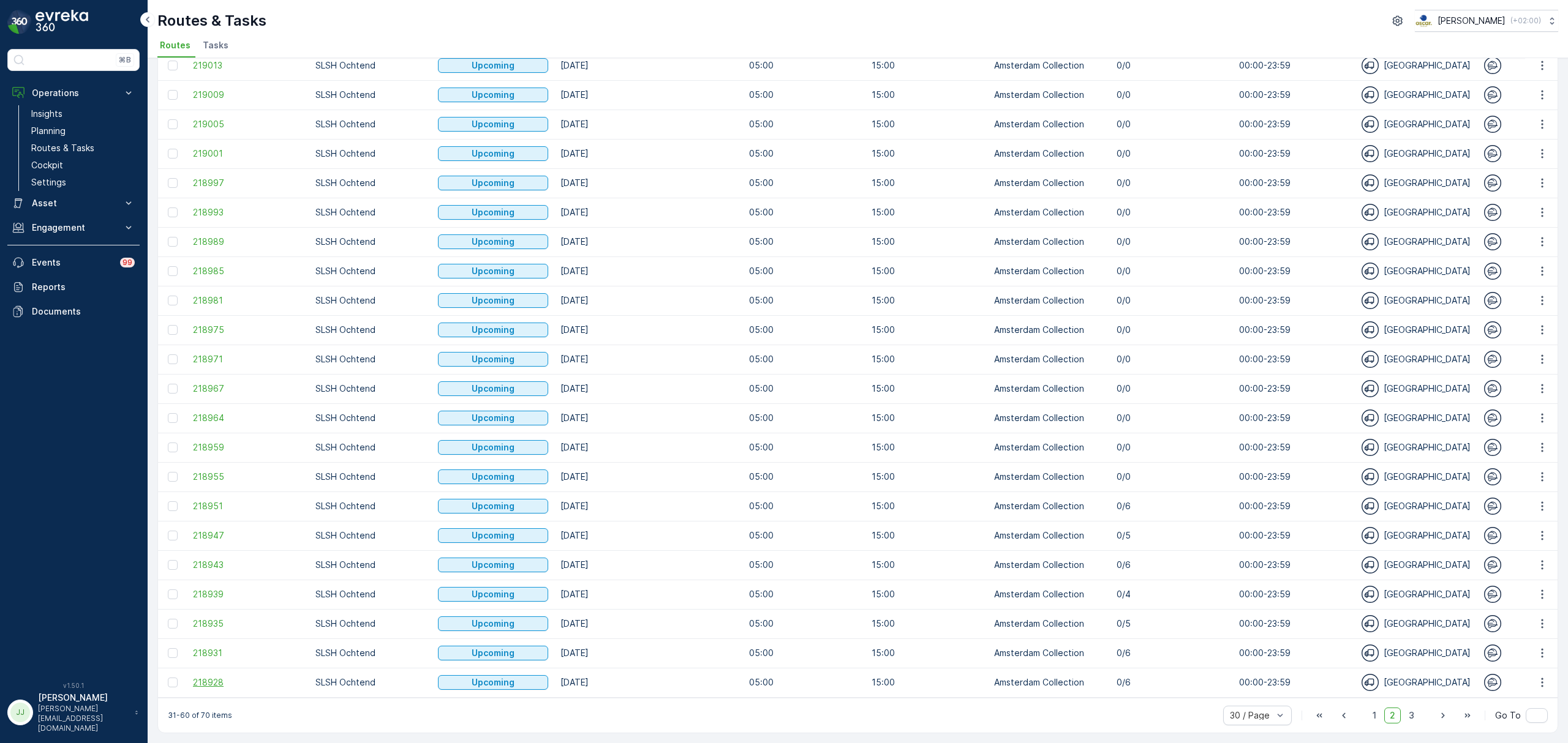
click at [209, 676] on span "218928" at bounding box center [248, 682] width 110 height 13
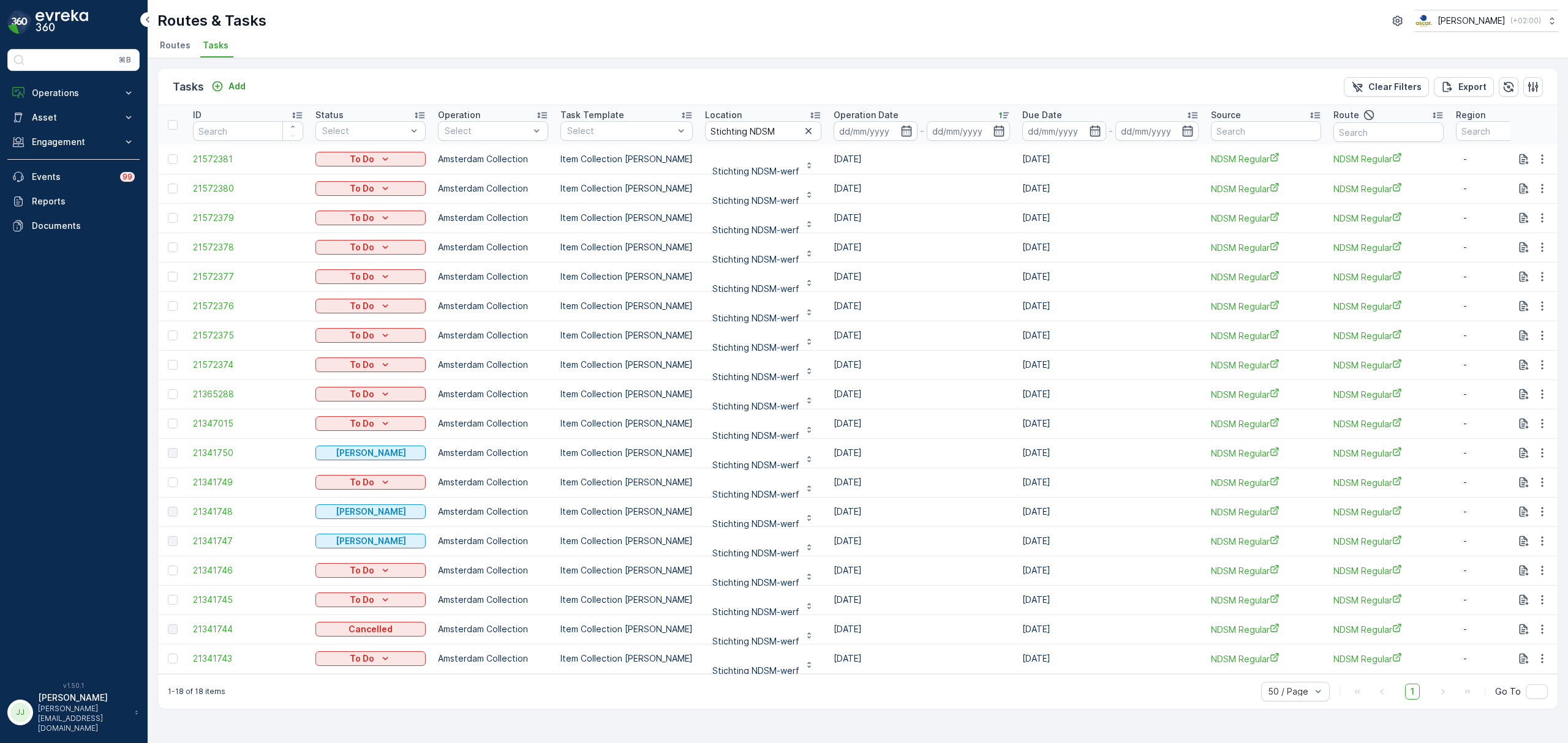
scroll to position [3, 0]
